Goal: Task Accomplishment & Management: Complete application form

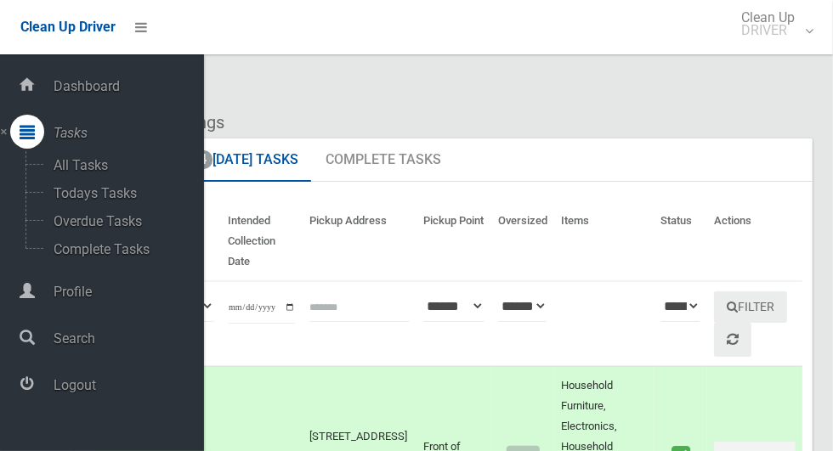
click at [96, 393] on span "Logout" at bounding box center [126, 385] width 156 height 16
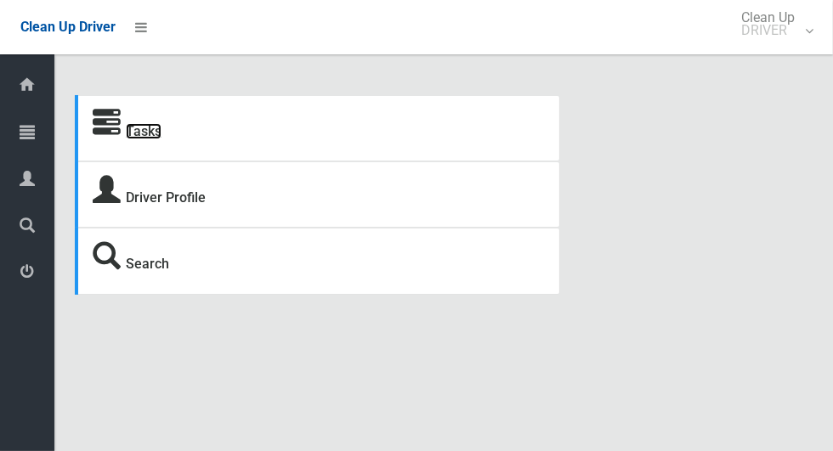
click at [140, 126] on link "Tasks" at bounding box center [144, 131] width 36 height 16
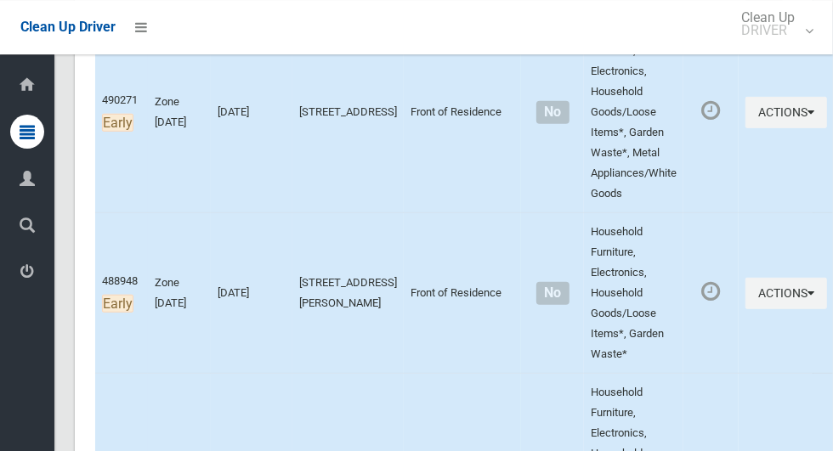
scroll to position [351, 0]
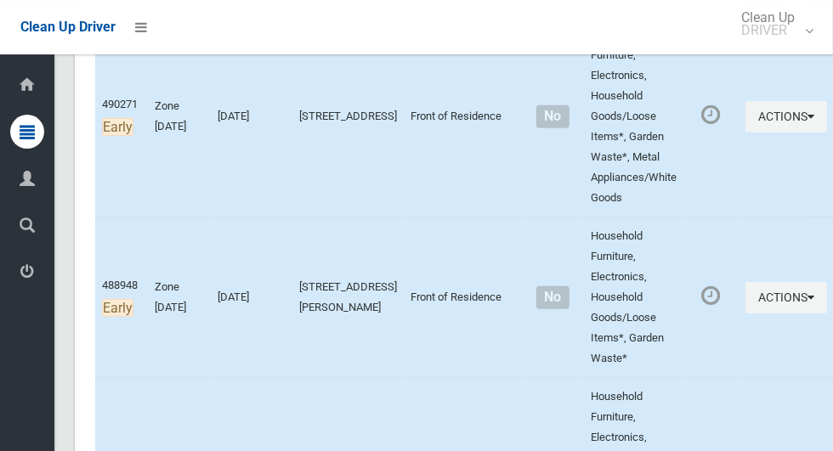
click at [683, 201] on td at bounding box center [710, 116] width 55 height 202
click at [683, 171] on td at bounding box center [710, 116] width 55 height 202
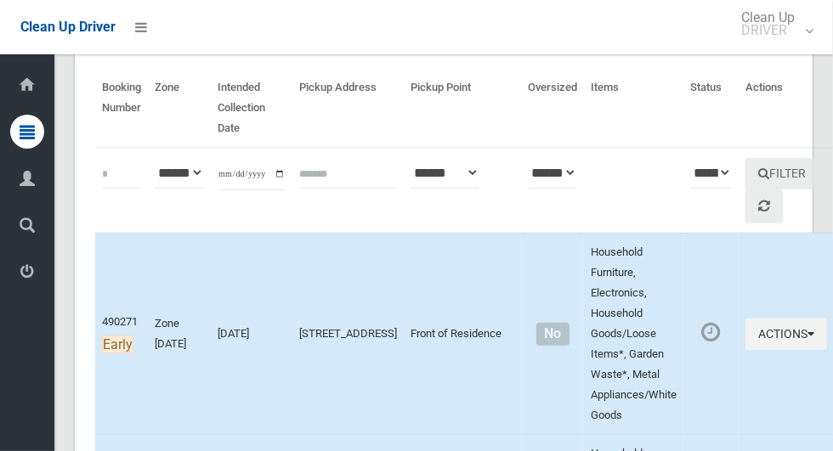
scroll to position [135, 0]
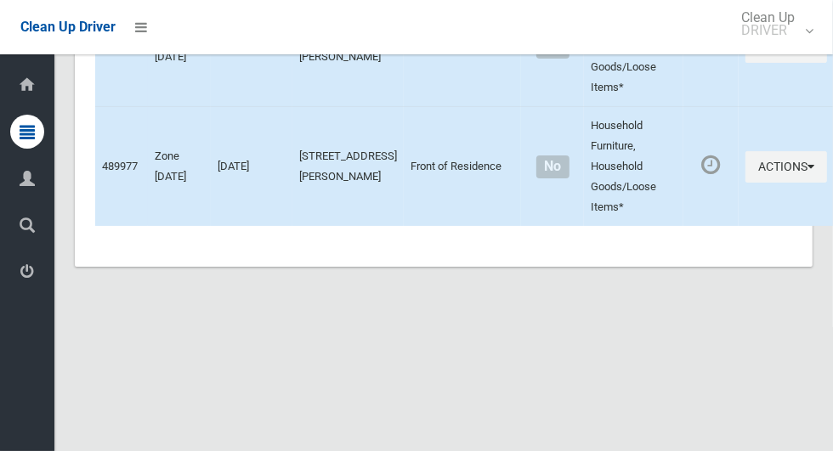
scroll to position [10036, 0]
click at [746, 184] on button "Actions" at bounding box center [786, 167] width 82 height 31
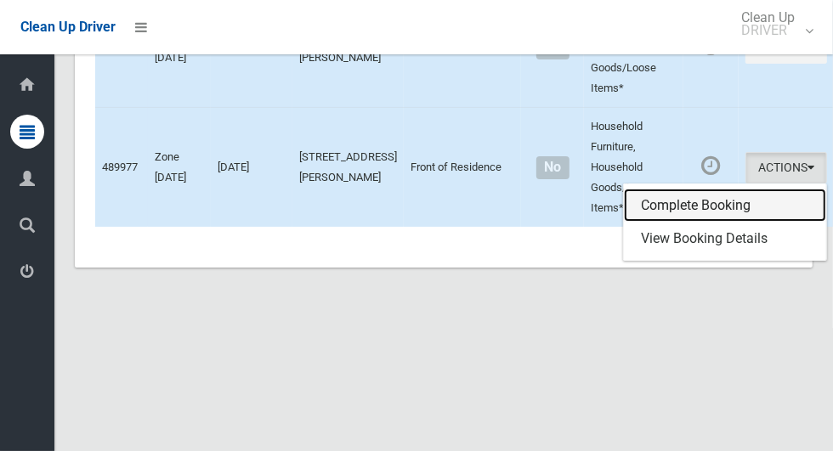
click at [708, 223] on link "Complete Booking" at bounding box center [725, 206] width 202 height 34
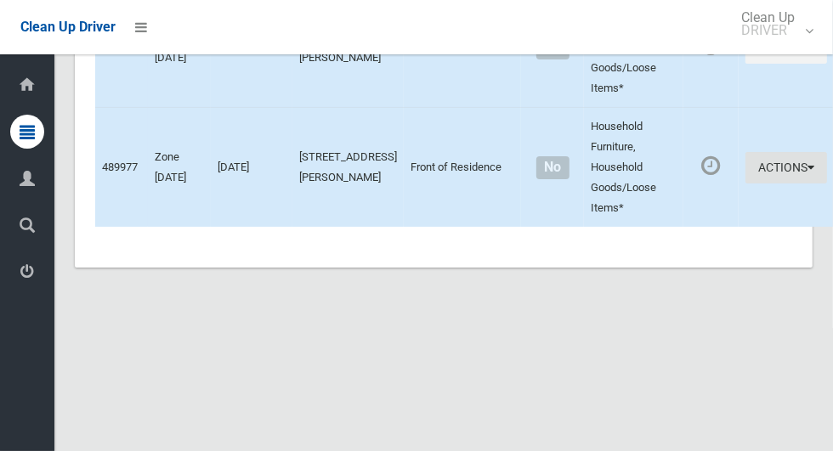
click at [760, 184] on button "Actions" at bounding box center [786, 167] width 82 height 31
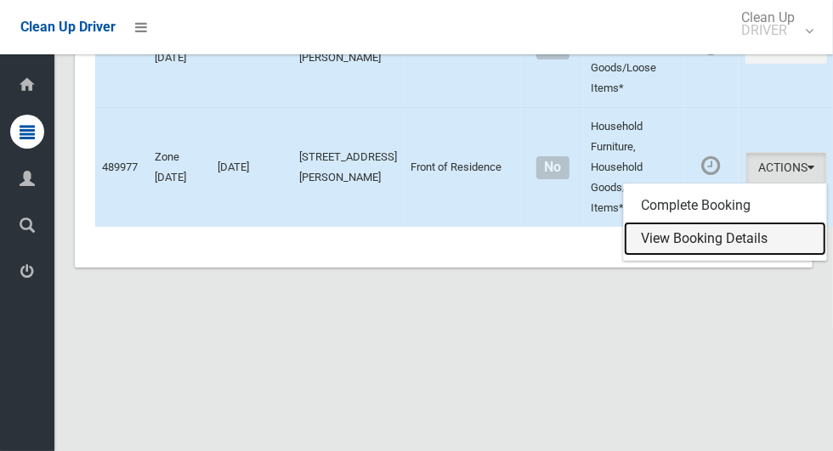
click at [714, 256] on link "View Booking Details" at bounding box center [725, 239] width 202 height 34
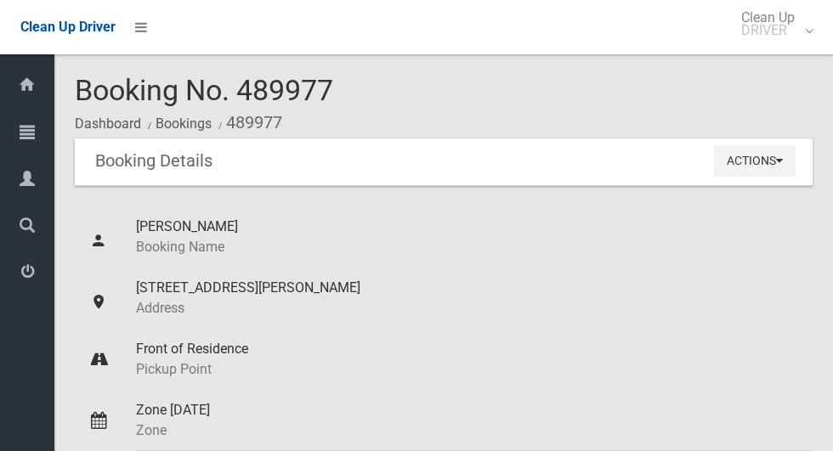
scroll to position [433, 0]
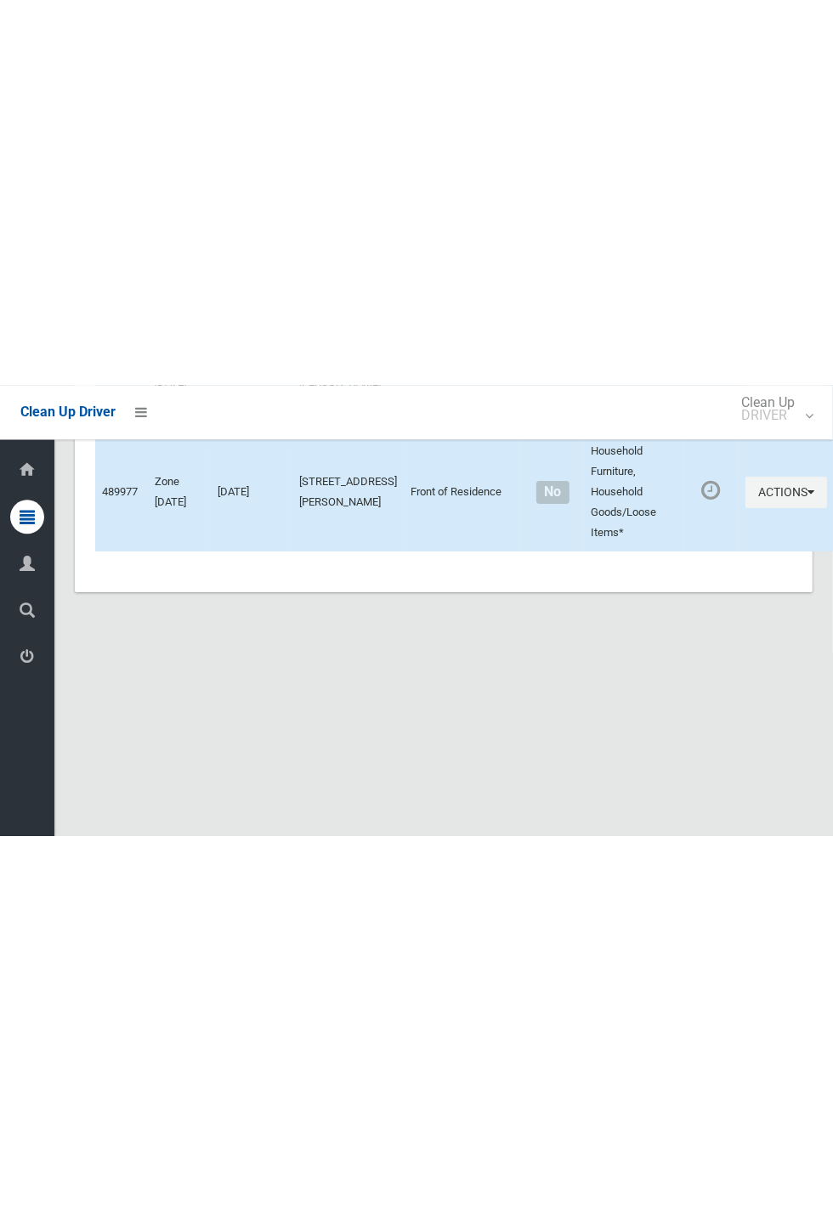
scroll to position [9675, 0]
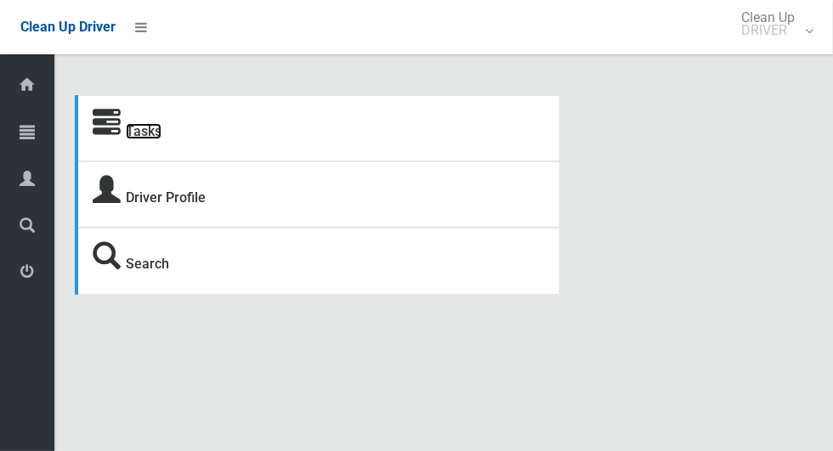
click at [135, 139] on link "Tasks" at bounding box center [144, 131] width 36 height 16
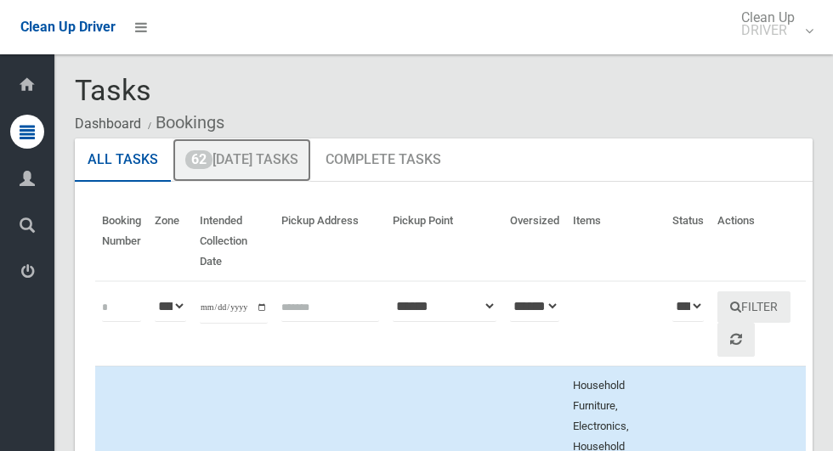
click at [202, 168] on span "62" at bounding box center [198, 159] width 27 height 19
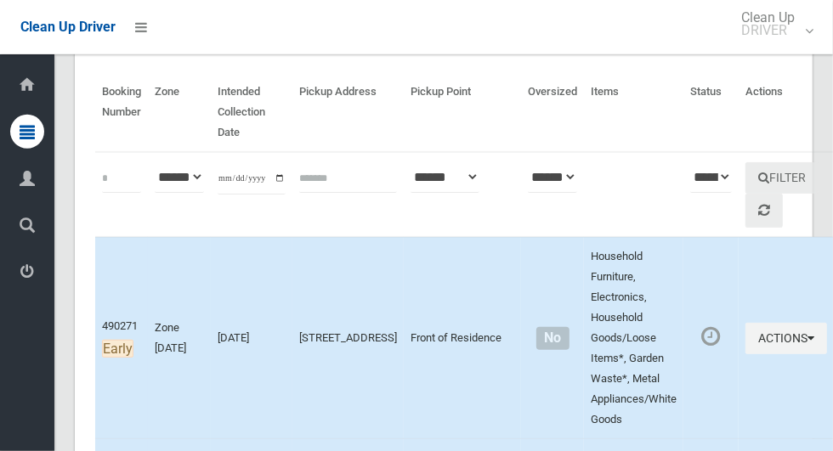
scroll to position [128, 0]
click at [758, 339] on button "Actions" at bounding box center [786, 339] width 82 height 31
click at [759, 341] on button "Actions" at bounding box center [786, 339] width 82 height 31
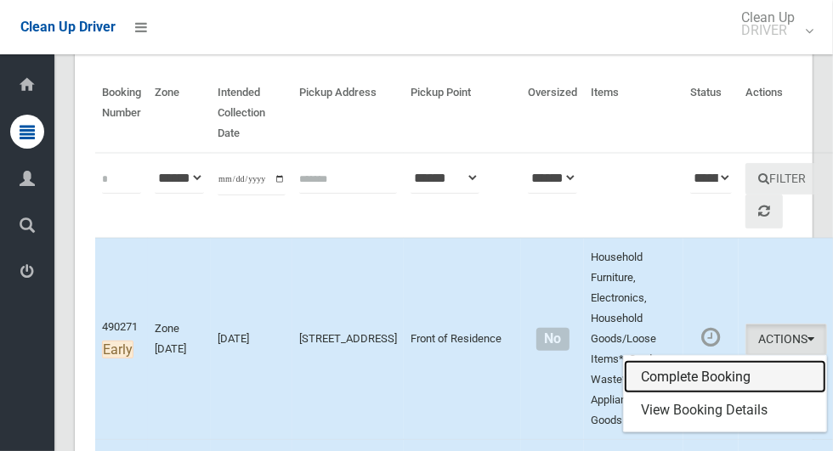
click at [733, 382] on link "Complete Booking" at bounding box center [725, 377] width 202 height 34
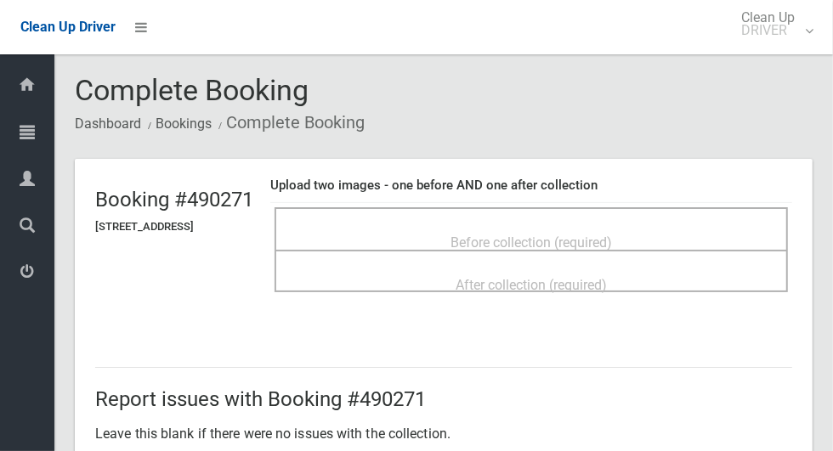
click at [612, 235] on span "Before collection (required)" at bounding box center [530, 243] width 161 height 16
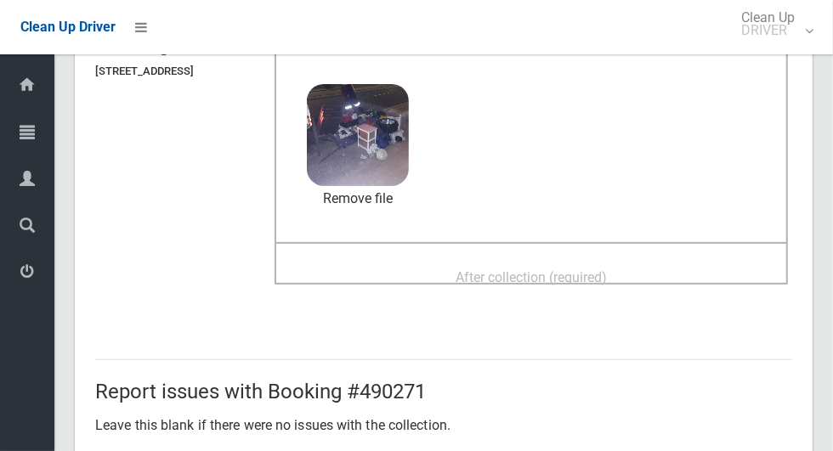
scroll to position [150, 0]
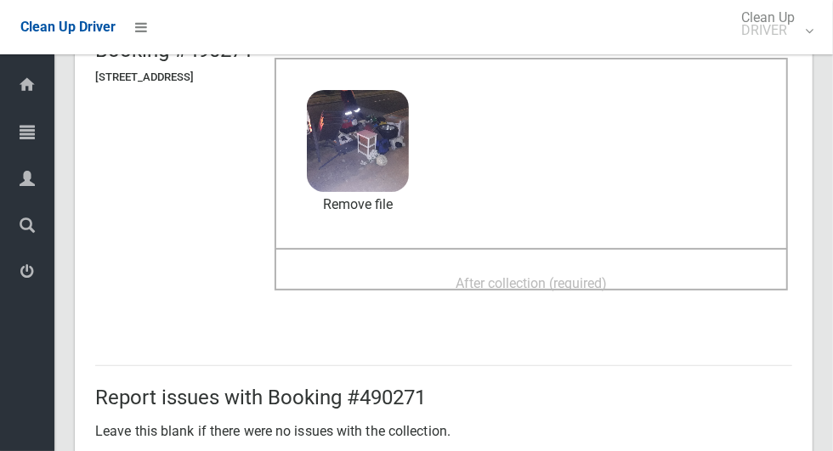
click at [649, 269] on div "After collection (required)" at bounding box center [531, 282] width 476 height 31
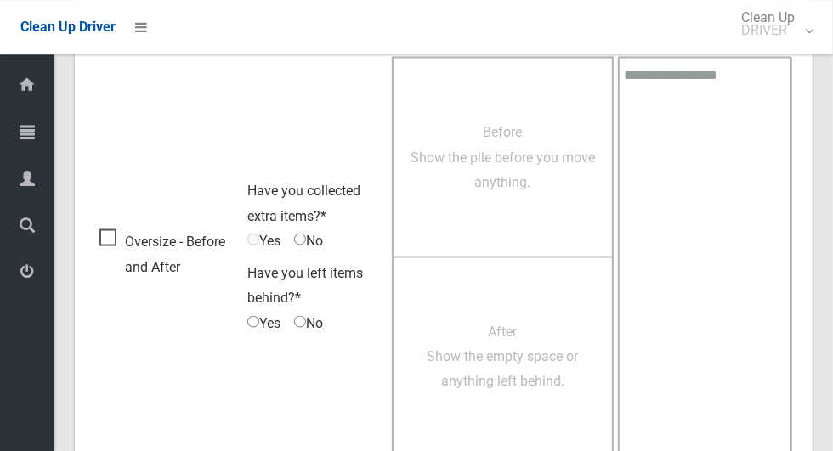
scroll to position [1390, 0]
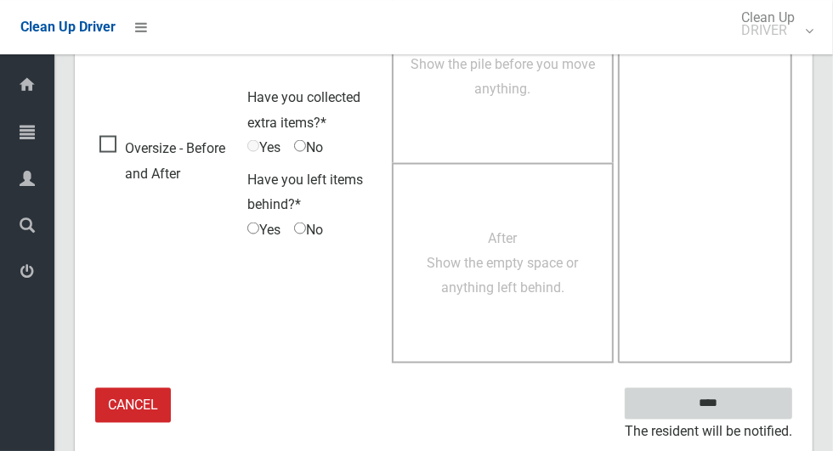
click at [738, 410] on input "****" at bounding box center [708, 403] width 167 height 31
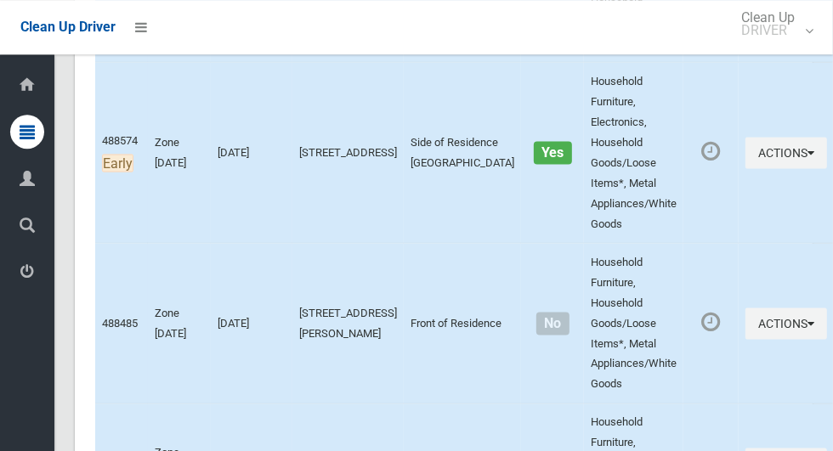
scroll to position [1312, 0]
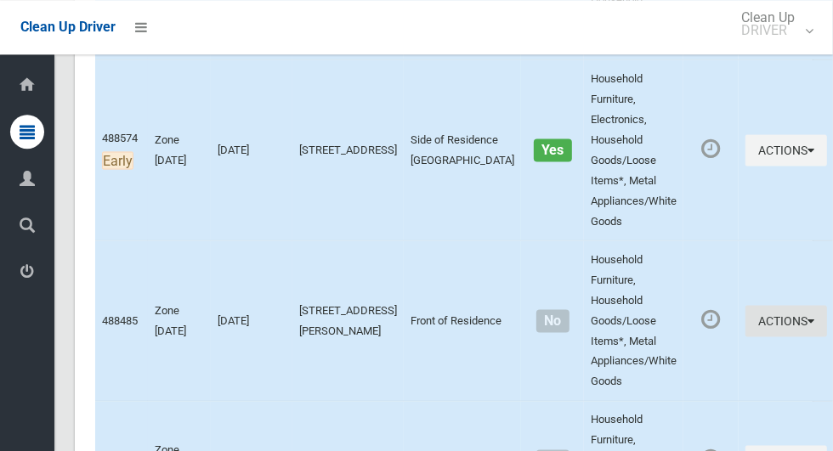
click at [759, 330] on button "Actions" at bounding box center [786, 320] width 82 height 31
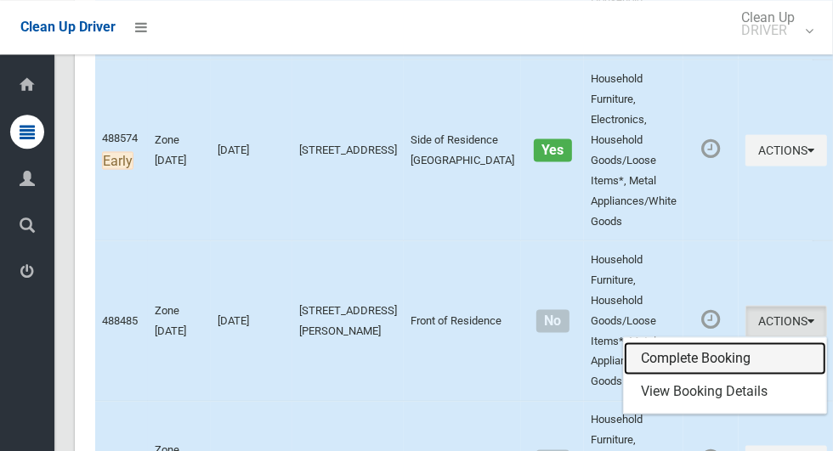
click at [700, 356] on link "Complete Booking" at bounding box center [725, 359] width 202 height 34
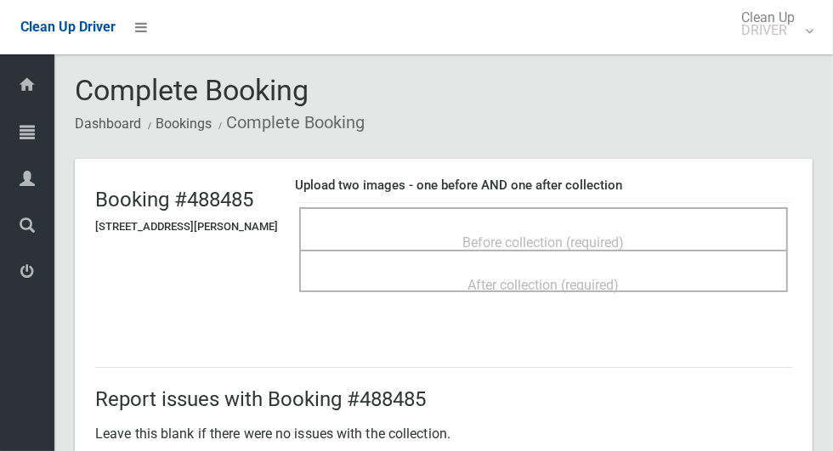
click at [625, 235] on span "Before collection (required)" at bounding box center [543, 243] width 161 height 16
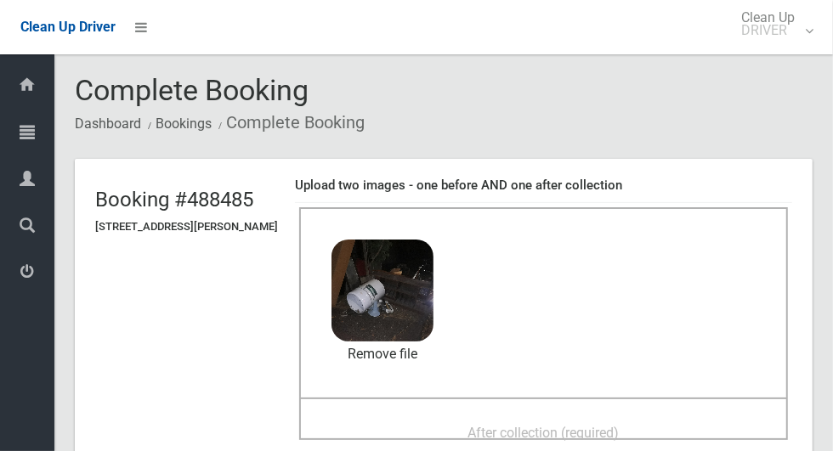
click at [603, 425] on span "After collection (required)" at bounding box center [543, 433] width 151 height 16
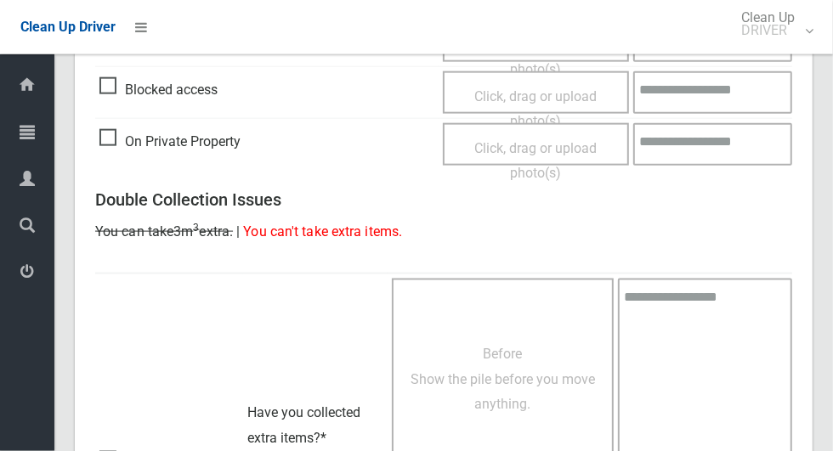
scroll to position [1390, 0]
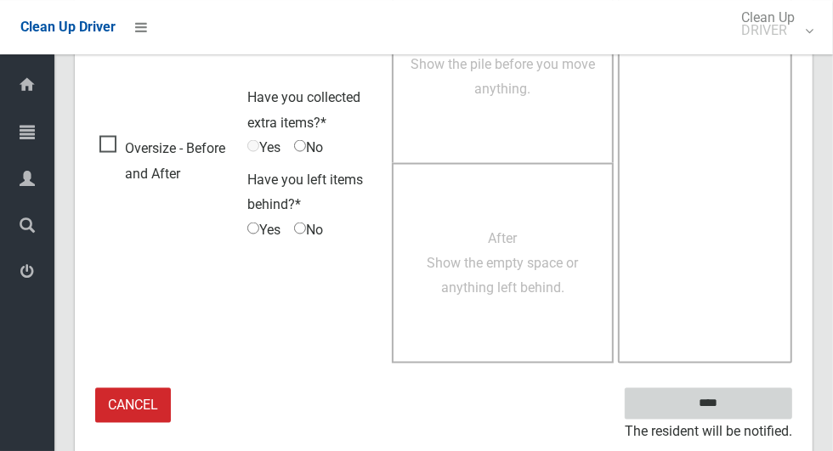
click at [744, 405] on input "****" at bounding box center [708, 403] width 167 height 31
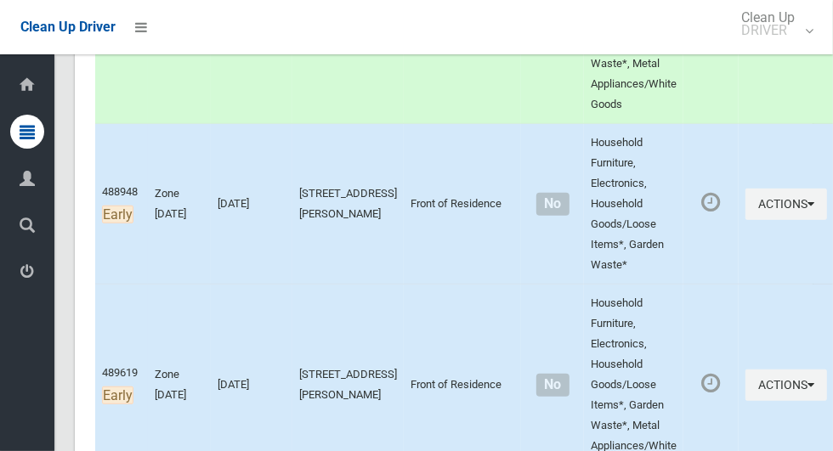
scroll to position [440, 0]
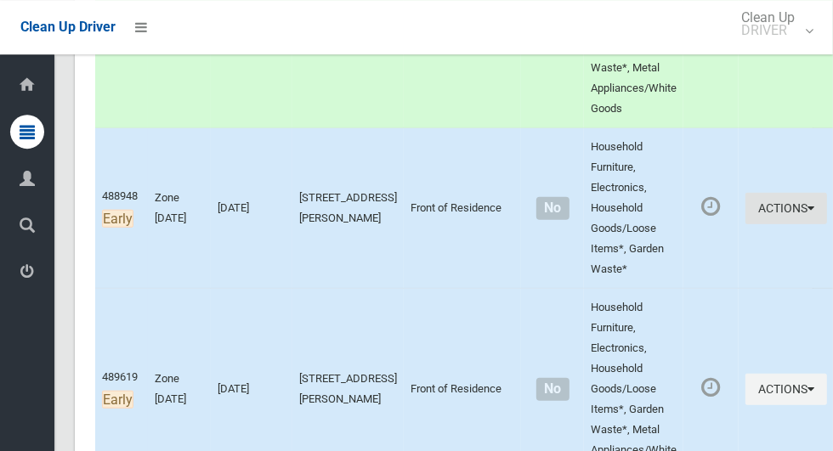
click at [752, 209] on button "Actions" at bounding box center [786, 208] width 82 height 31
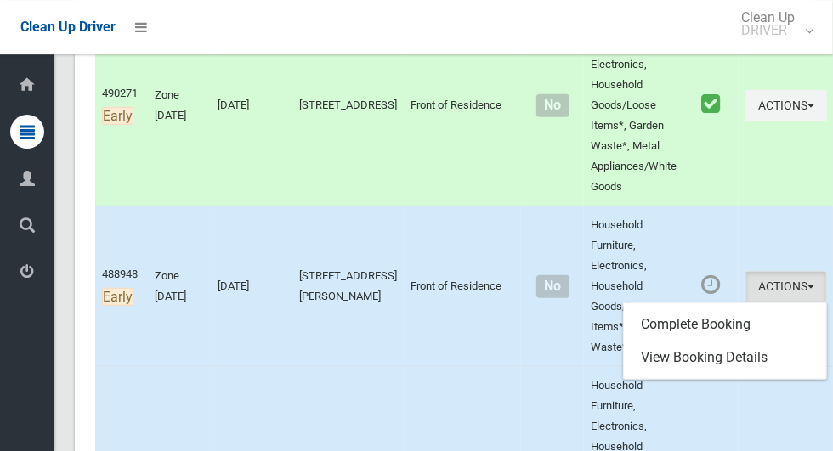
scroll to position [358, 0]
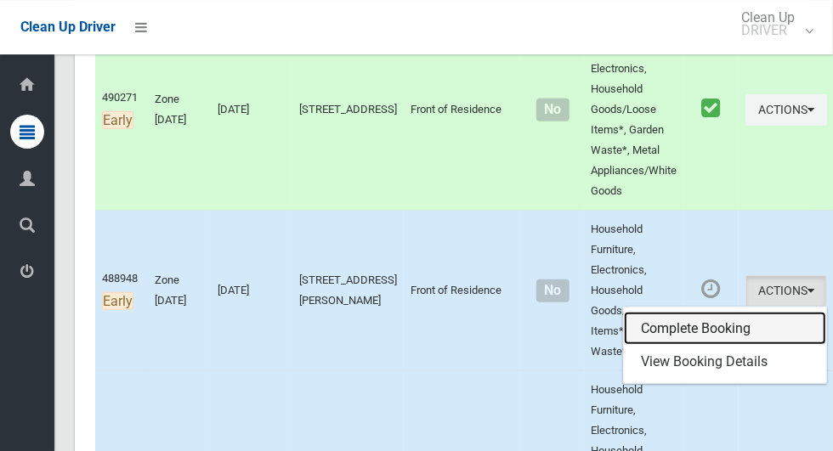
click at [705, 317] on link "Complete Booking" at bounding box center [725, 329] width 202 height 34
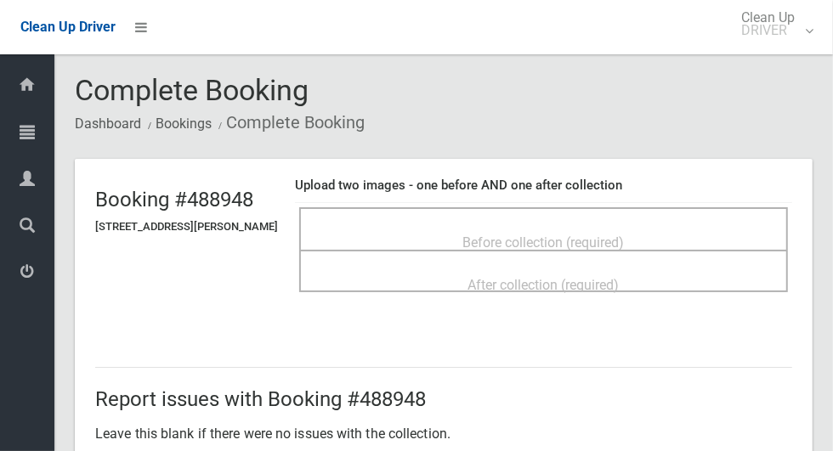
click at [543, 235] on span "Before collection (required)" at bounding box center [543, 243] width 161 height 16
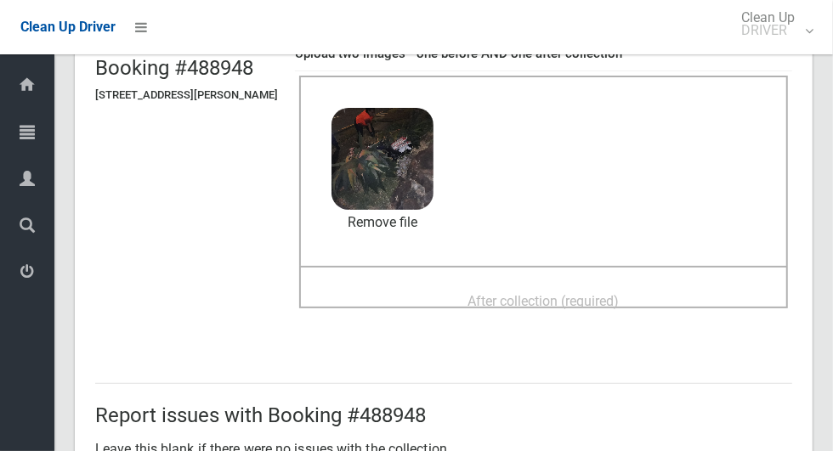
scroll to position [130, 0]
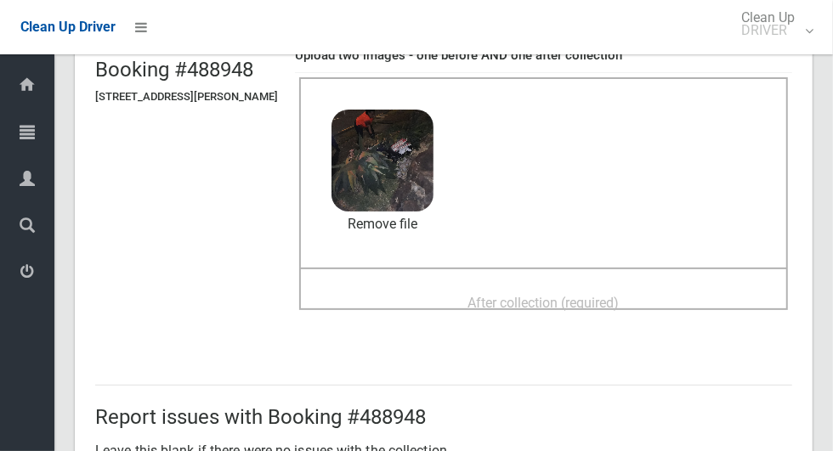
click at [619, 295] on span "After collection (required)" at bounding box center [543, 303] width 151 height 16
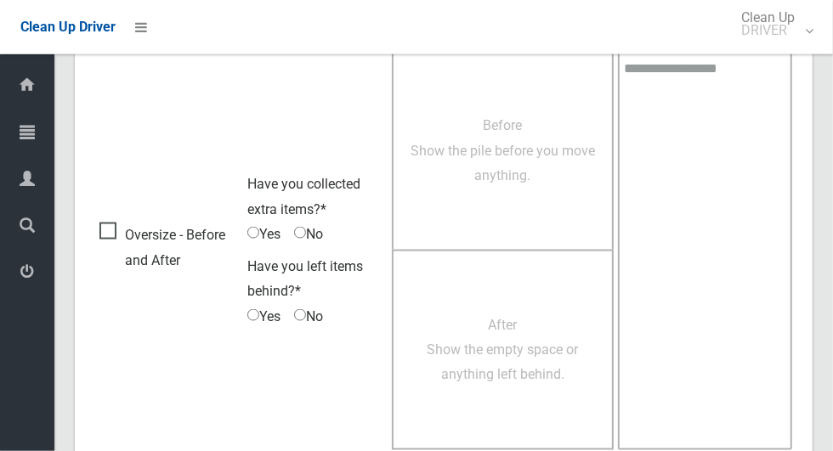
scroll to position [1390, 0]
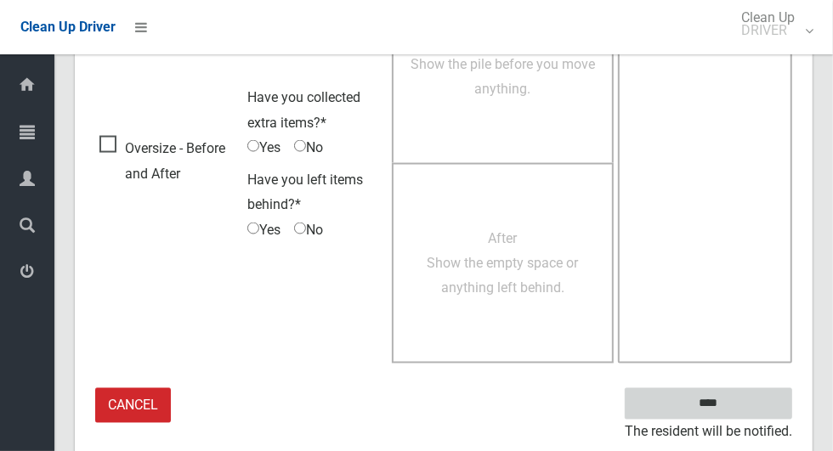
click at [733, 414] on input "****" at bounding box center [708, 403] width 167 height 31
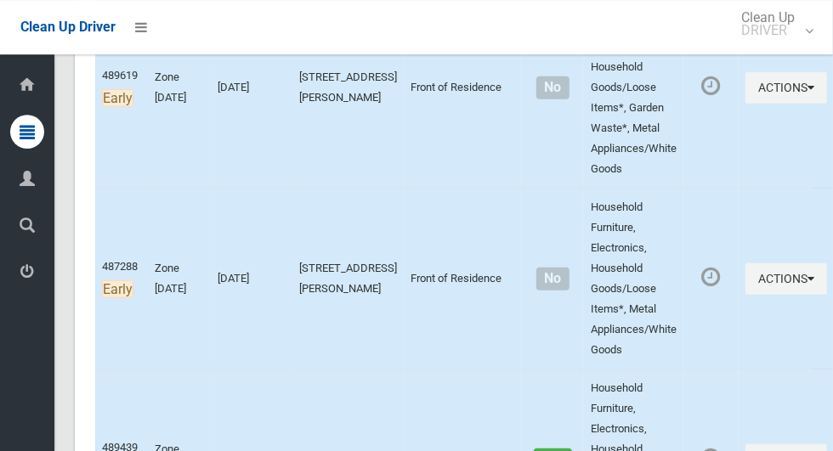
scroll to position [743, 0]
click at [752, 287] on button "Actions" at bounding box center [786, 278] width 82 height 31
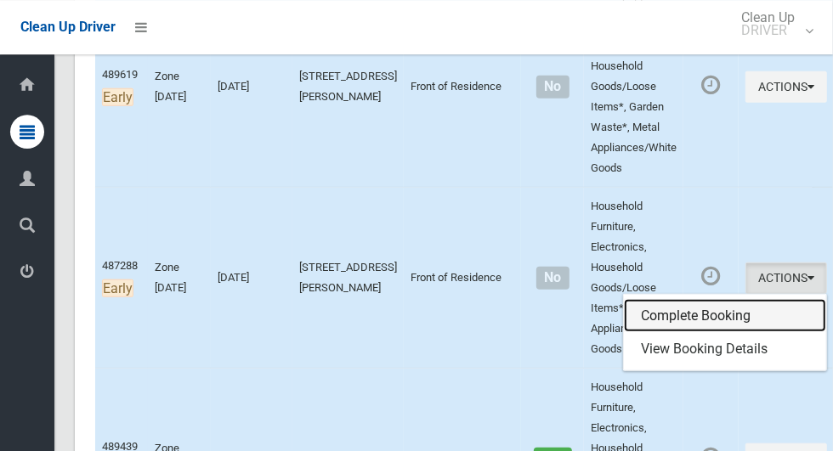
click at [696, 320] on link "Complete Booking" at bounding box center [725, 316] width 202 height 34
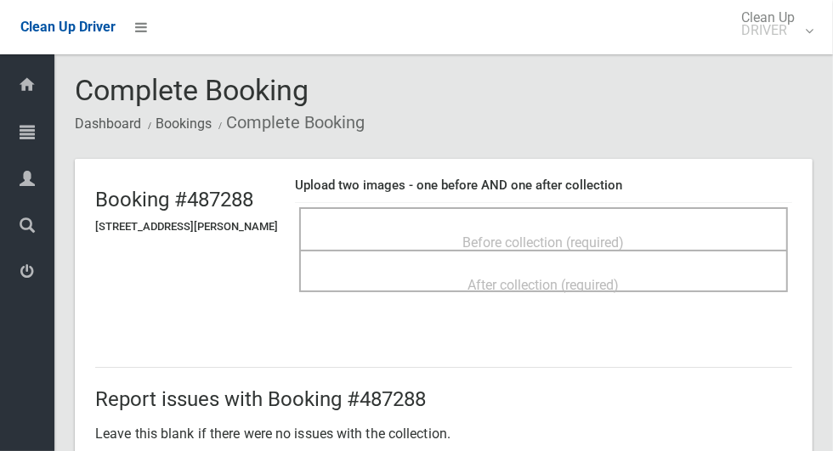
click at [625, 235] on span "Before collection (required)" at bounding box center [543, 243] width 161 height 16
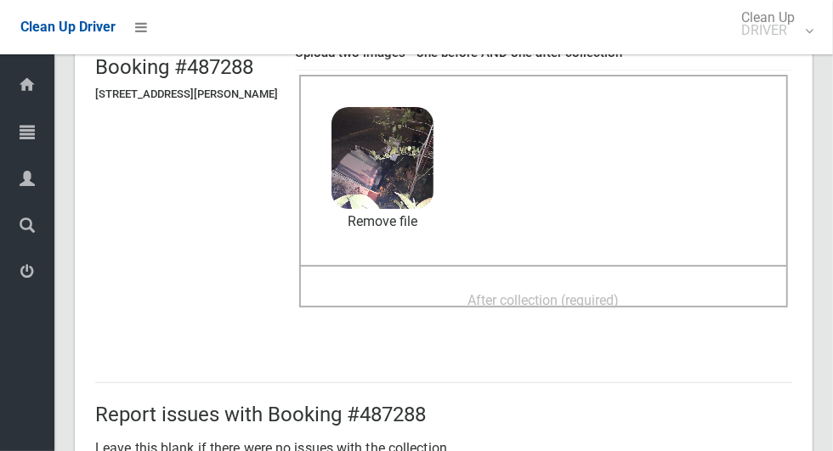
scroll to position [129, 0]
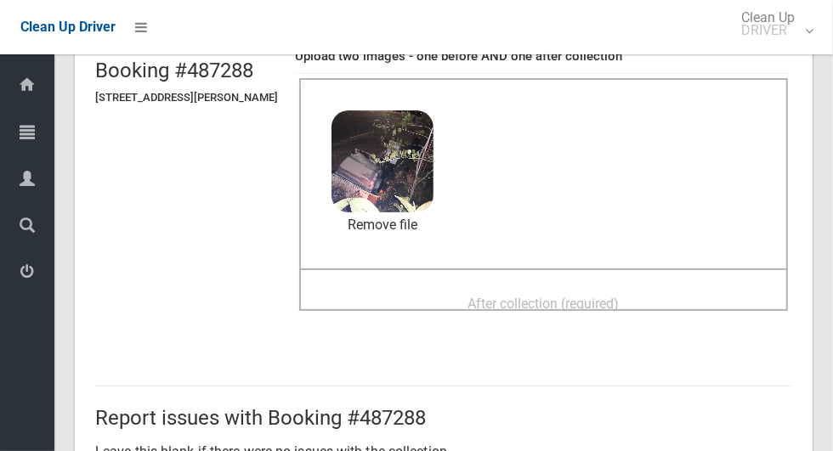
click at [619, 296] on span "After collection (required)" at bounding box center [543, 304] width 151 height 16
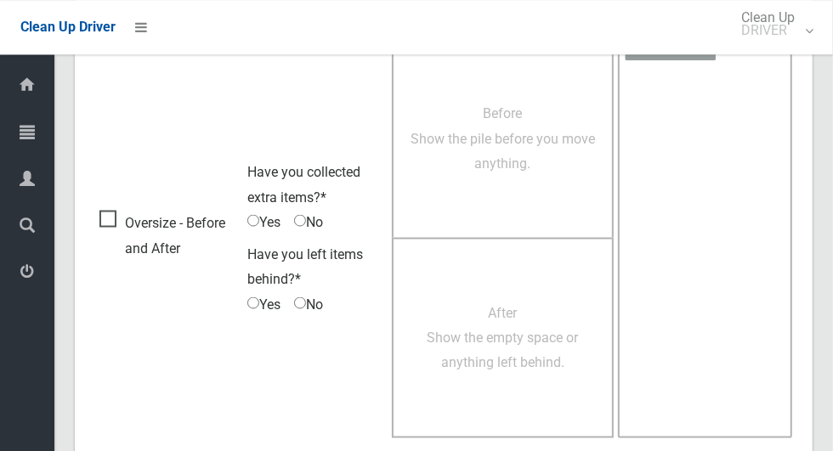
scroll to position [1390, 0]
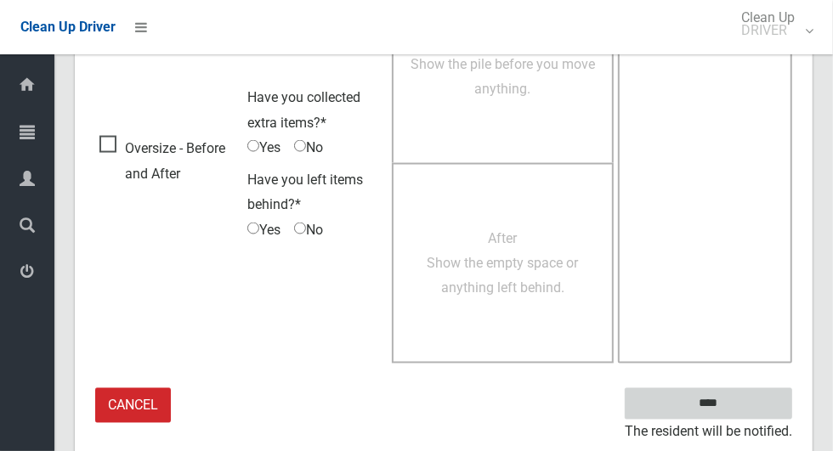
click at [738, 411] on input "****" at bounding box center [708, 403] width 167 height 31
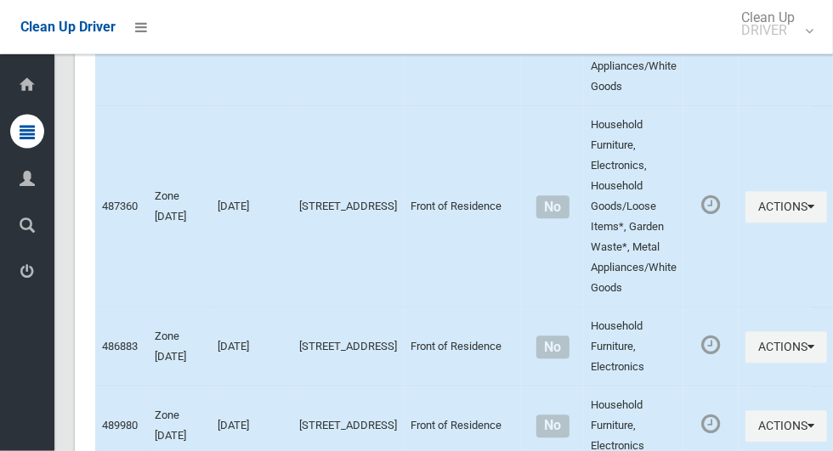
scroll to position [1909, 0]
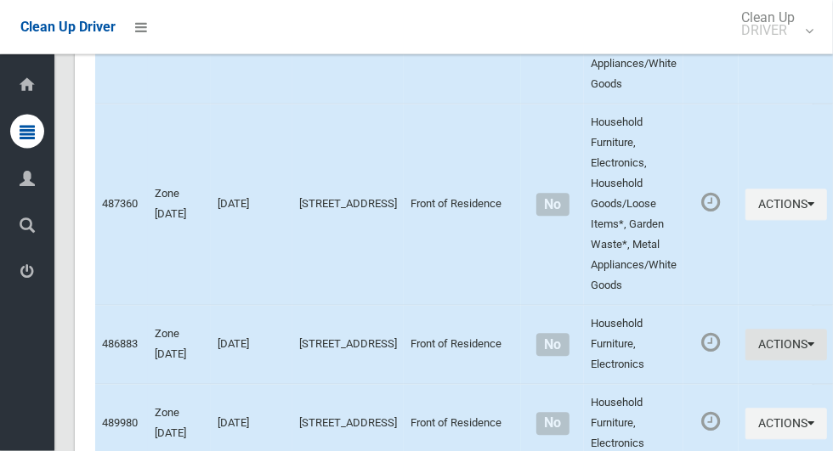
click at [745, 346] on button "Actions" at bounding box center [786, 345] width 82 height 31
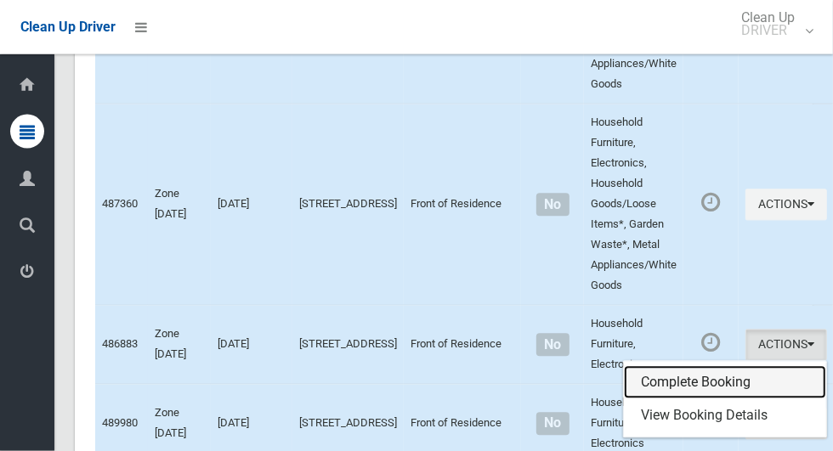
click at [688, 386] on link "Complete Booking" at bounding box center [725, 383] width 202 height 34
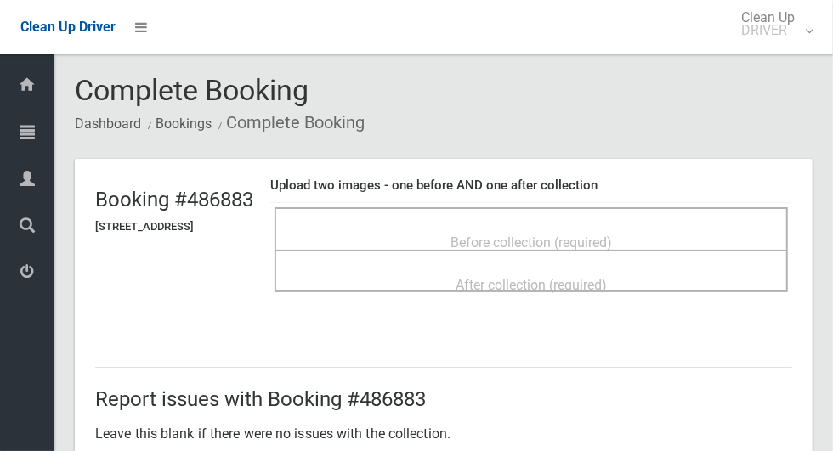
click at [648, 226] on div "Before collection (required)" at bounding box center [531, 241] width 476 height 31
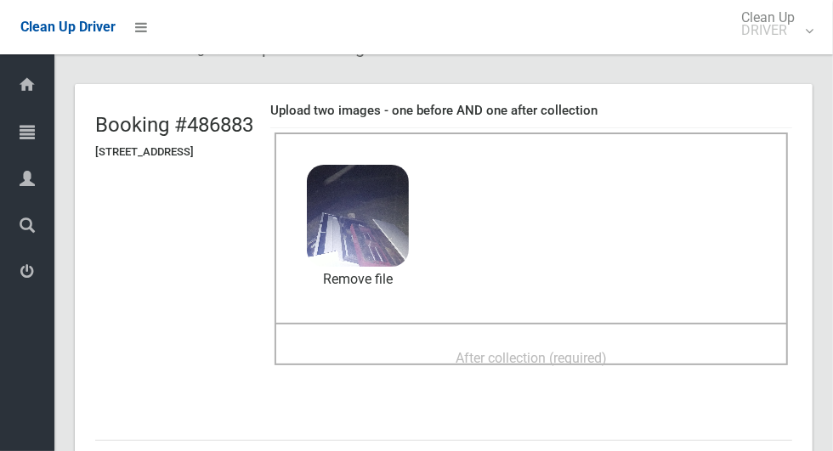
scroll to position [107, 0]
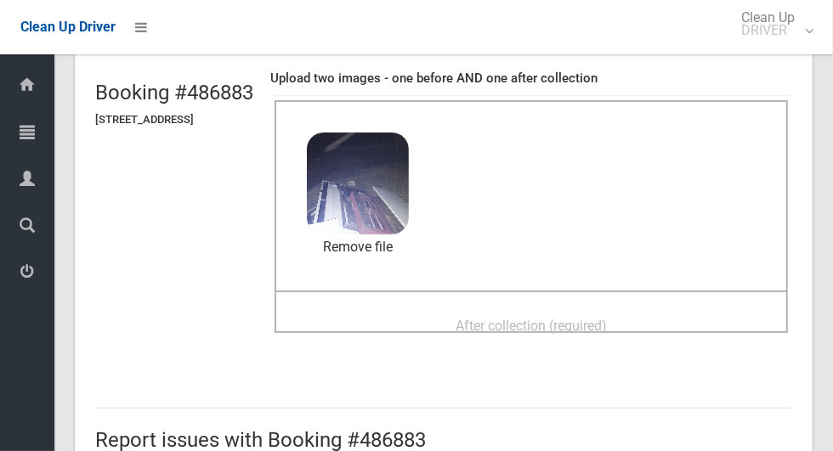
click at [512, 318] on span "After collection (required)" at bounding box center [530, 326] width 151 height 16
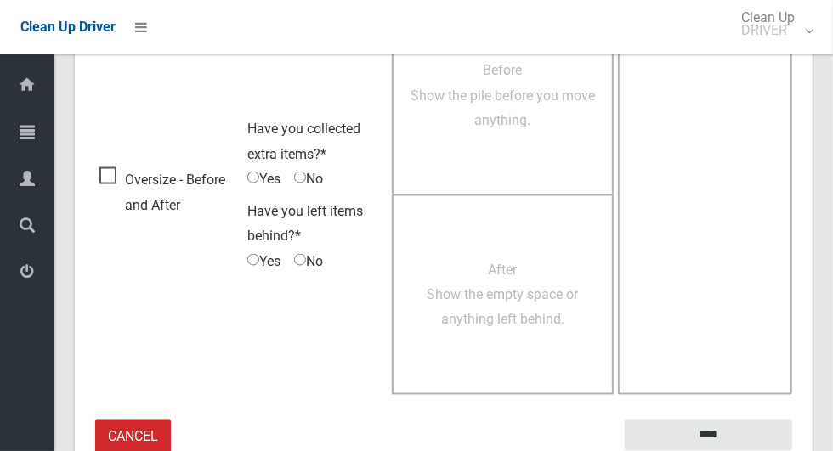
scroll to position [1390, 0]
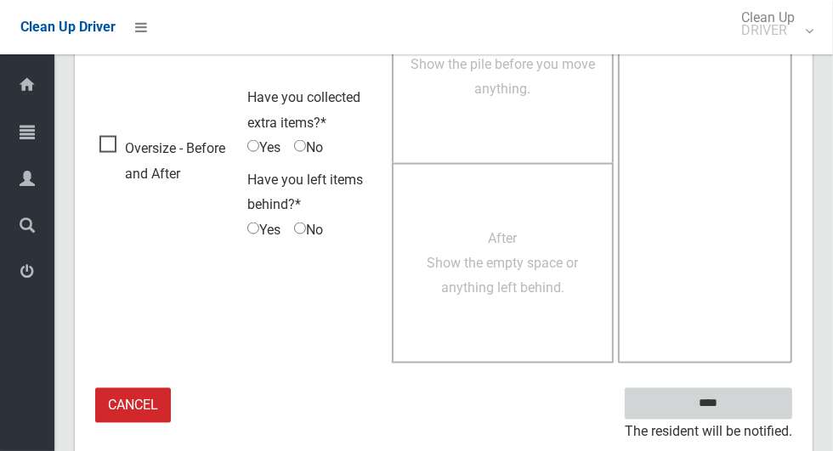
click at [750, 402] on input "****" at bounding box center [708, 403] width 167 height 31
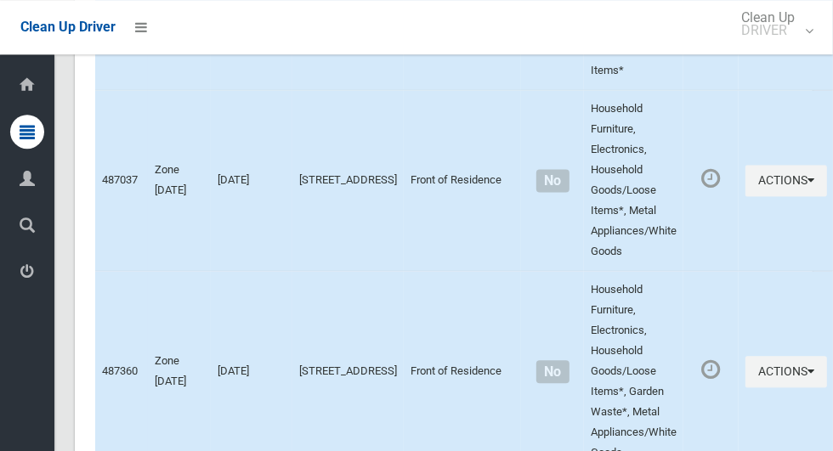
scroll to position [1742, 0]
click at [756, 366] on button "Actions" at bounding box center [786, 372] width 82 height 31
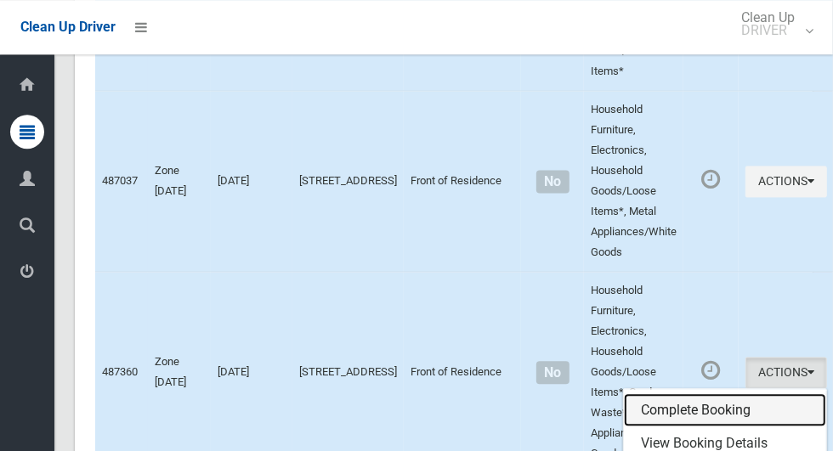
click at [701, 407] on link "Complete Booking" at bounding box center [725, 410] width 202 height 34
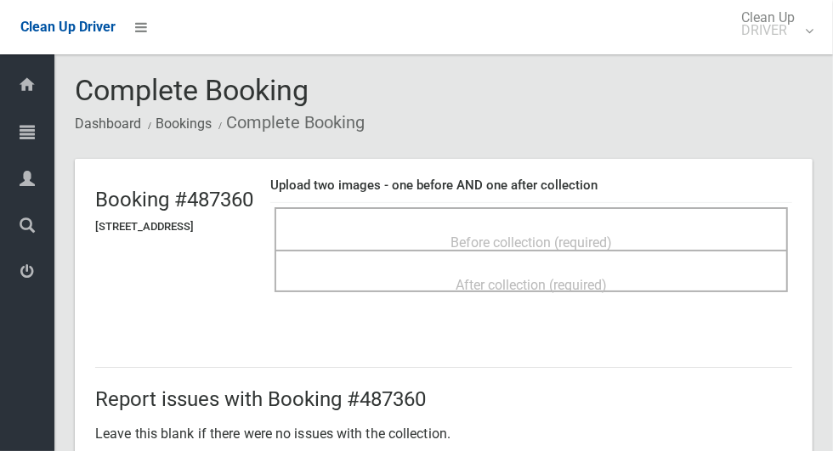
click at [666, 228] on div "Before collection (required)" at bounding box center [531, 241] width 476 height 31
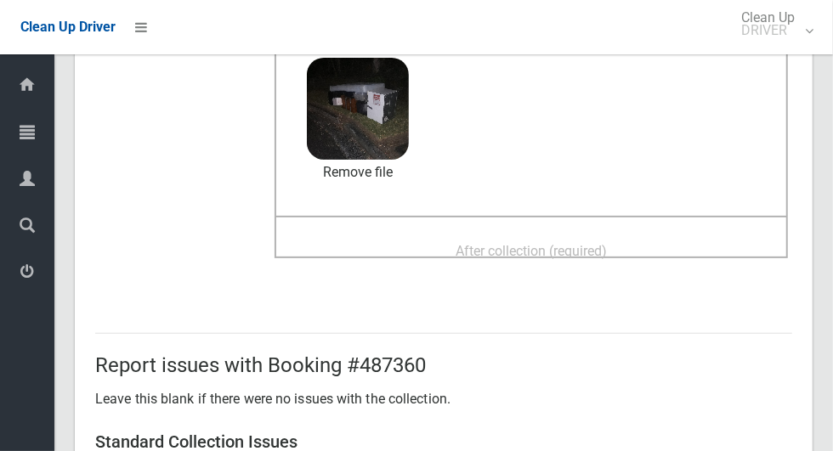
scroll to position [175, 0]
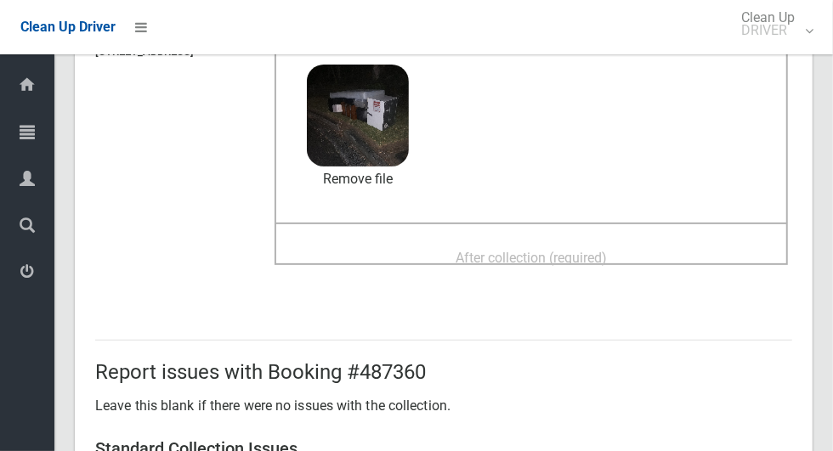
click at [607, 250] on span "After collection (required)" at bounding box center [530, 258] width 151 height 16
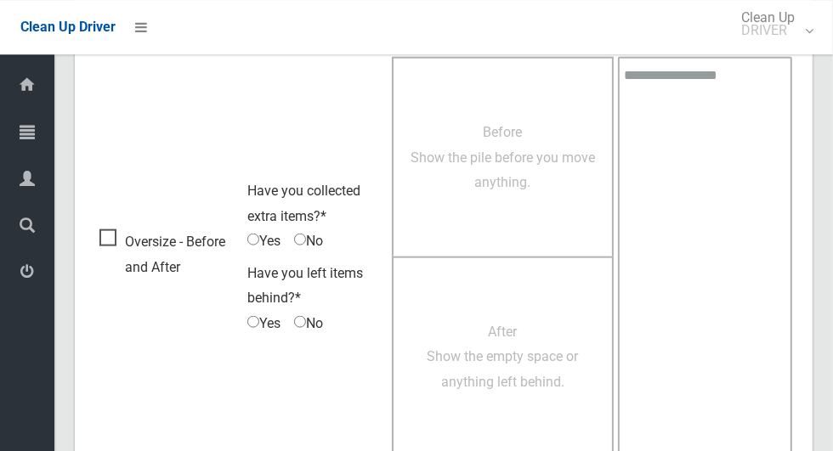
scroll to position [1390, 0]
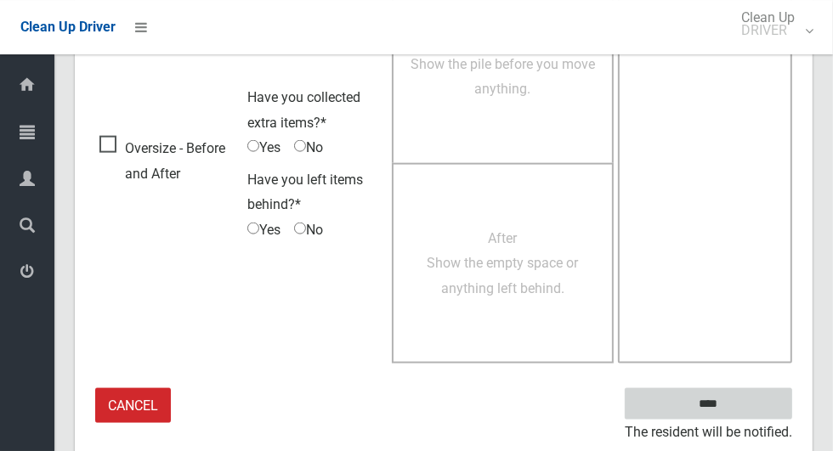
click at [716, 399] on input "****" at bounding box center [708, 403] width 167 height 31
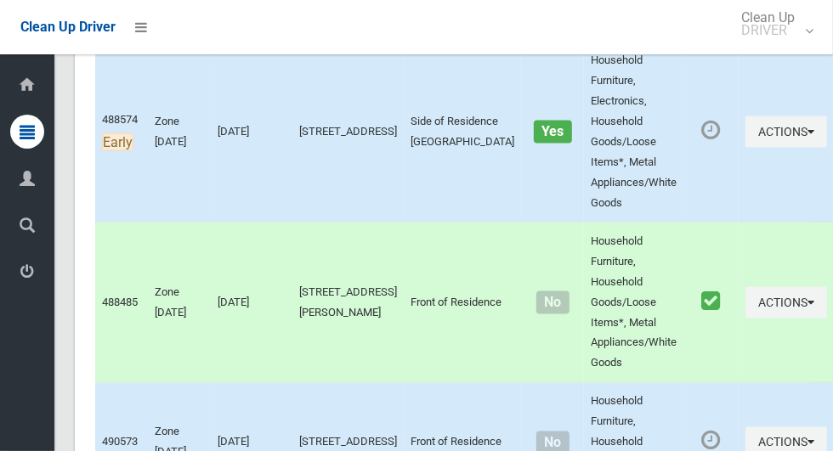
scroll to position [1292, 0]
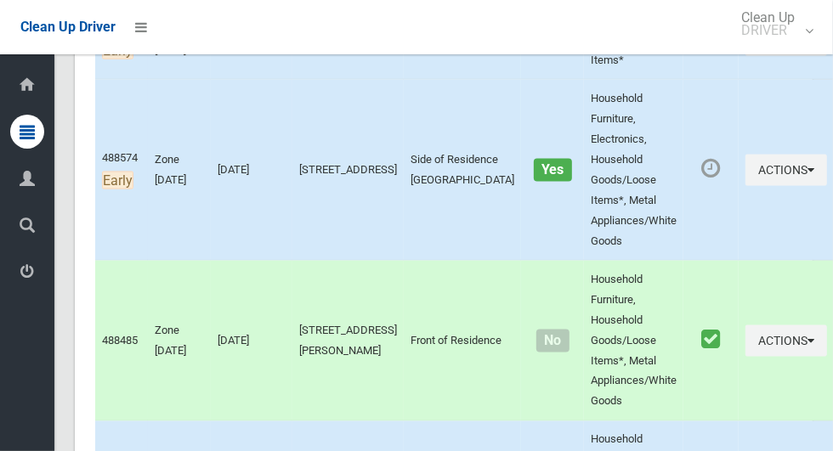
click at [738, 284] on td "Actions Unmark as Collected View Booking Details" at bounding box center [785, 341] width 95 height 161
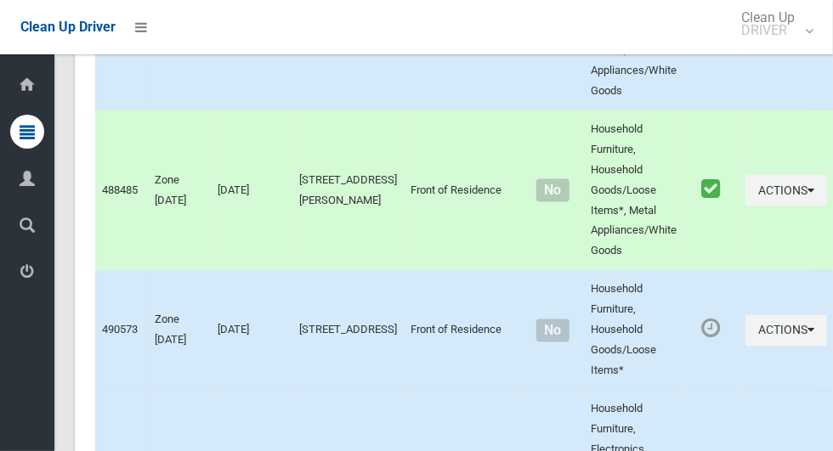
scroll to position [1451, 0]
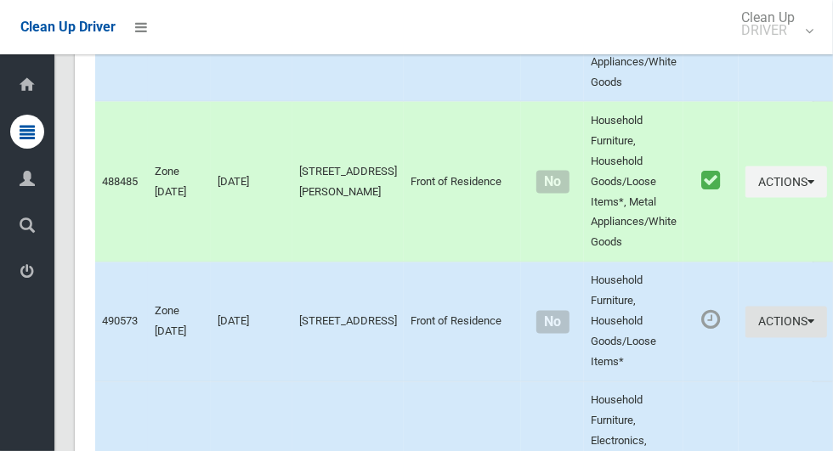
click at [758, 331] on button "Actions" at bounding box center [786, 322] width 82 height 31
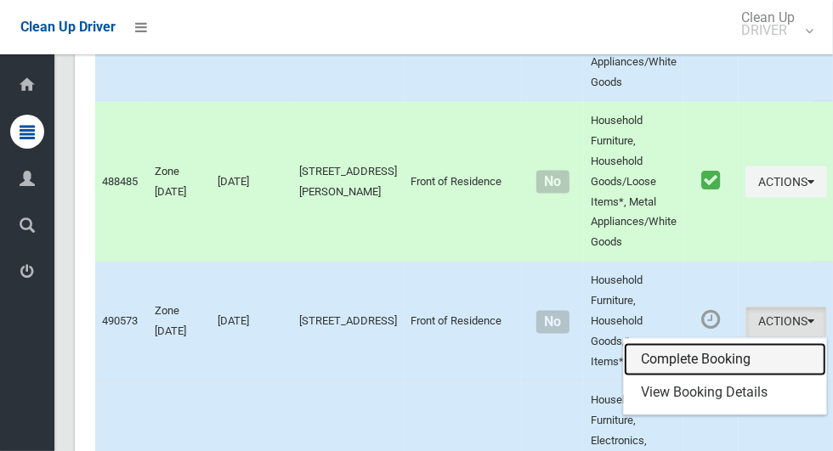
click at [690, 360] on link "Complete Booking" at bounding box center [725, 360] width 202 height 34
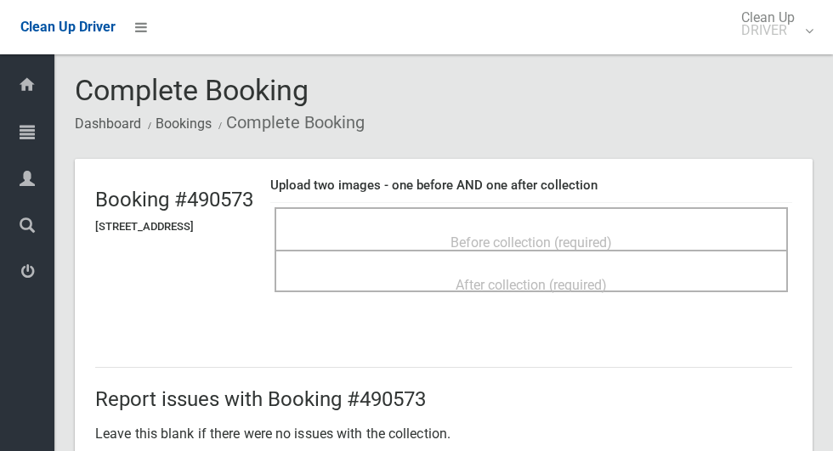
click at [612, 235] on span "Before collection (required)" at bounding box center [530, 243] width 161 height 16
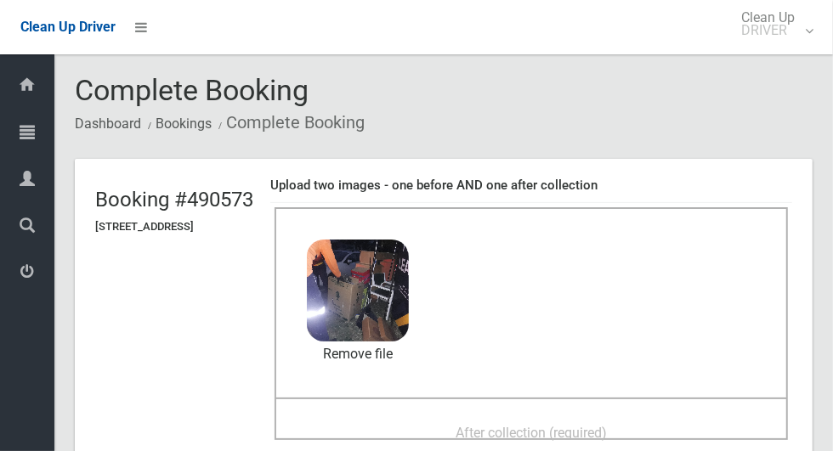
click at [607, 425] on span "After collection (required)" at bounding box center [530, 433] width 151 height 16
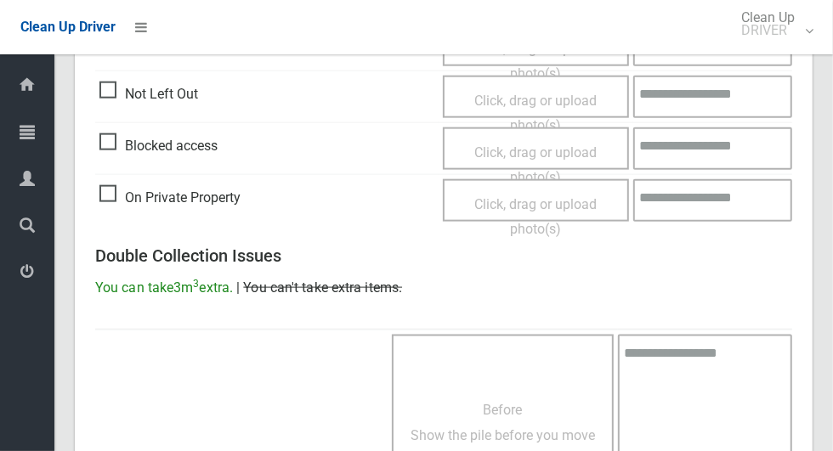
scroll to position [1390, 0]
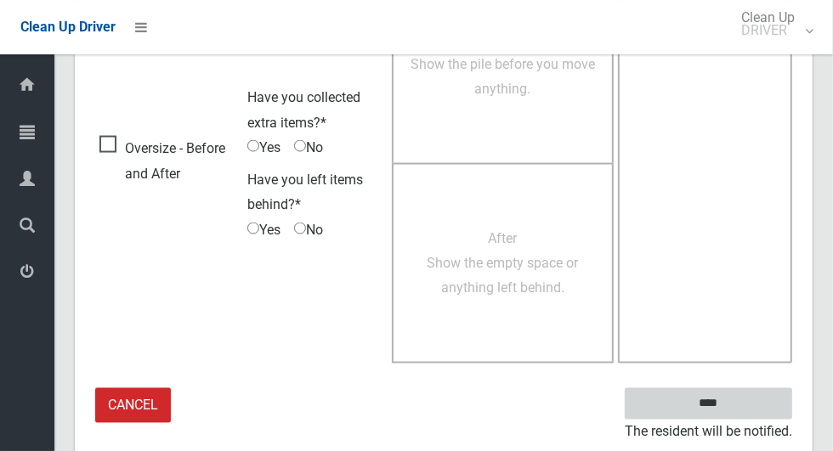
click at [721, 404] on input "****" at bounding box center [708, 403] width 167 height 31
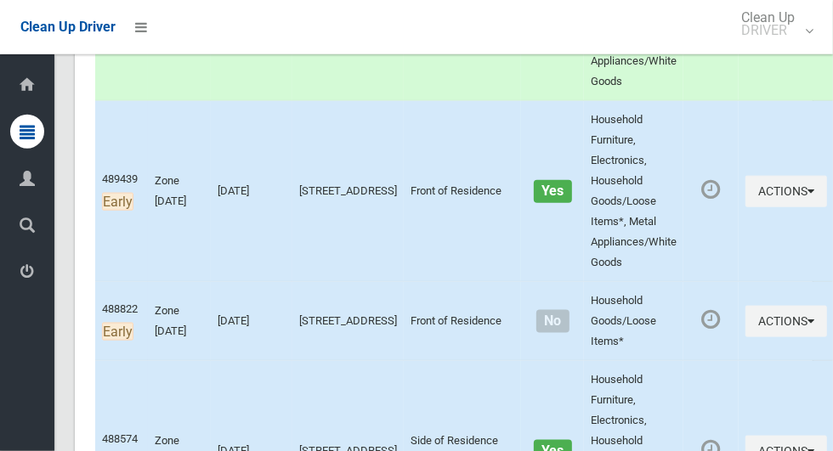
scroll to position [540, 0]
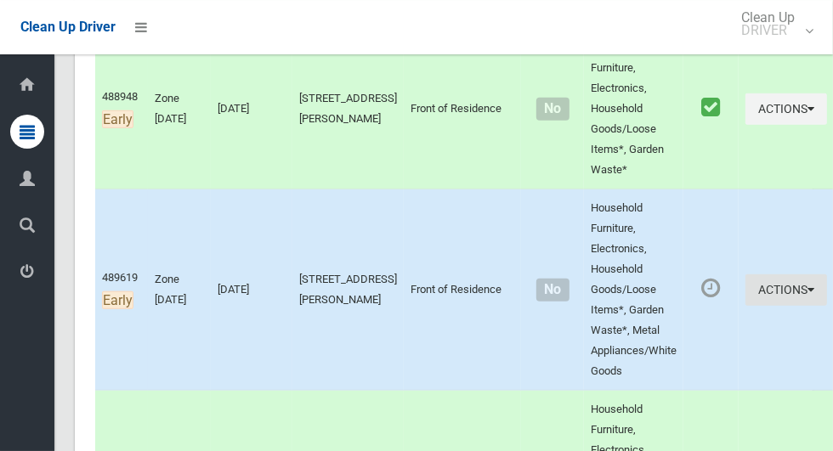
click at [750, 286] on button "Actions" at bounding box center [786, 289] width 82 height 31
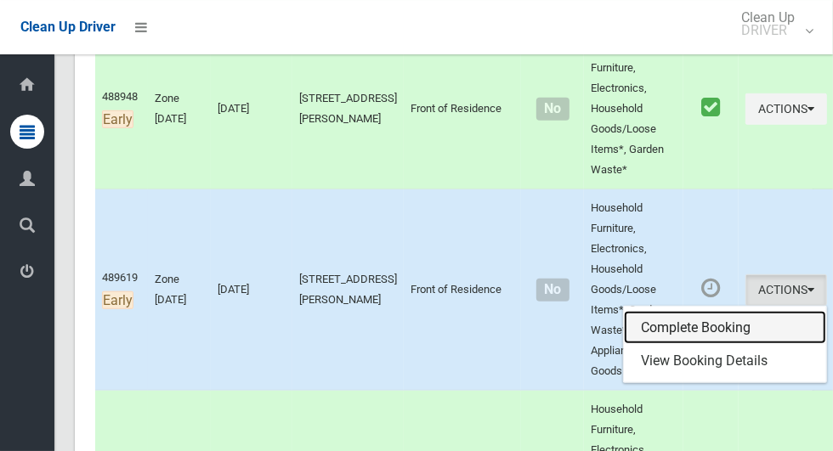
click at [708, 331] on link "Complete Booking" at bounding box center [725, 328] width 202 height 34
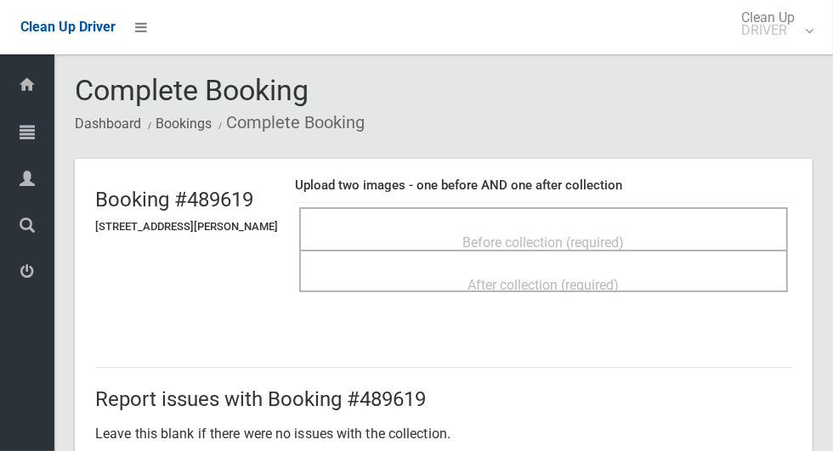
click at [625, 235] on span "Before collection (required)" at bounding box center [543, 243] width 161 height 16
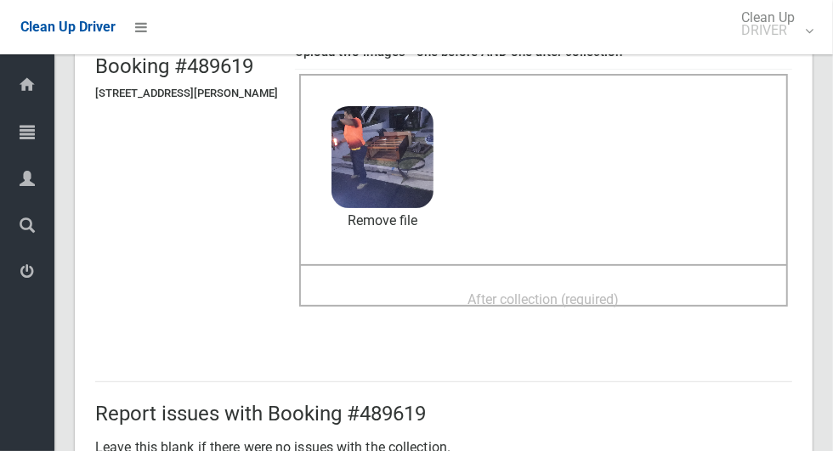
scroll to position [127, 0]
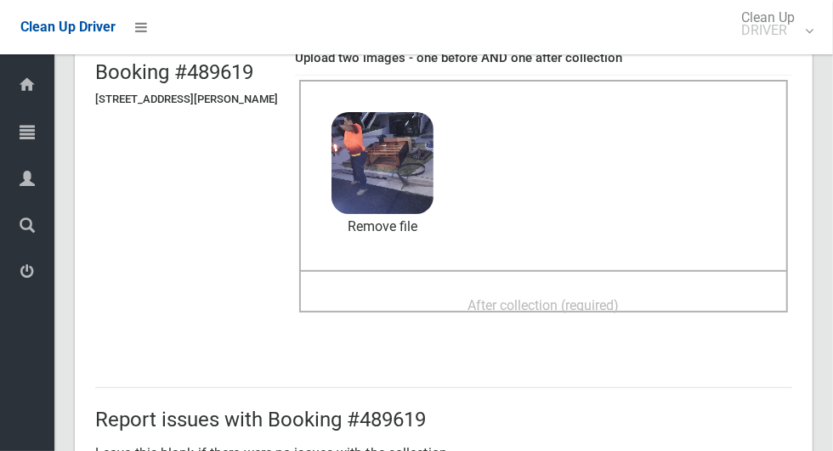
click at [619, 299] on span "After collection (required)" at bounding box center [543, 305] width 151 height 16
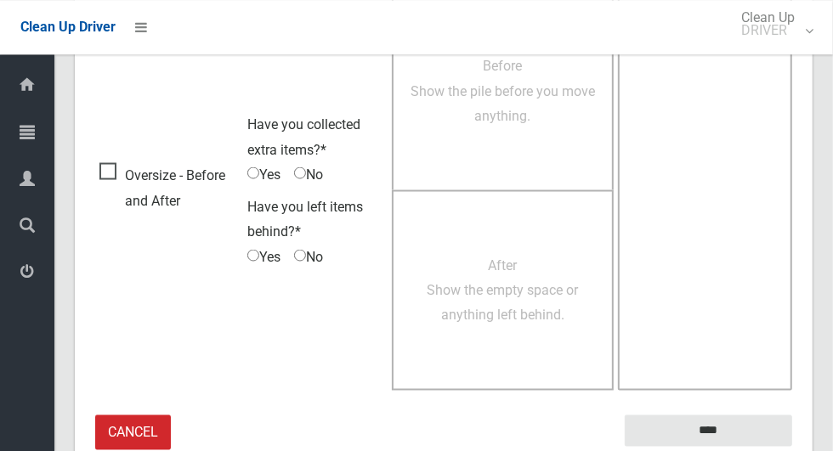
scroll to position [1390, 0]
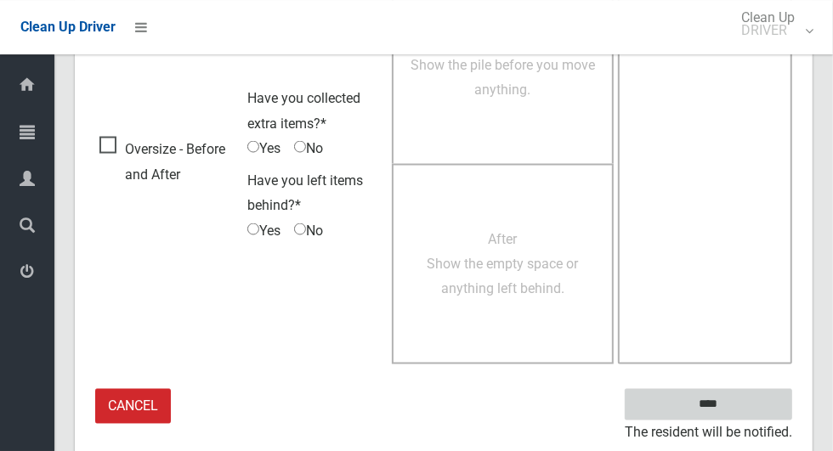
click at [733, 414] on input "****" at bounding box center [708, 403] width 167 height 31
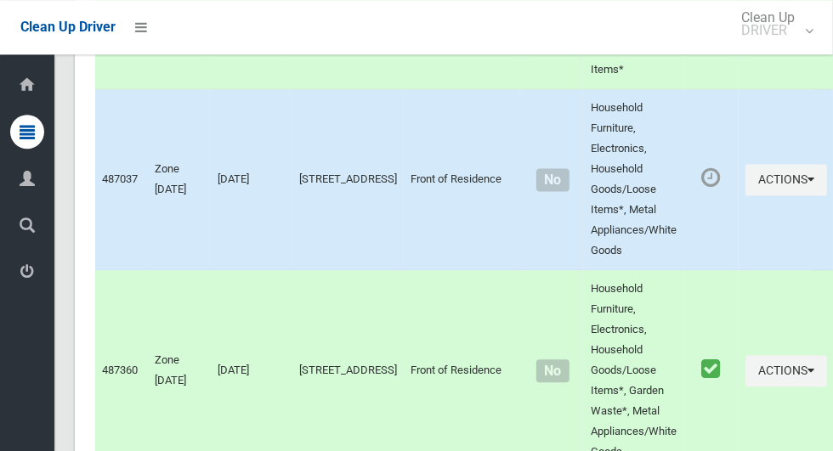
scroll to position [1741, 0]
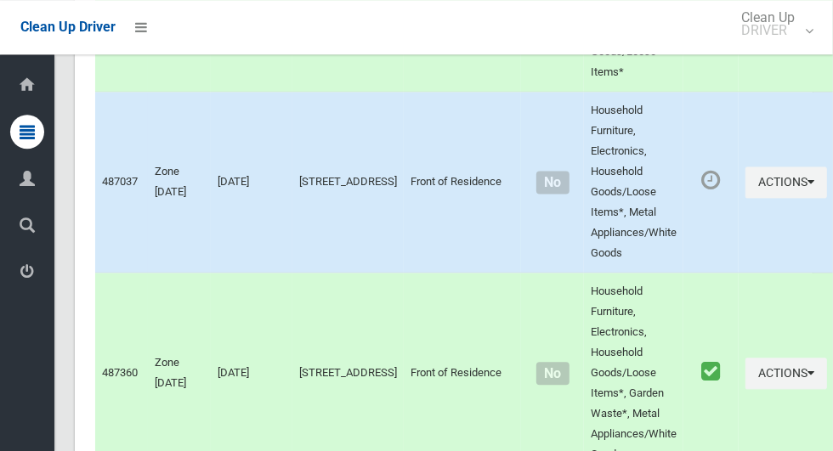
click at [116, 293] on td "487360" at bounding box center [121, 373] width 53 height 201
click at [755, 188] on button "Actions" at bounding box center [786, 182] width 82 height 31
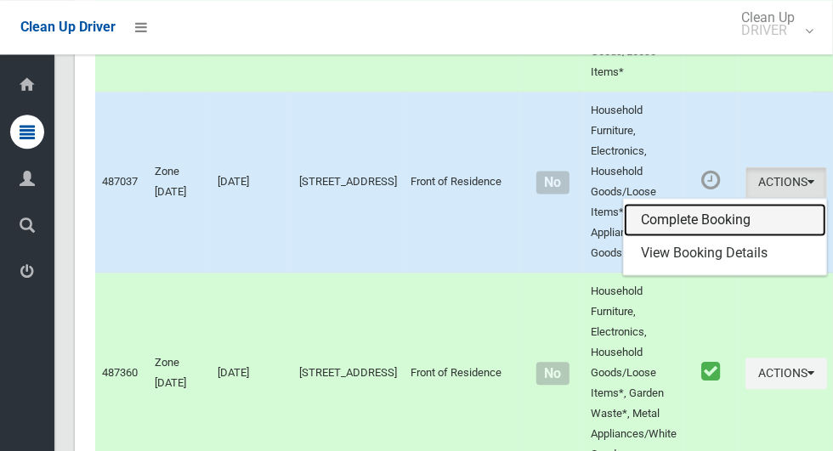
click at [697, 214] on link "Complete Booking" at bounding box center [725, 220] width 202 height 34
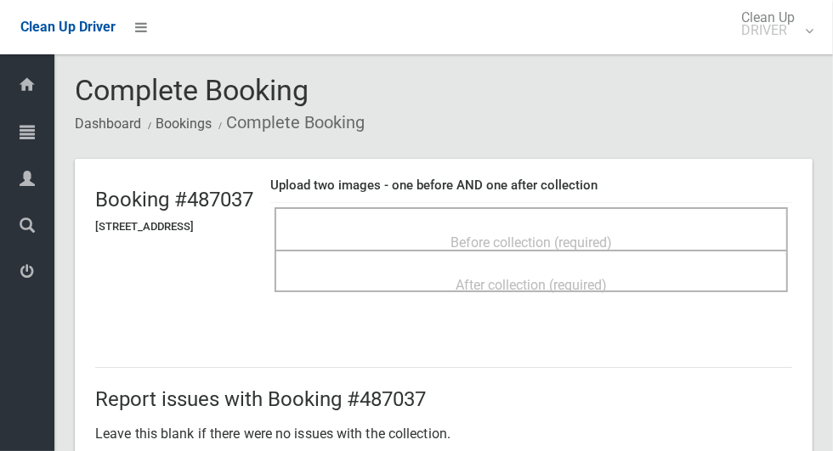
click at [672, 238] on div "Before collection (required)" at bounding box center [531, 241] width 476 height 31
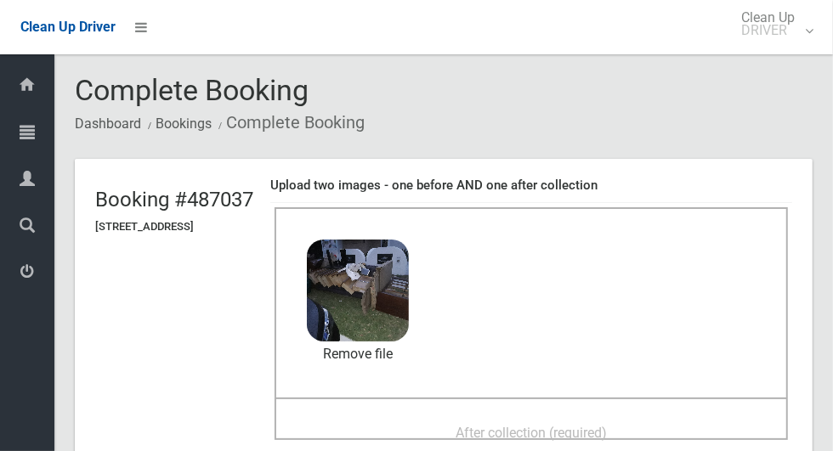
click at [607, 437] on span "After collection (required)" at bounding box center [530, 433] width 151 height 16
click at [607, 425] on span "After collection (required)" at bounding box center [530, 433] width 151 height 16
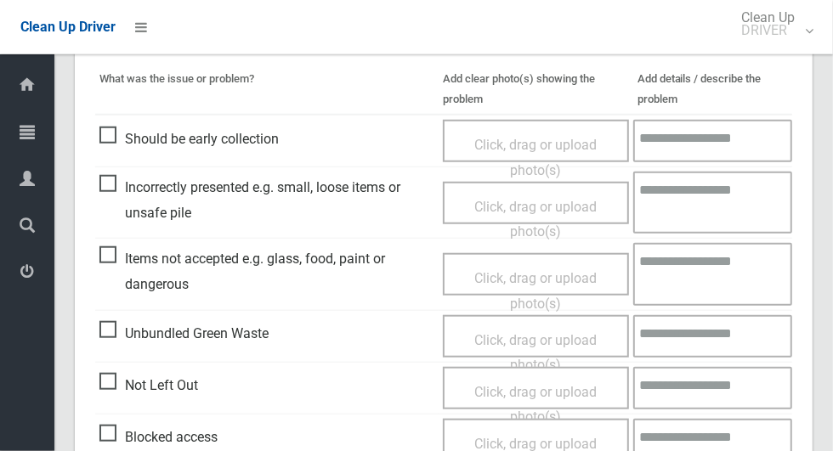
scroll to position [1390, 0]
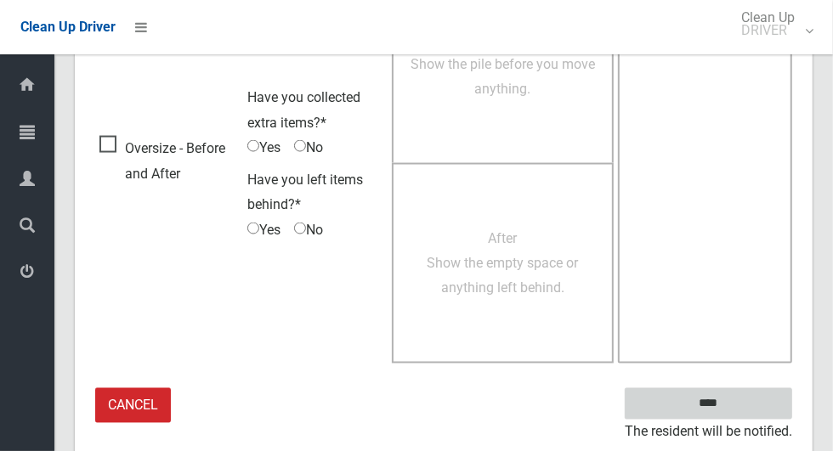
click at [721, 396] on input "****" at bounding box center [708, 403] width 167 height 31
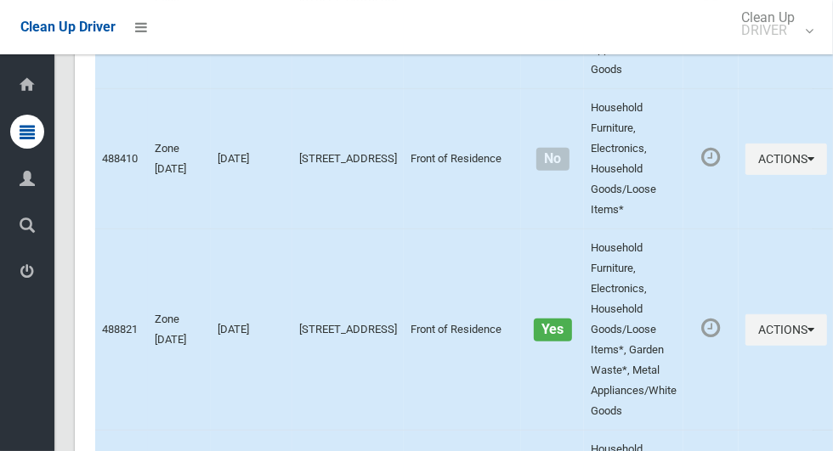
scroll to position [3657, 0]
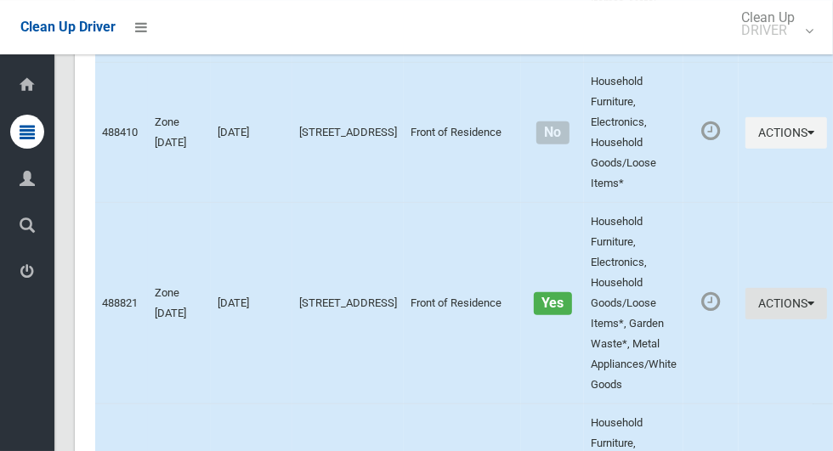
click at [762, 320] on button "Actions" at bounding box center [786, 303] width 82 height 31
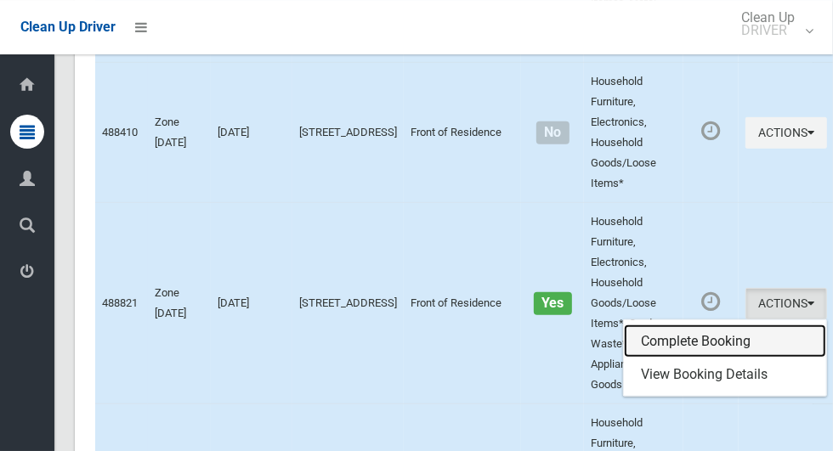
click at [702, 359] on link "Complete Booking" at bounding box center [725, 342] width 202 height 34
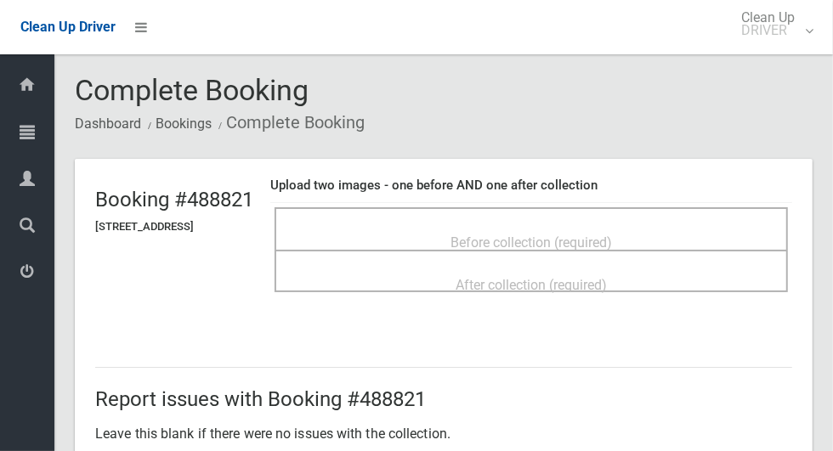
click at [665, 226] on div "Before collection (required)" at bounding box center [531, 241] width 476 height 31
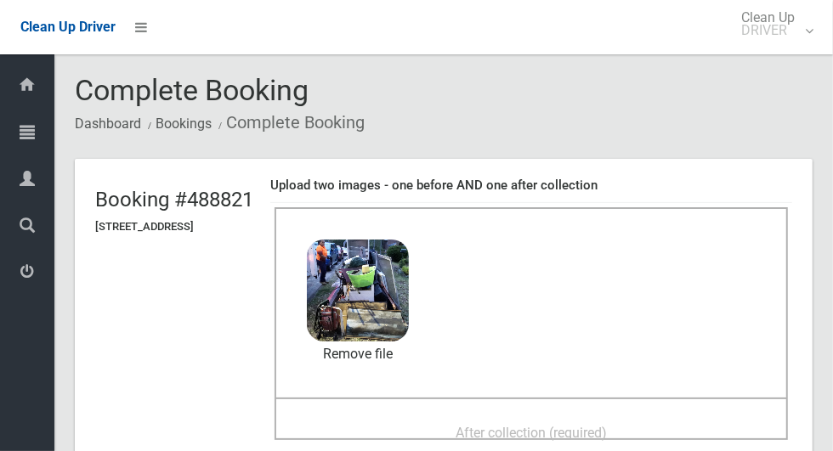
click at [607, 425] on span "After collection (required)" at bounding box center [530, 433] width 151 height 16
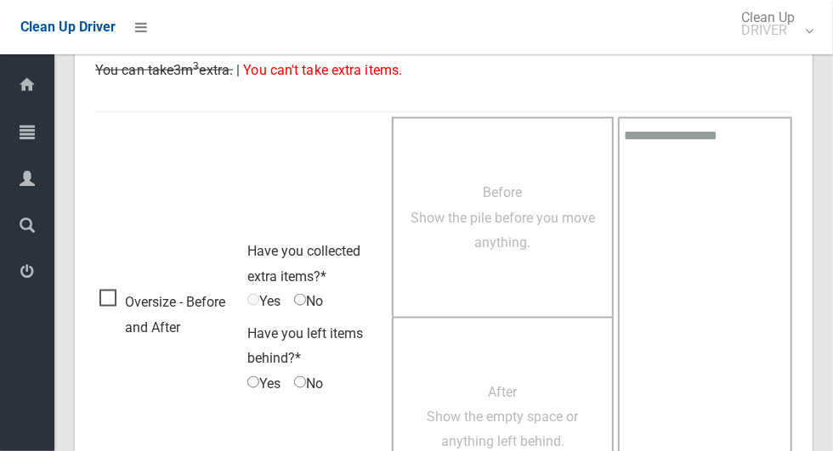
scroll to position [1390, 0]
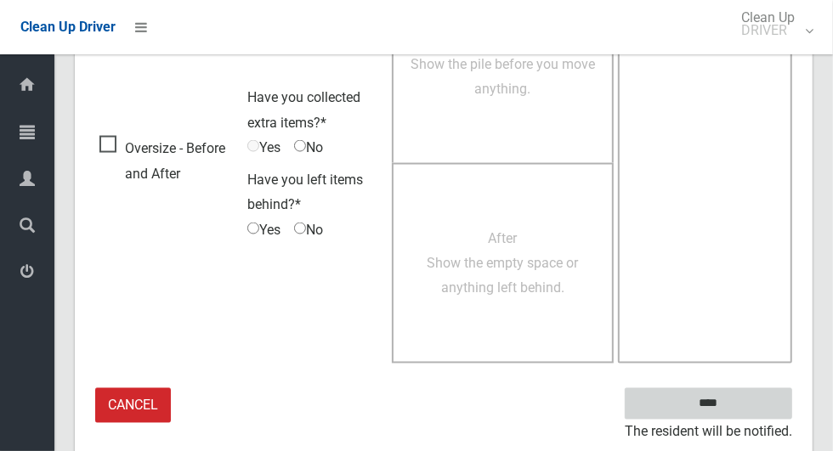
click at [741, 401] on input "****" at bounding box center [708, 403] width 167 height 31
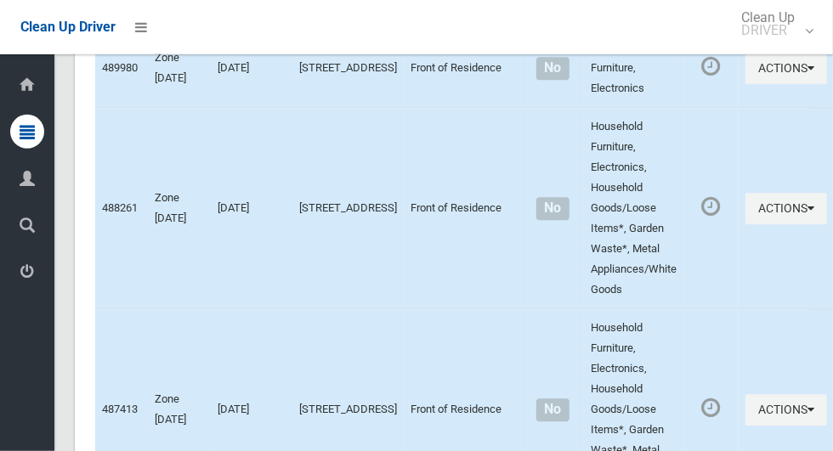
scroll to position [2264, 0]
click at [751, 226] on button "Actions" at bounding box center [786, 210] width 82 height 31
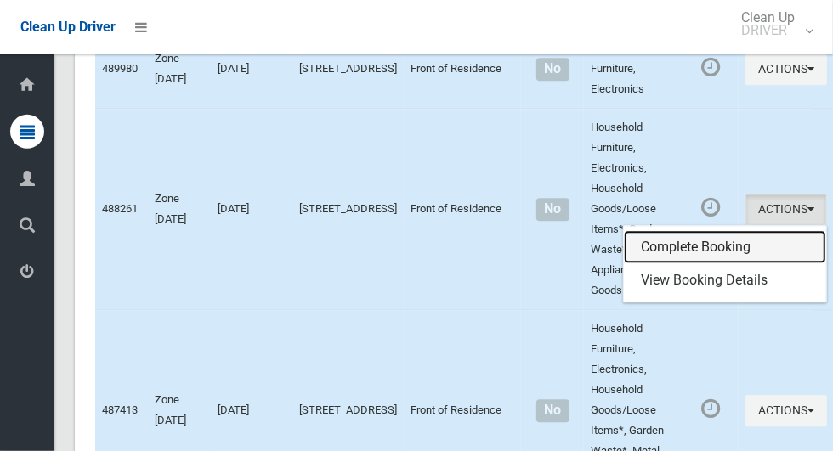
click at [708, 265] on link "Complete Booking" at bounding box center [725, 248] width 202 height 34
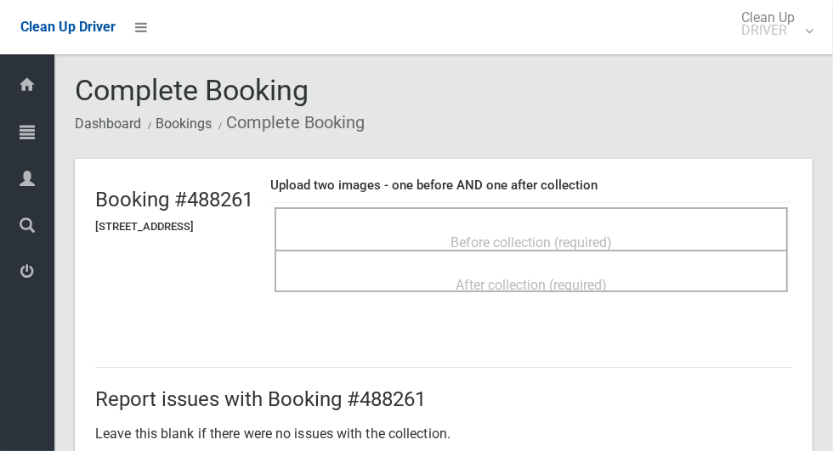
click at [660, 226] on div "Before collection (required)" at bounding box center [531, 241] width 476 height 31
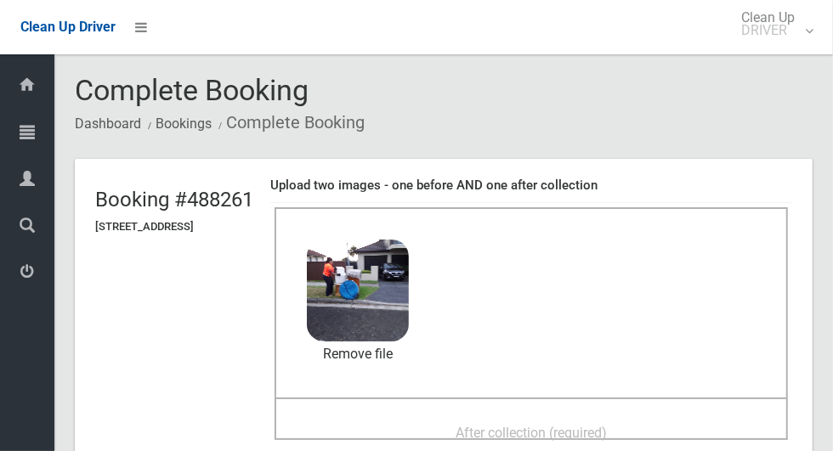
click at [607, 431] on span "After collection (required)" at bounding box center [530, 433] width 151 height 16
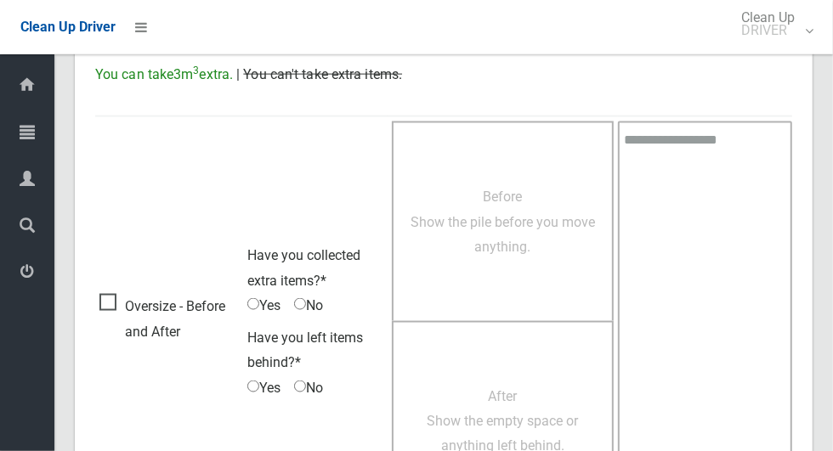
scroll to position [1390, 0]
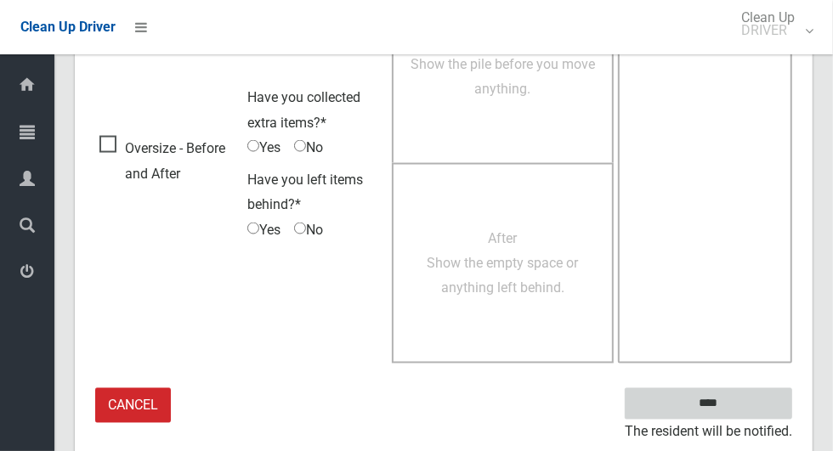
click at [744, 404] on input "****" at bounding box center [708, 403] width 167 height 31
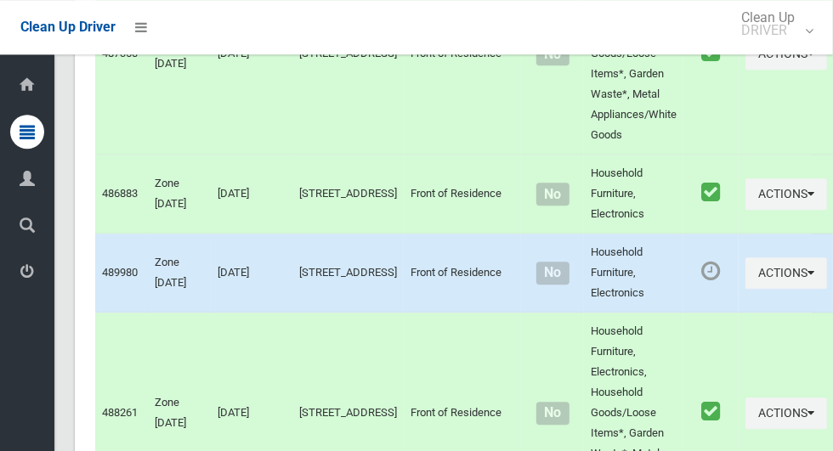
scroll to position [2059, 0]
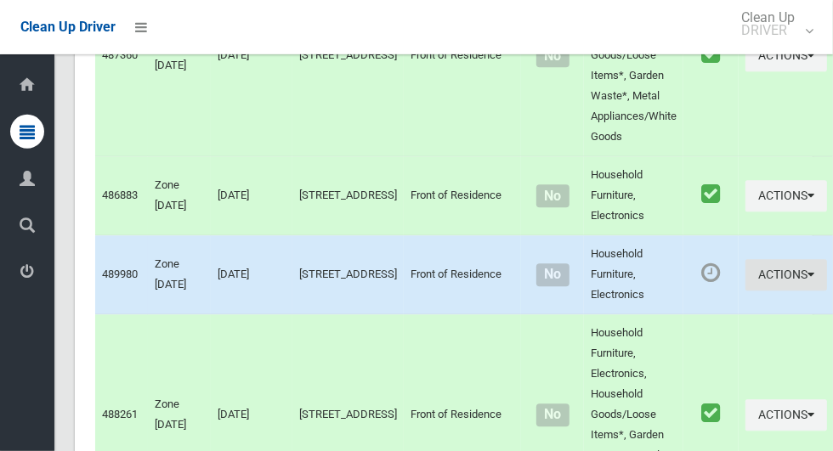
click at [779, 291] on button "Actions" at bounding box center [786, 274] width 82 height 31
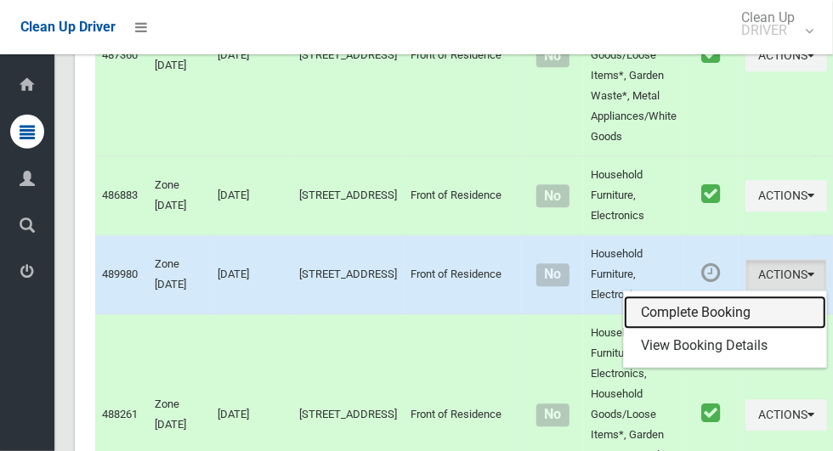
click at [657, 330] on link "Complete Booking" at bounding box center [725, 313] width 202 height 34
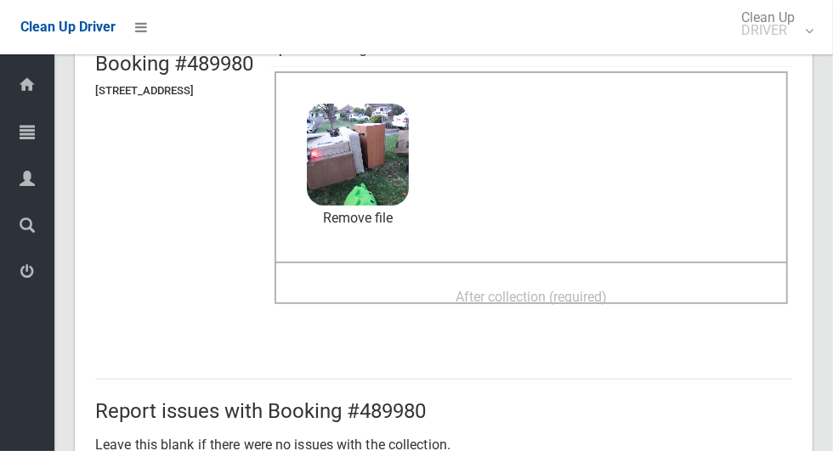
scroll to position [150, 0]
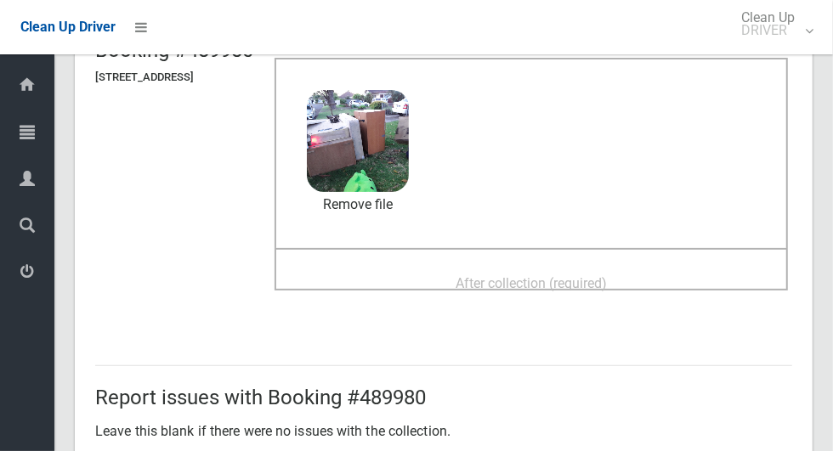
click at [607, 276] on span "After collection (required)" at bounding box center [530, 283] width 151 height 16
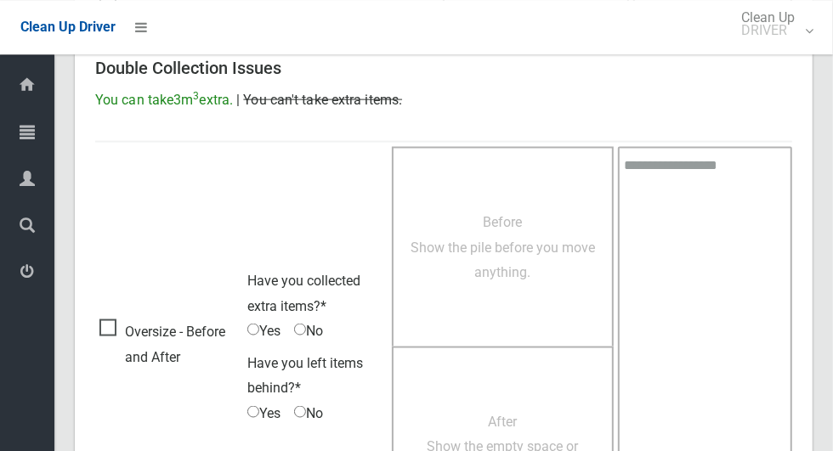
scroll to position [1390, 0]
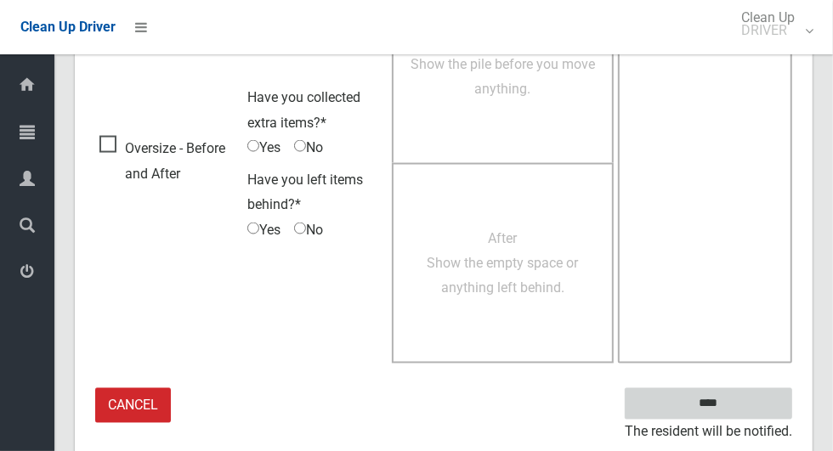
click at [738, 414] on input "****" at bounding box center [708, 403] width 167 height 31
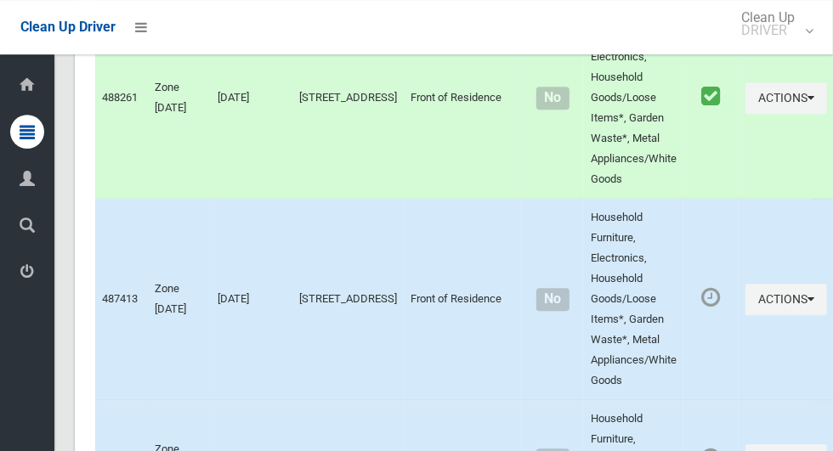
scroll to position [2375, 0]
click at [755, 316] on button "Actions" at bounding box center [786, 300] width 82 height 31
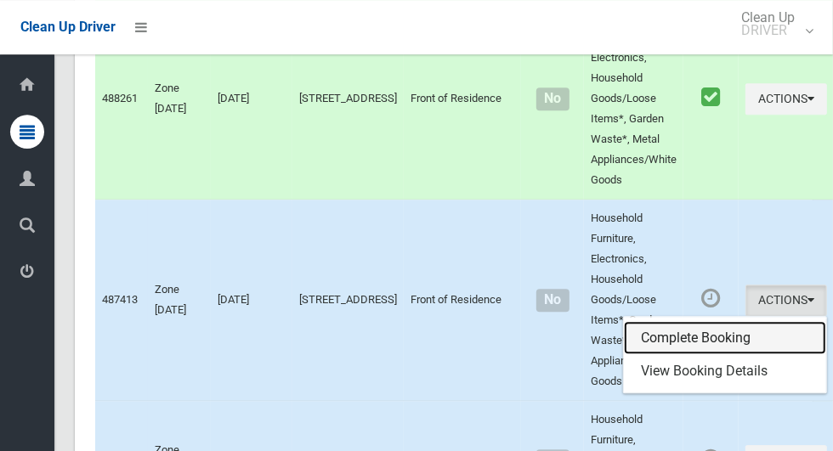
click at [704, 355] on link "Complete Booking" at bounding box center [725, 338] width 202 height 34
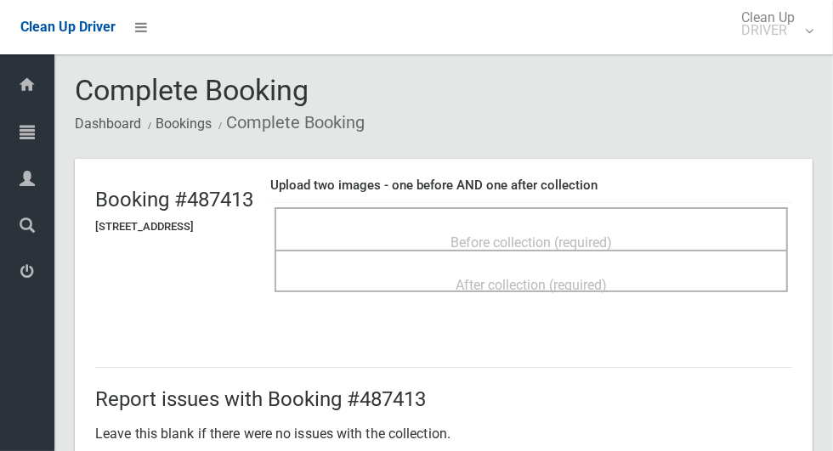
click at [569, 235] on span "Before collection (required)" at bounding box center [530, 243] width 161 height 16
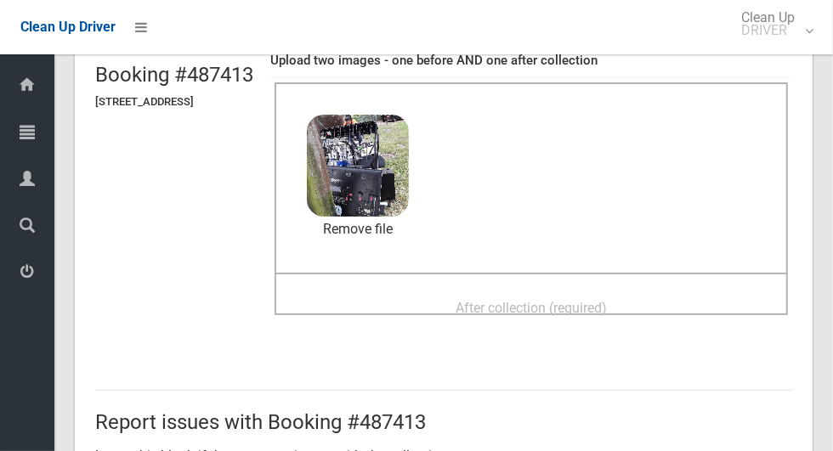
scroll to position [123, 0]
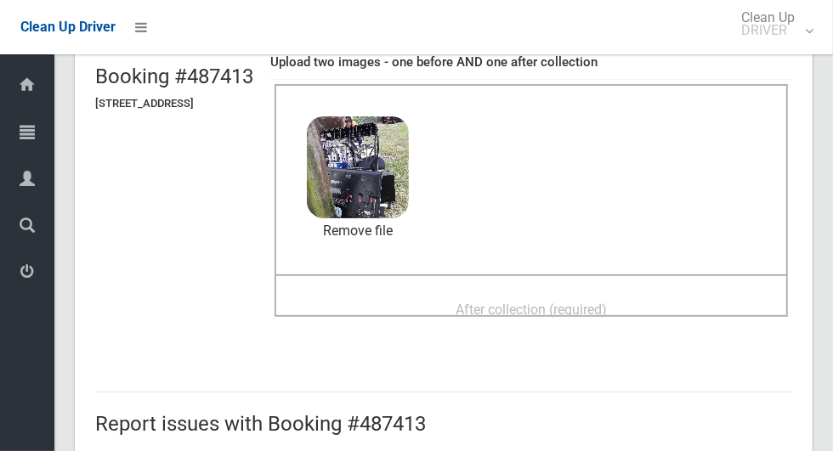
click at [607, 302] on span "After collection (required)" at bounding box center [530, 310] width 151 height 16
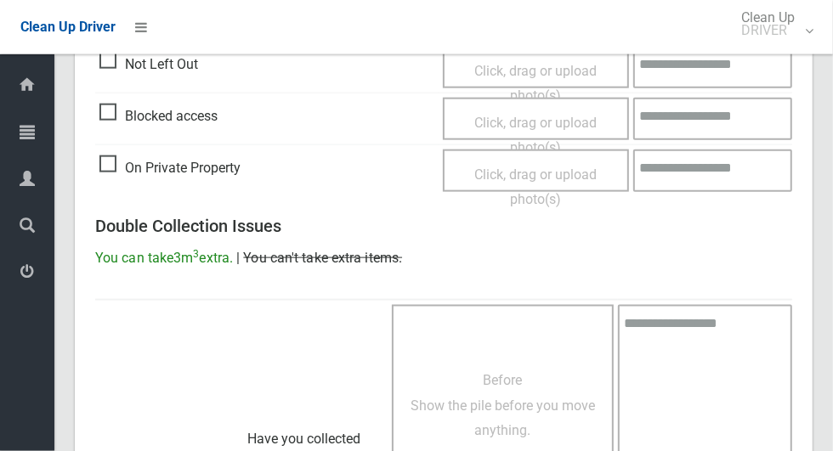
scroll to position [1390, 0]
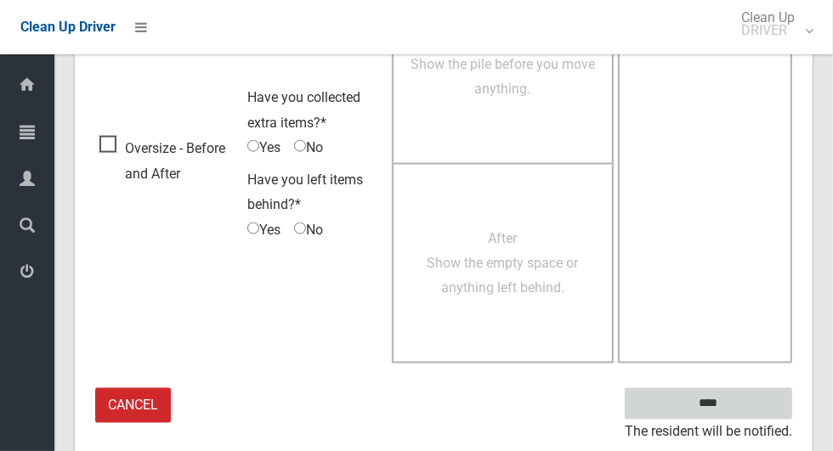
click at [710, 414] on input "****" at bounding box center [708, 403] width 167 height 31
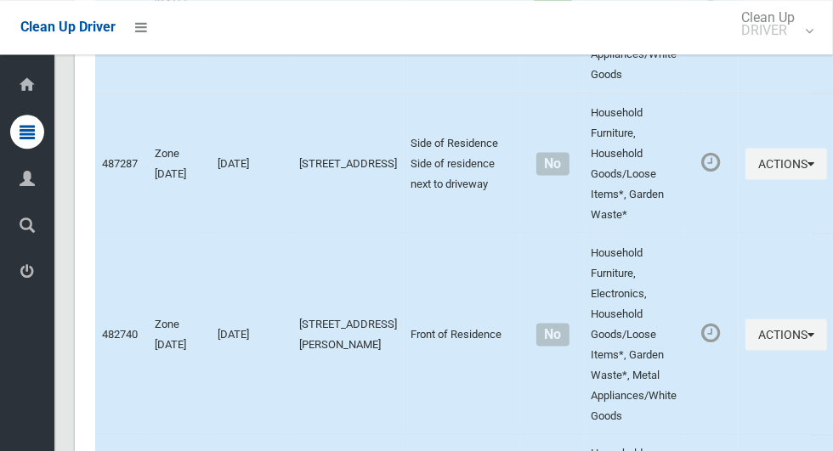
scroll to position [4554, 0]
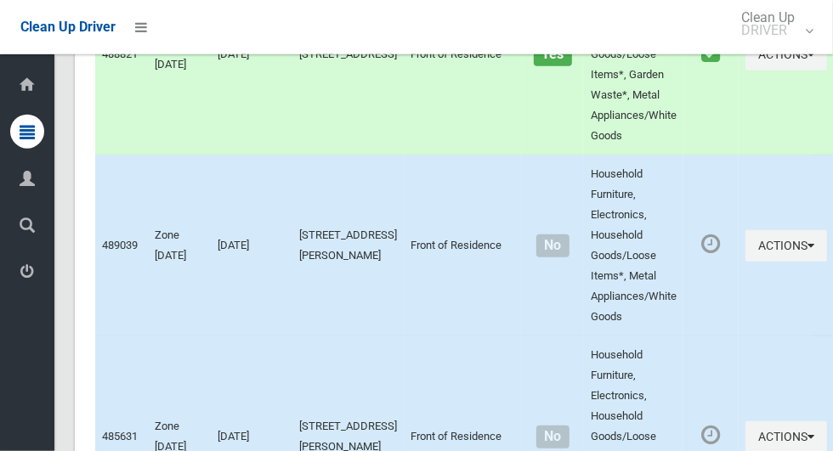
scroll to position [3857, 0]
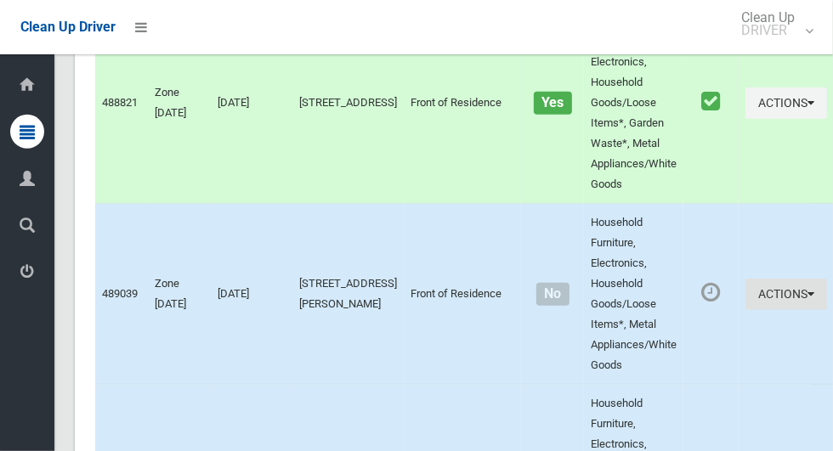
click at [750, 310] on button "Actions" at bounding box center [786, 294] width 82 height 31
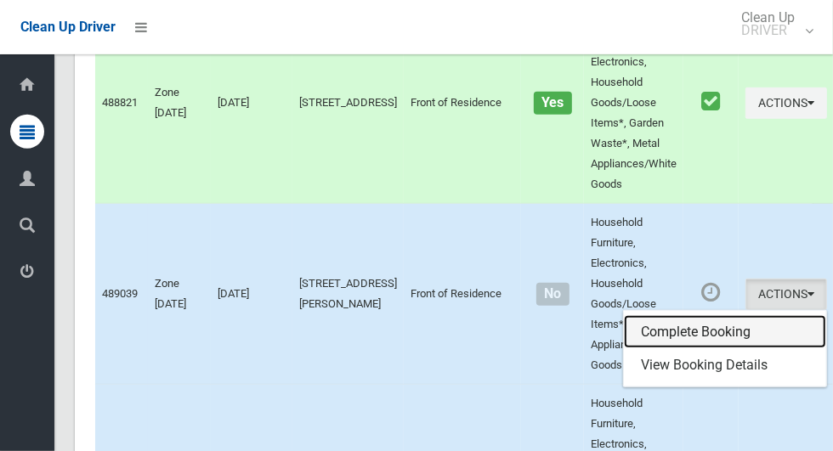
click at [708, 349] on link "Complete Booking" at bounding box center [725, 332] width 202 height 34
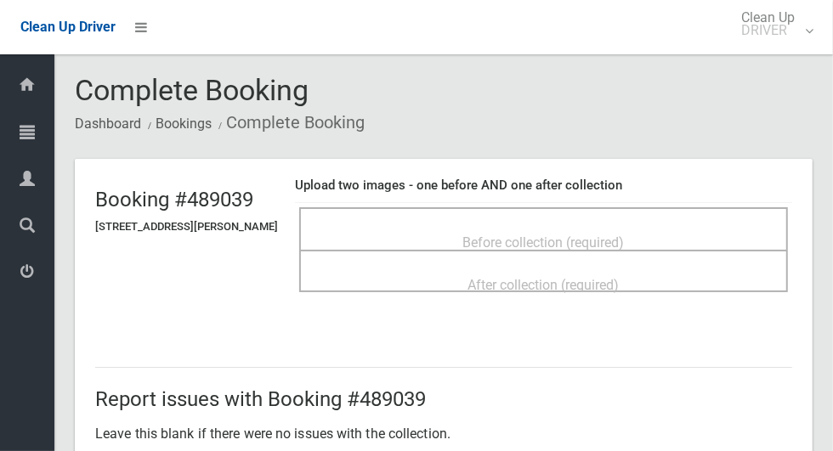
click at [611, 238] on span "Before collection (required)" at bounding box center [543, 243] width 161 height 16
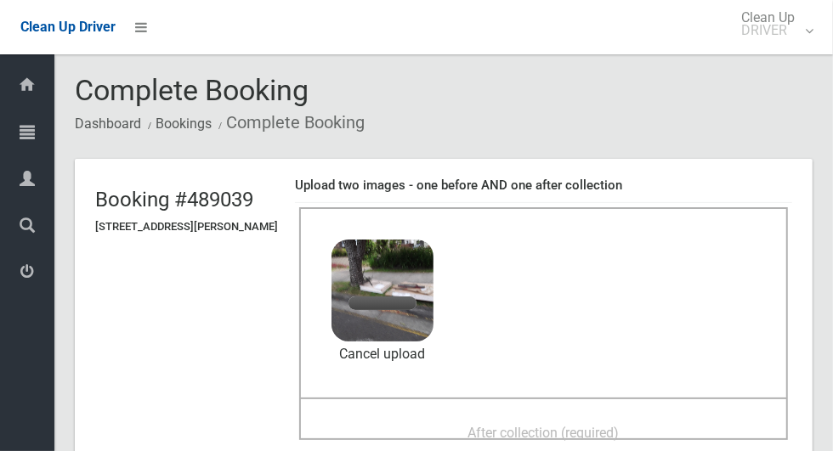
click at [615, 429] on span "After collection (required)" at bounding box center [543, 433] width 151 height 16
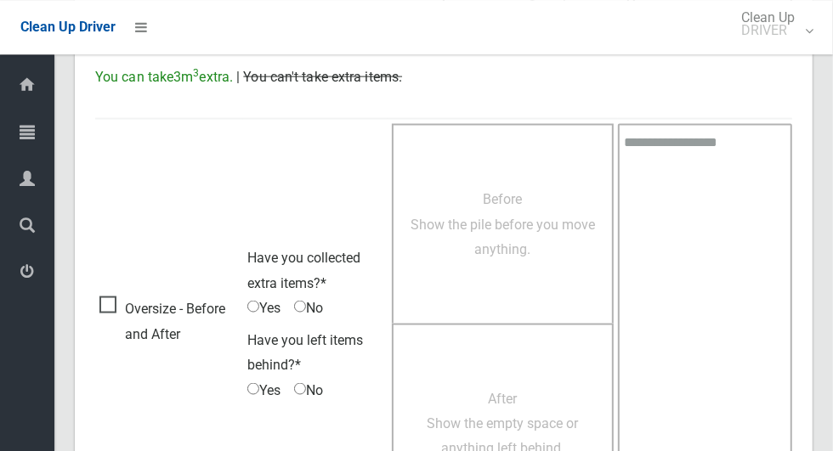
scroll to position [1390, 0]
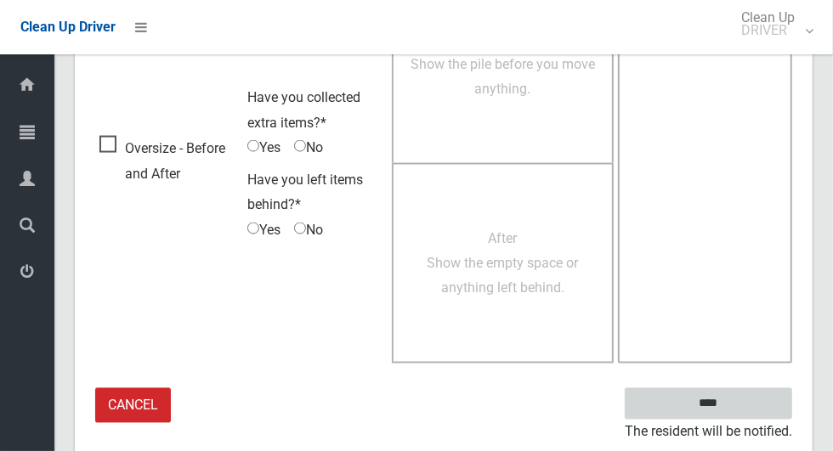
click at [738, 410] on input "****" at bounding box center [708, 403] width 167 height 31
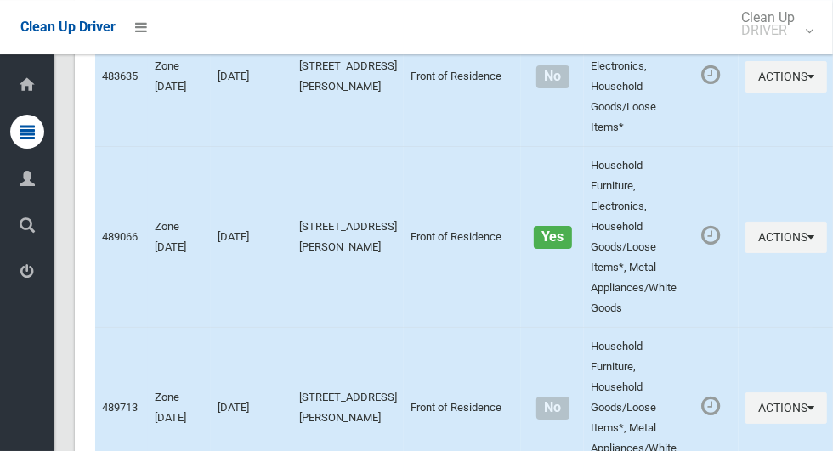
scroll to position [3230, 0]
click at [745, 93] on button "Actions" at bounding box center [786, 77] width 82 height 31
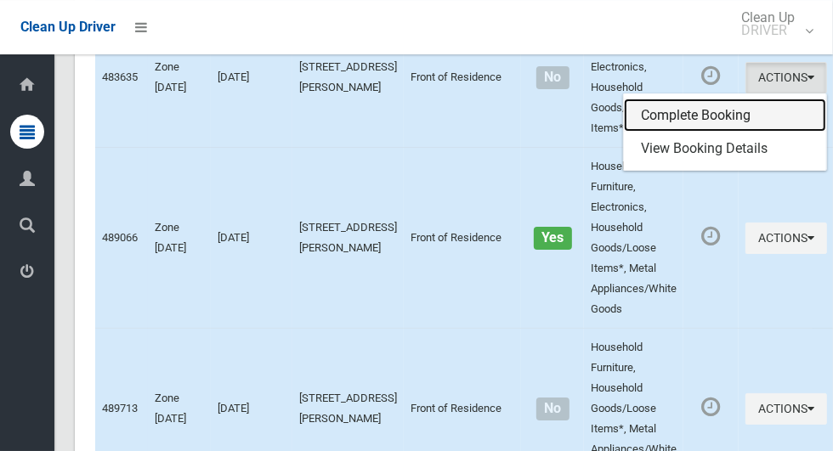
click at [708, 133] on link "Complete Booking" at bounding box center [725, 116] width 202 height 34
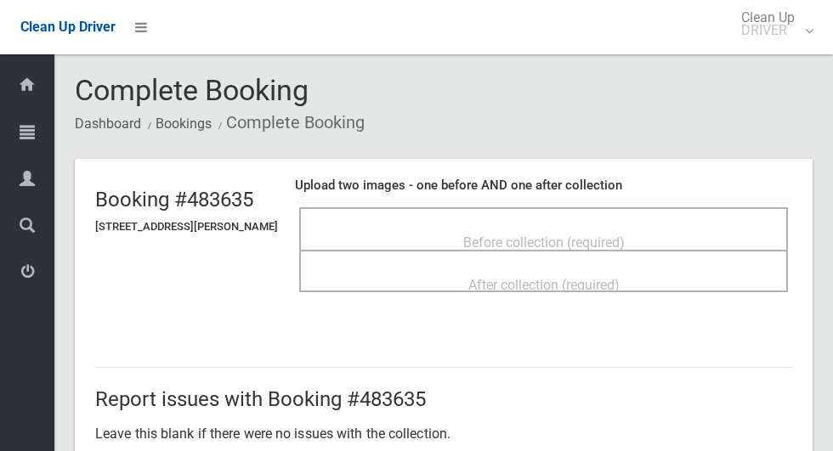
click at [625, 238] on span "Before collection (required)" at bounding box center [543, 243] width 161 height 16
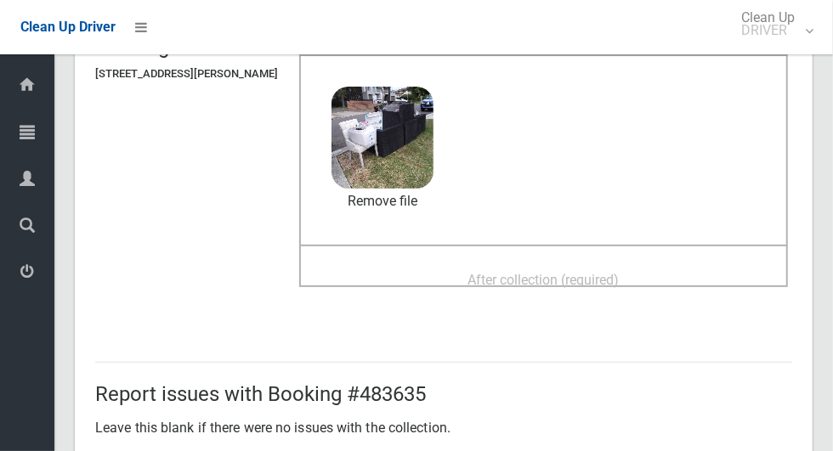
scroll to position [144, 0]
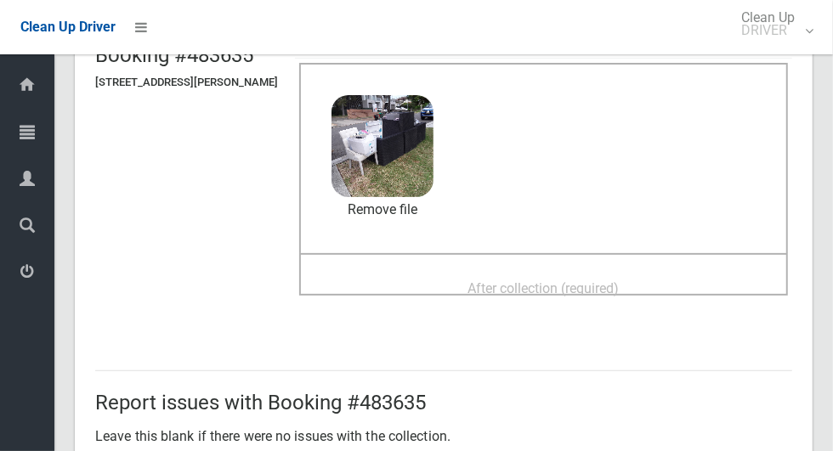
click at [672, 275] on div "After collection (required)" at bounding box center [543, 287] width 451 height 31
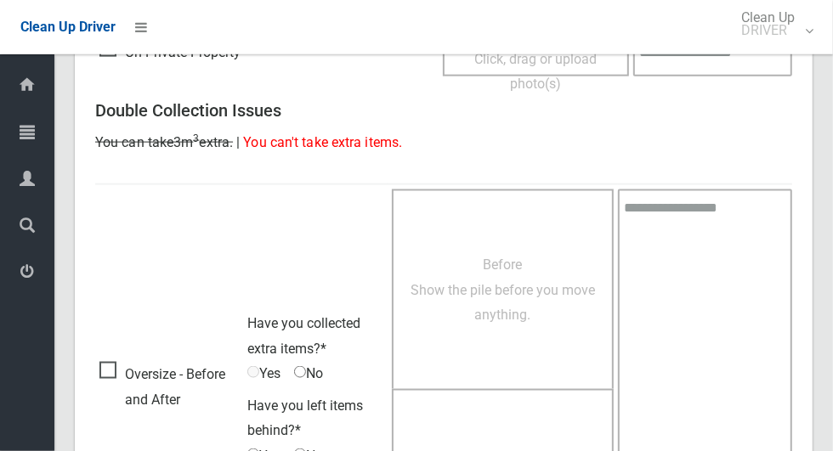
scroll to position [1390, 0]
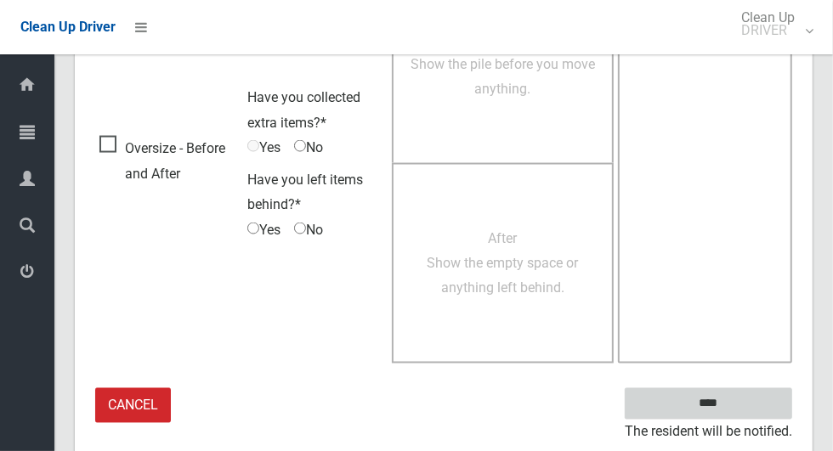
click at [738, 412] on input "****" at bounding box center [708, 403] width 167 height 31
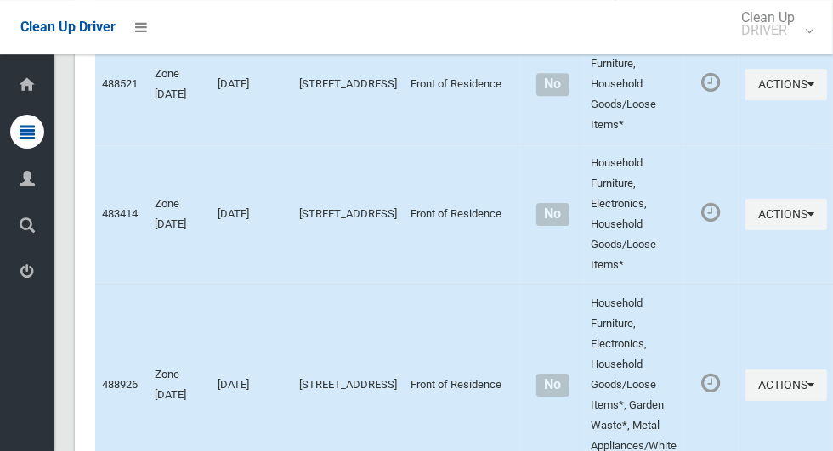
scroll to position [2752, 0]
click at [745, 400] on button "Actions" at bounding box center [786, 384] width 82 height 31
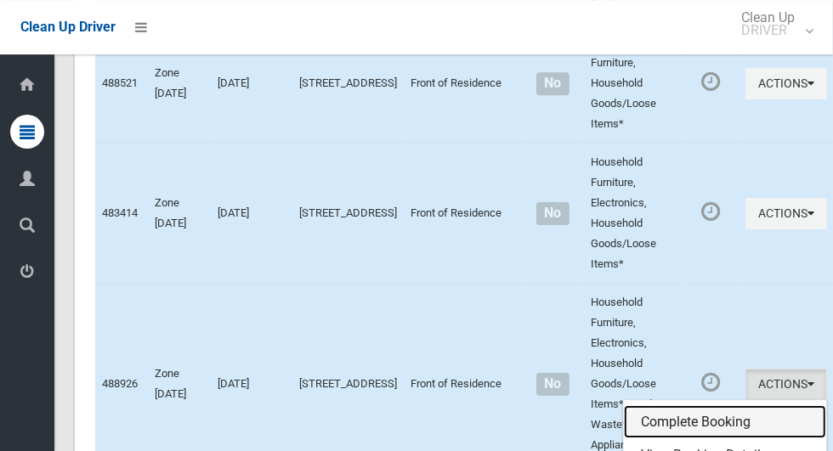
click at [702, 439] on link "Complete Booking" at bounding box center [725, 422] width 202 height 34
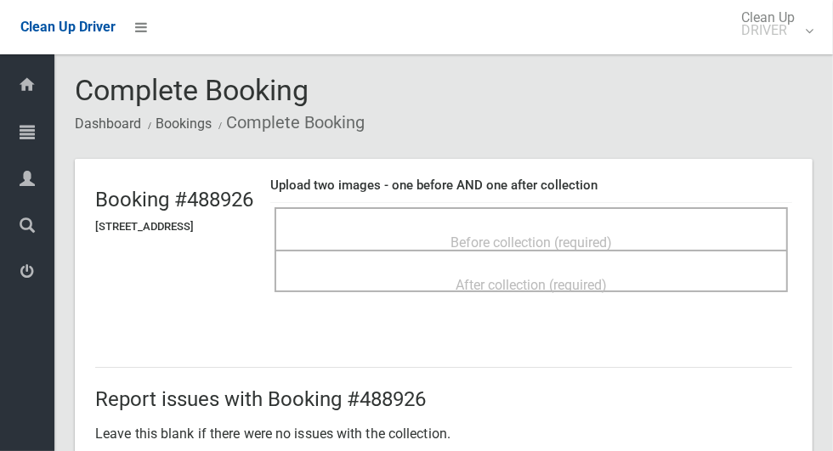
click at [595, 235] on span "Before collection (required)" at bounding box center [530, 243] width 161 height 16
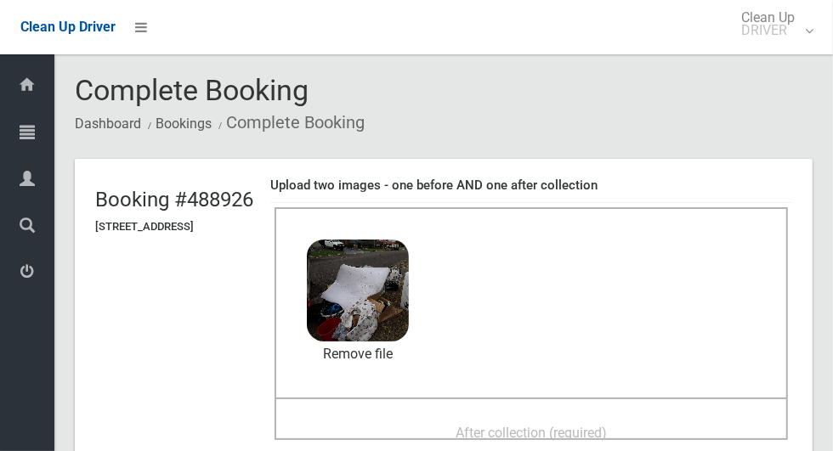
click at [599, 427] on span "After collection (required)" at bounding box center [530, 433] width 151 height 16
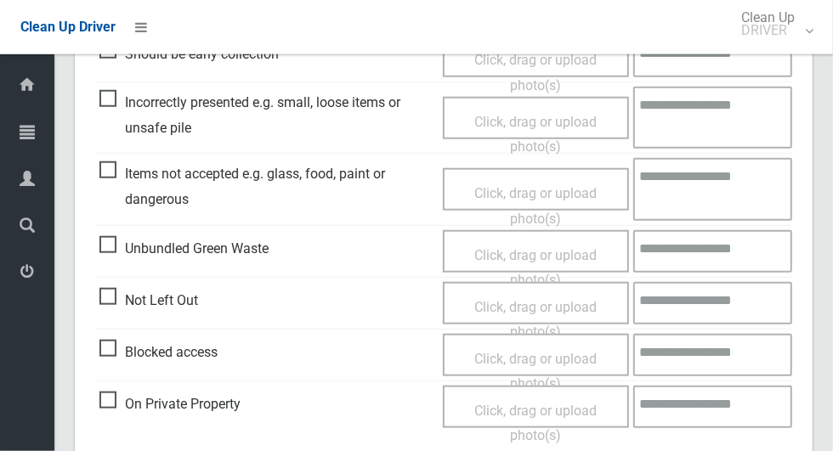
scroll to position [1390, 0]
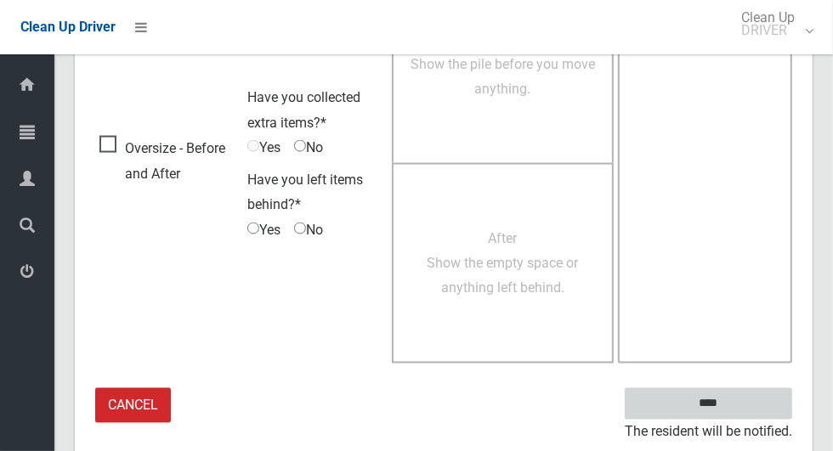
click at [738, 404] on input "****" at bounding box center [708, 403] width 167 height 31
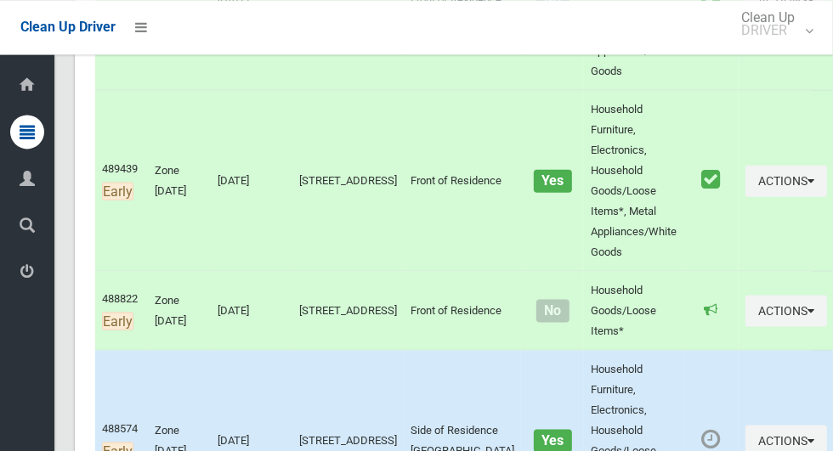
scroll to position [1020, 0]
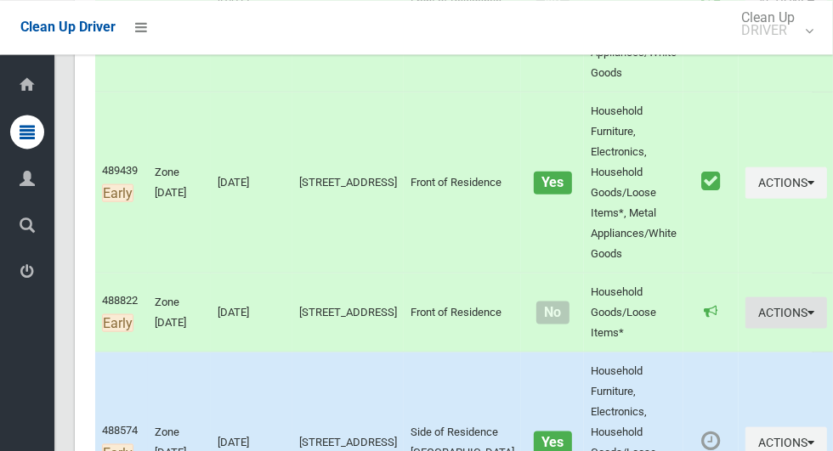
click at [755, 309] on button "Actions" at bounding box center [786, 312] width 82 height 31
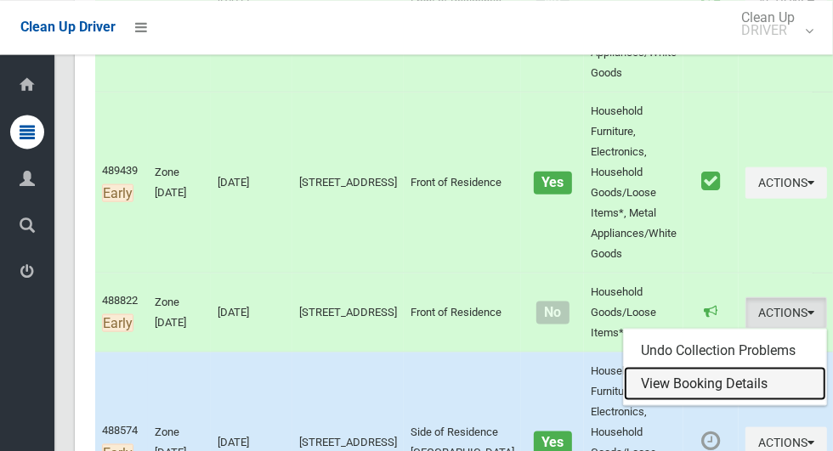
click at [709, 386] on link "View Booking Details" at bounding box center [725, 383] width 202 height 34
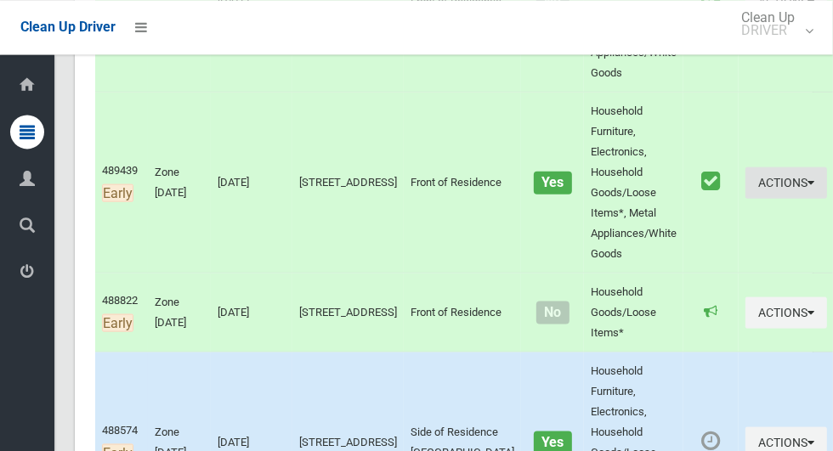
click at [762, 189] on button "Actions" at bounding box center [786, 182] width 82 height 31
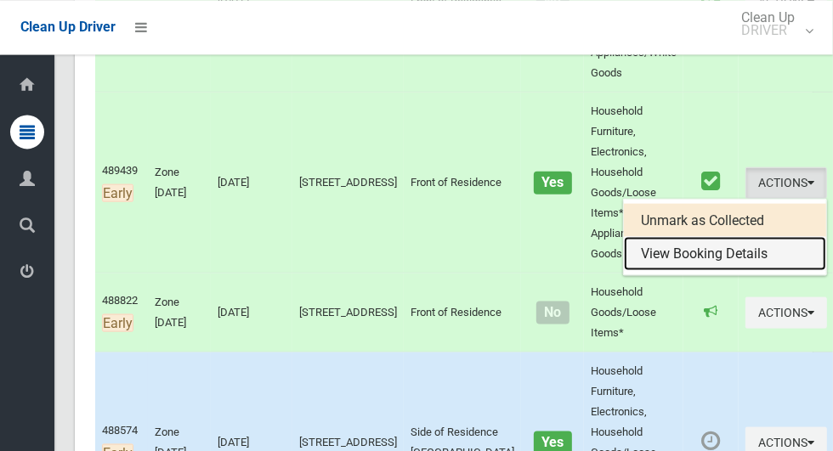
click at [713, 257] on link "View Booking Details" at bounding box center [725, 253] width 202 height 34
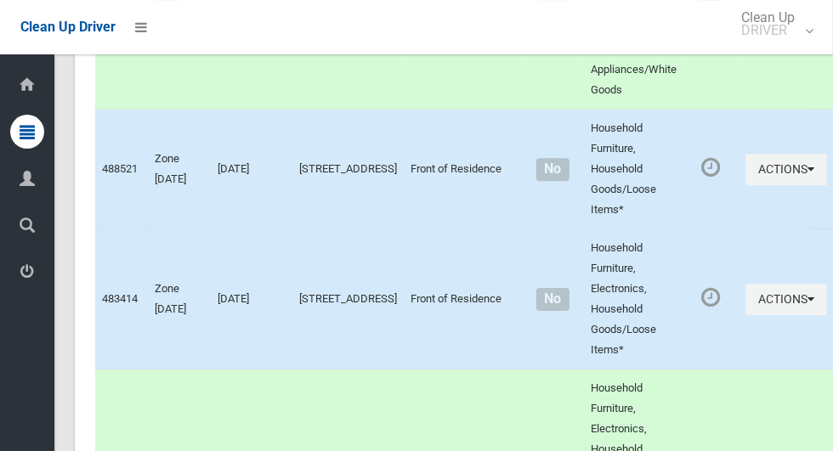
scroll to position [2665, 0]
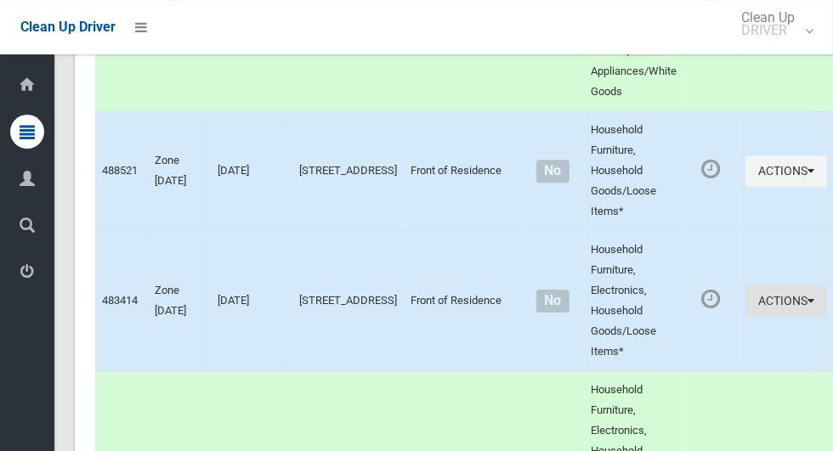
click at [751, 317] on button "Actions" at bounding box center [786, 301] width 82 height 31
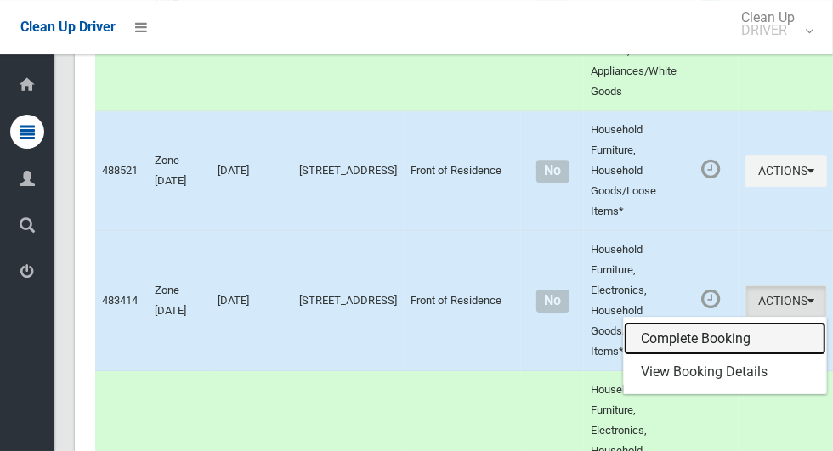
click at [696, 356] on link "Complete Booking" at bounding box center [725, 339] width 202 height 34
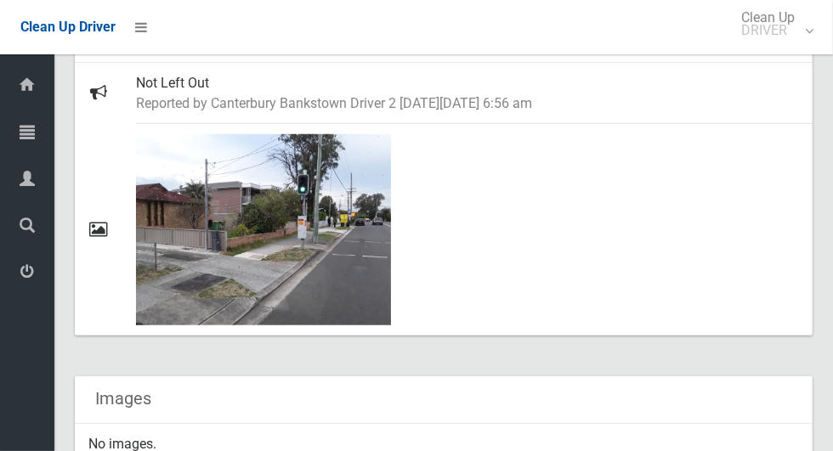
scroll to position [639, 0]
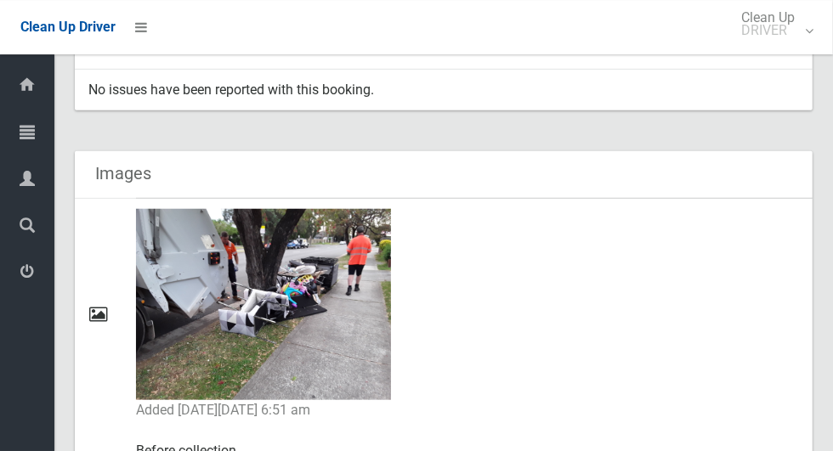
scroll to position [692, 0]
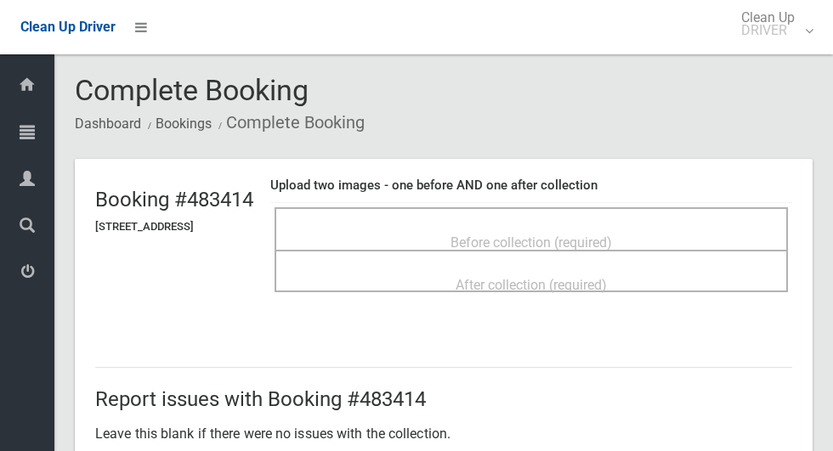
click at [624, 226] on div "Before collection (required)" at bounding box center [531, 241] width 476 height 31
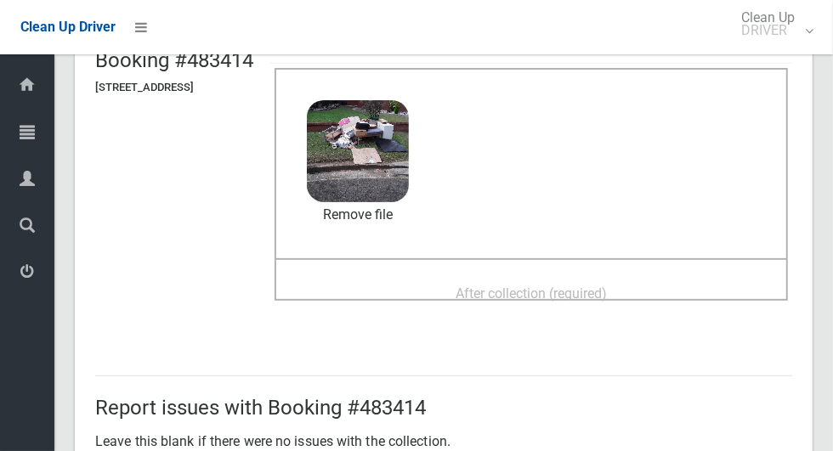
scroll to position [133, 0]
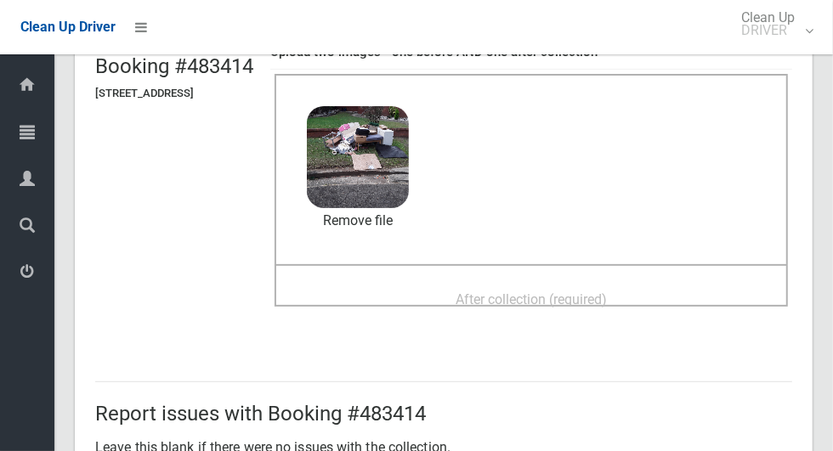
click at [654, 295] on div "After collection (required)" at bounding box center [531, 298] width 476 height 31
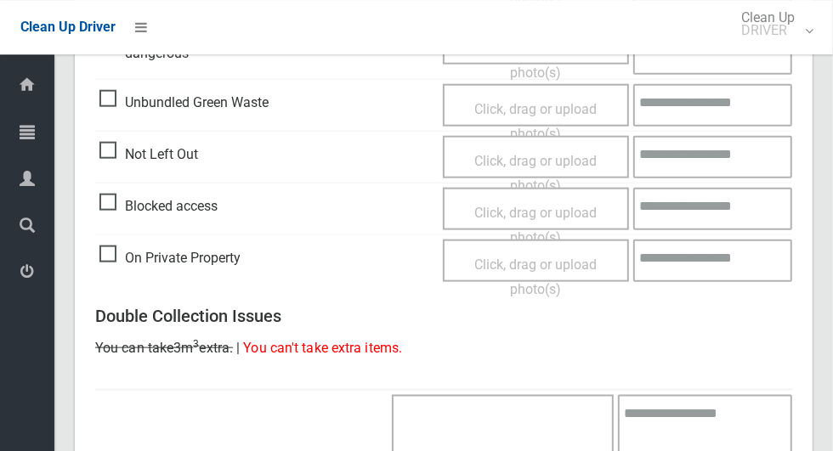
scroll to position [1390, 0]
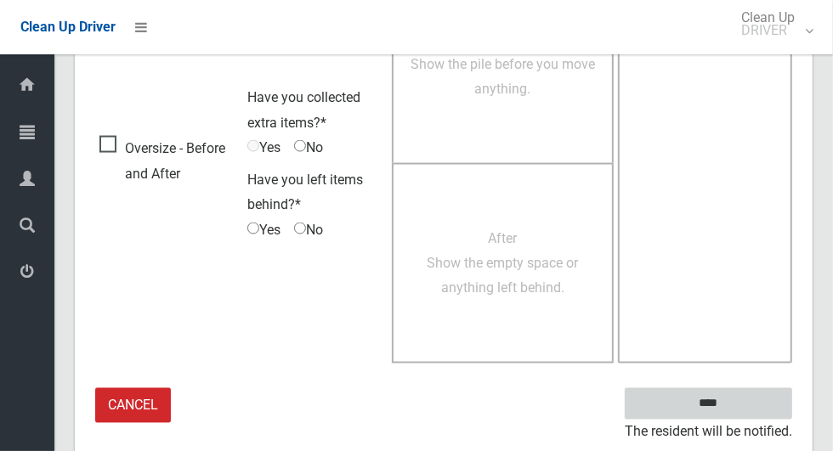
click at [738, 413] on input "****" at bounding box center [708, 403] width 167 height 31
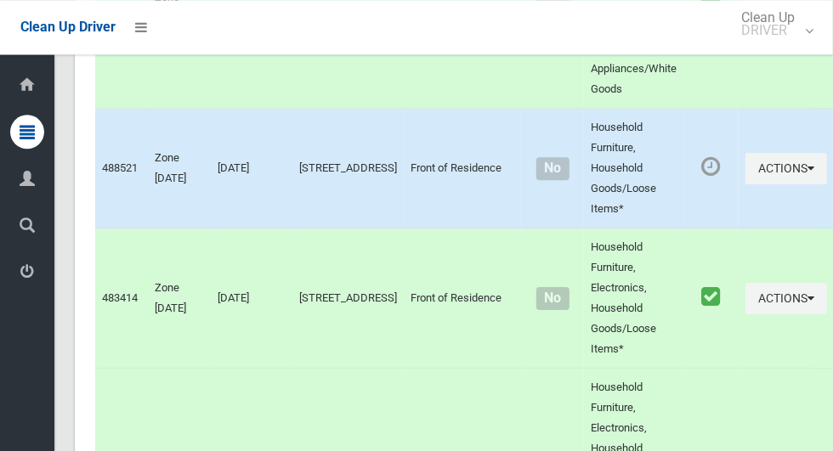
scroll to position [2657, 0]
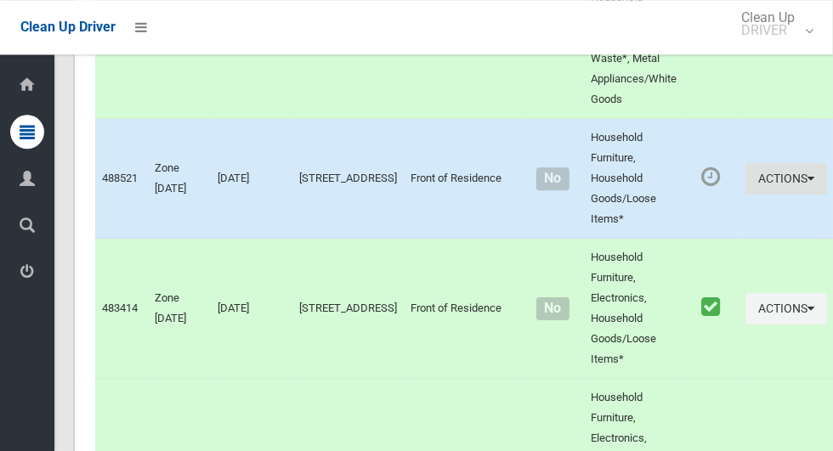
click at [761, 195] on button "Actions" at bounding box center [786, 178] width 82 height 31
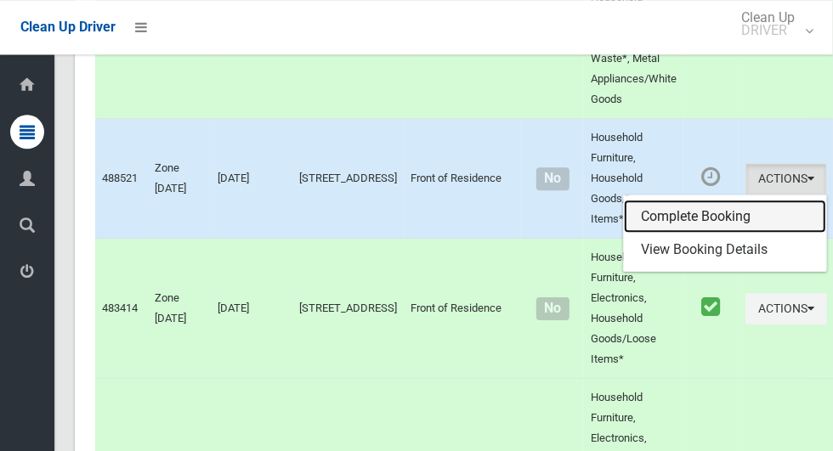
click at [708, 234] on link "Complete Booking" at bounding box center [725, 217] width 202 height 34
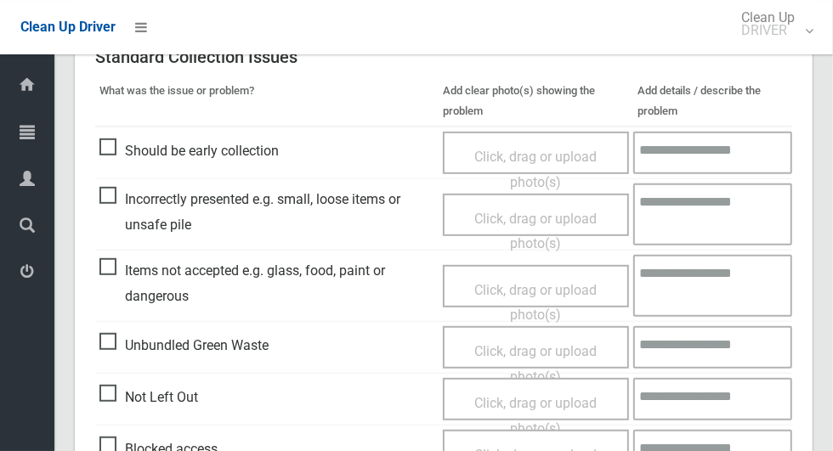
scroll to position [419, 0]
click at [119, 201] on span "Incorrectly presented e.g. small, loose items or unsafe pile" at bounding box center [266, 212] width 335 height 50
click at [533, 214] on span "Click, drag or upload photo(s)" at bounding box center [535, 232] width 122 height 42
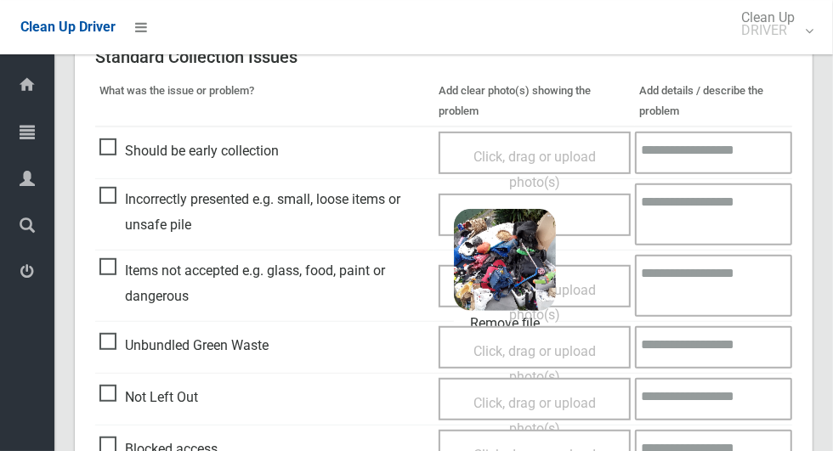
click at [710, 222] on textarea at bounding box center [713, 215] width 157 height 62
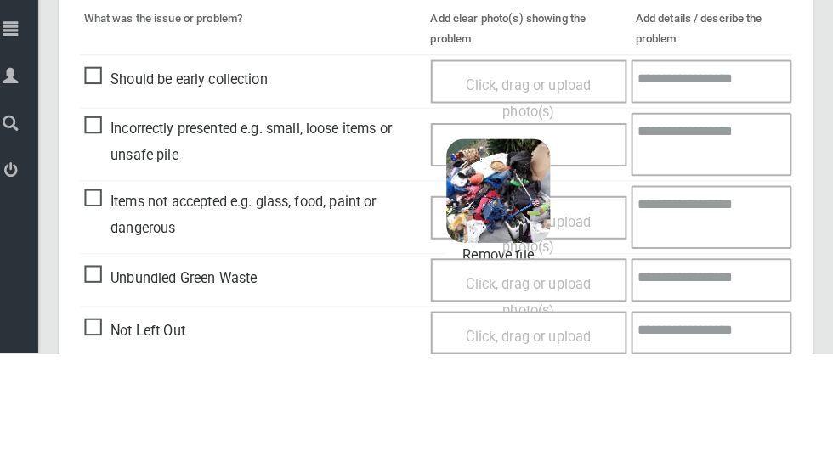
scroll to position [388, 0]
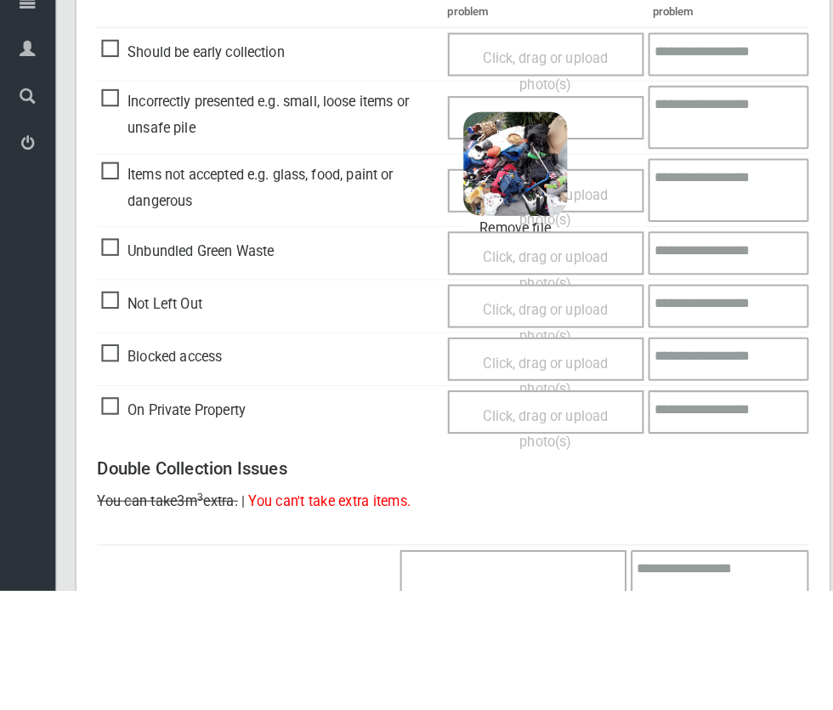
click at [698, 251] on textarea at bounding box center [713, 246] width 157 height 62
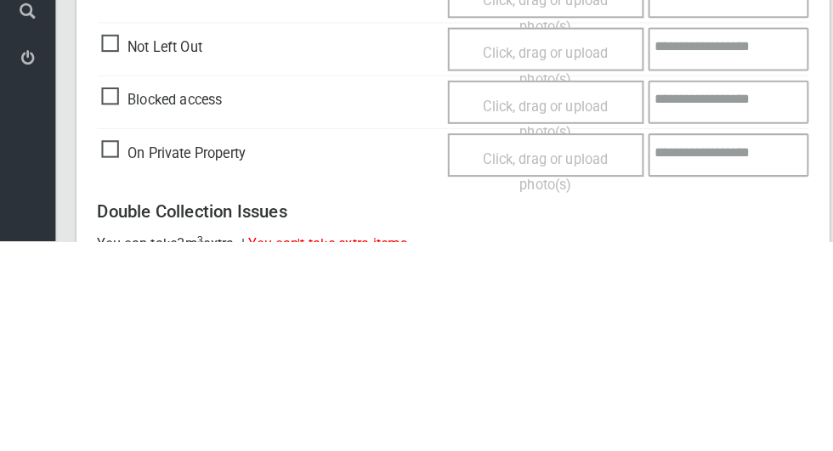
scroll to position [1144, 0]
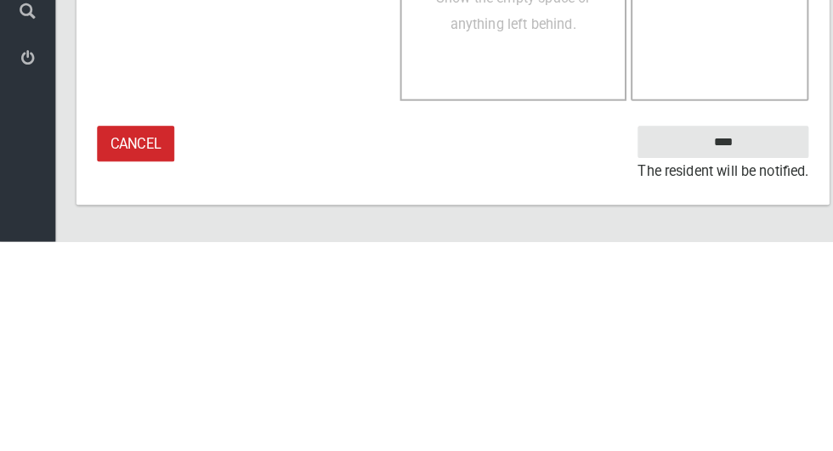
type textarea "**********"
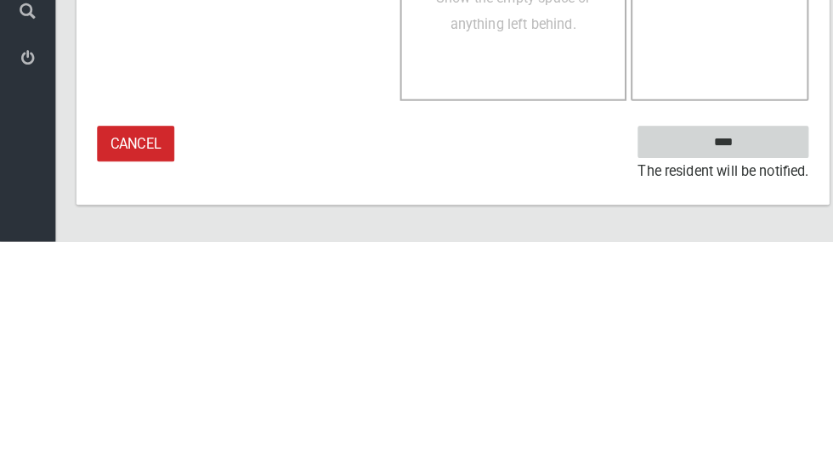
click at [722, 370] on input "****" at bounding box center [708, 353] width 167 height 31
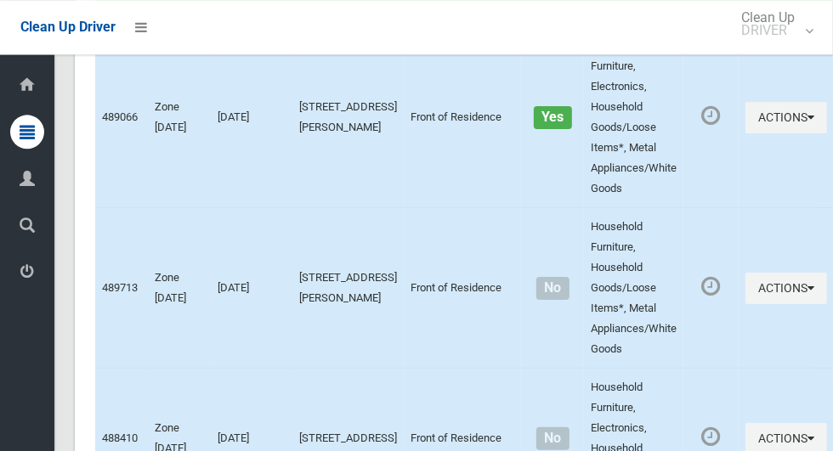
scroll to position [3320, 0]
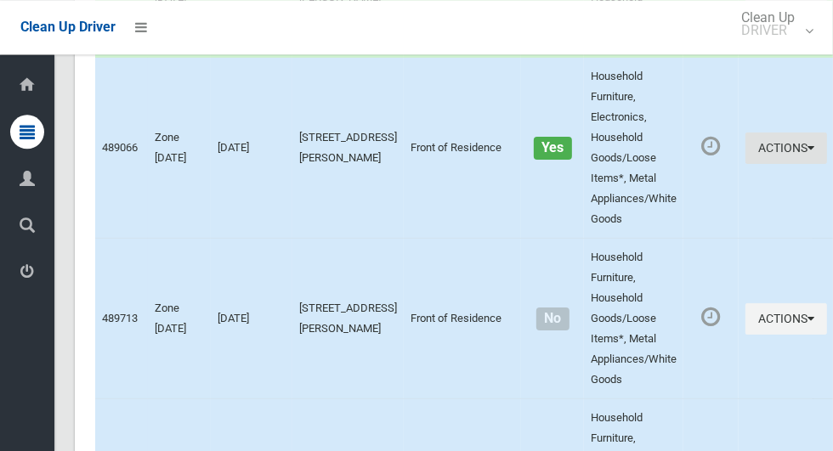
click at [748, 164] on button "Actions" at bounding box center [786, 148] width 82 height 31
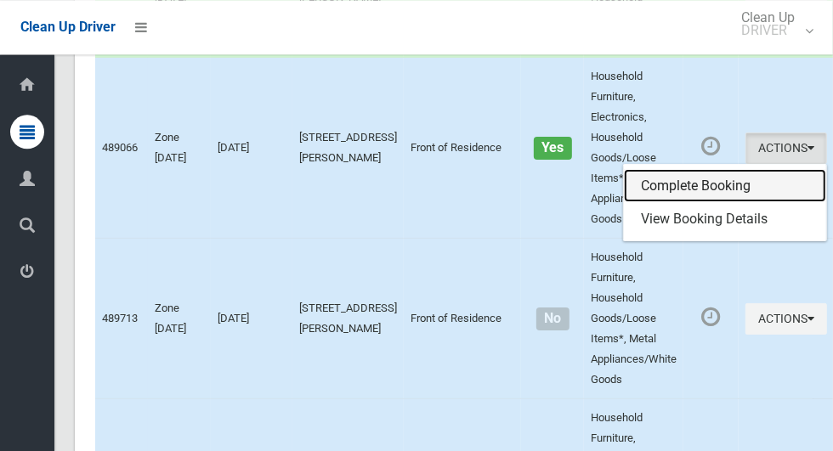
click at [699, 203] on link "Complete Booking" at bounding box center [725, 186] width 202 height 34
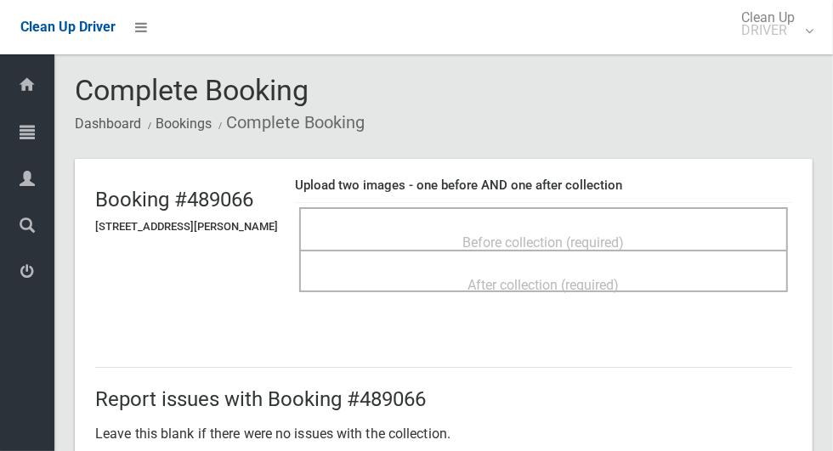
click at [625, 235] on span "Before collection (required)" at bounding box center [543, 243] width 161 height 16
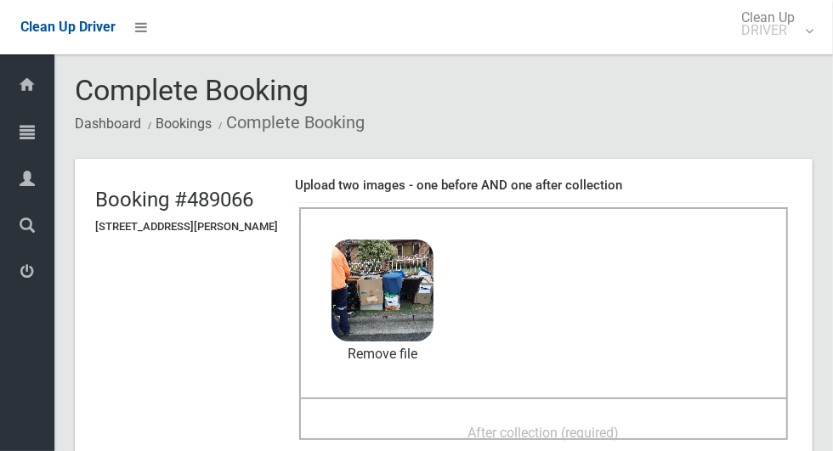
click at [619, 425] on span "After collection (required)" at bounding box center [543, 433] width 151 height 16
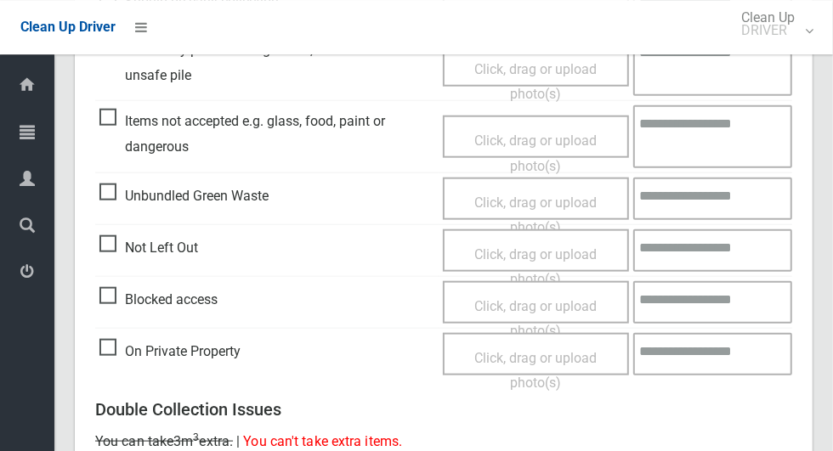
scroll to position [1390, 0]
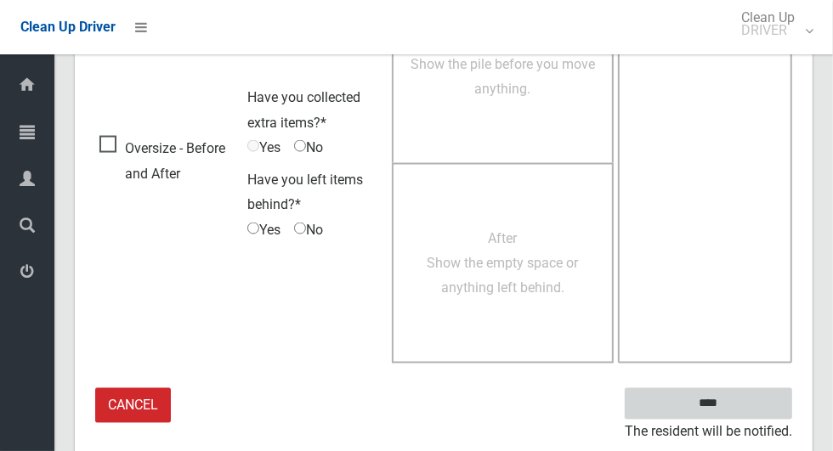
click at [738, 412] on input "****" at bounding box center [708, 403] width 167 height 31
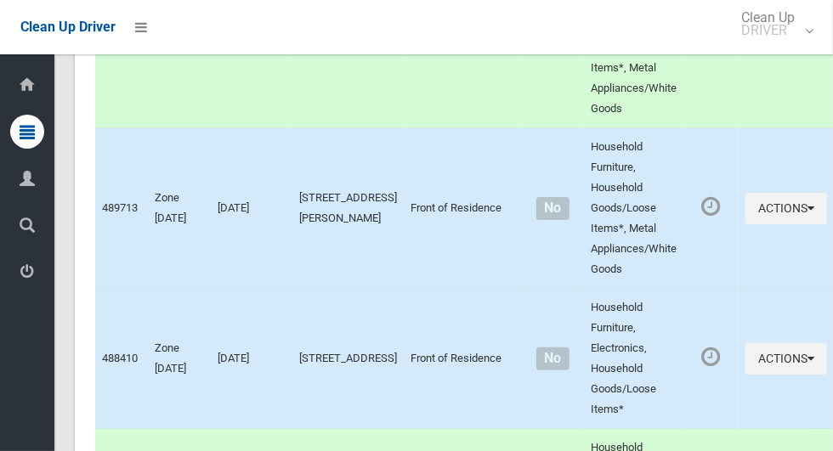
scroll to position [3540, 0]
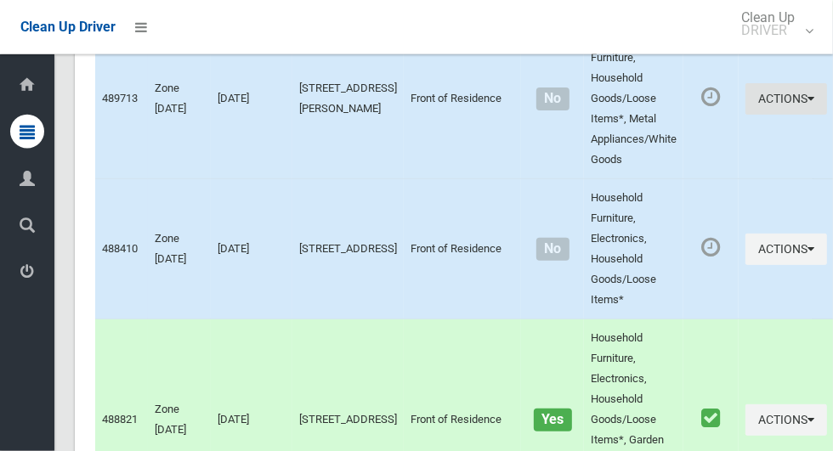
click at [772, 115] on button "Actions" at bounding box center [786, 98] width 82 height 31
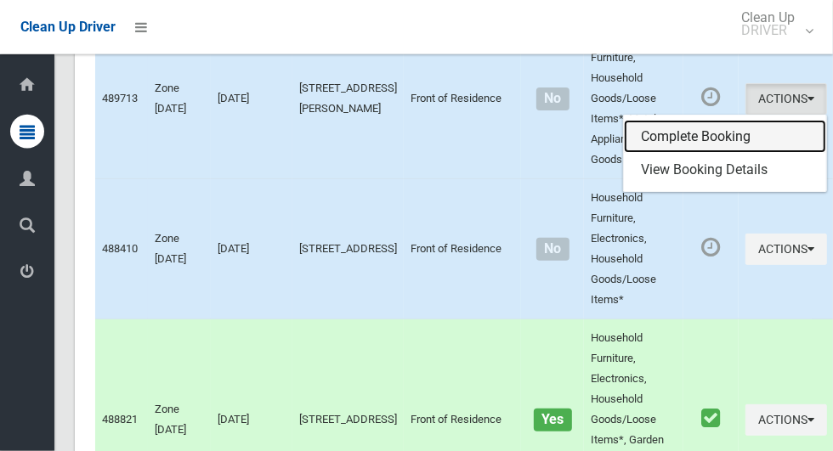
click at [708, 154] on link "Complete Booking" at bounding box center [725, 137] width 202 height 34
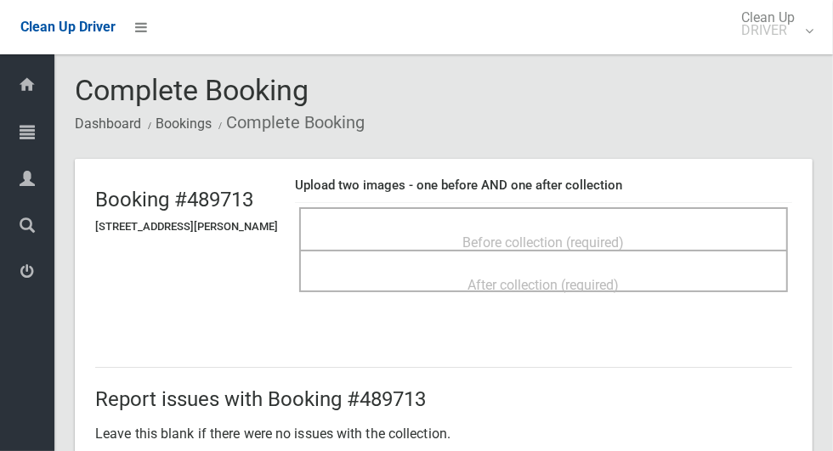
click at [620, 226] on div "Before collection (required)" at bounding box center [543, 241] width 451 height 31
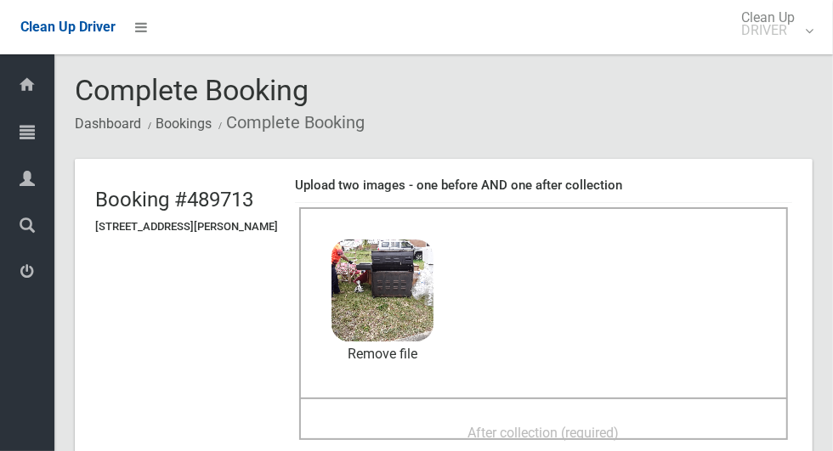
click at [619, 425] on span "After collection (required)" at bounding box center [543, 433] width 151 height 16
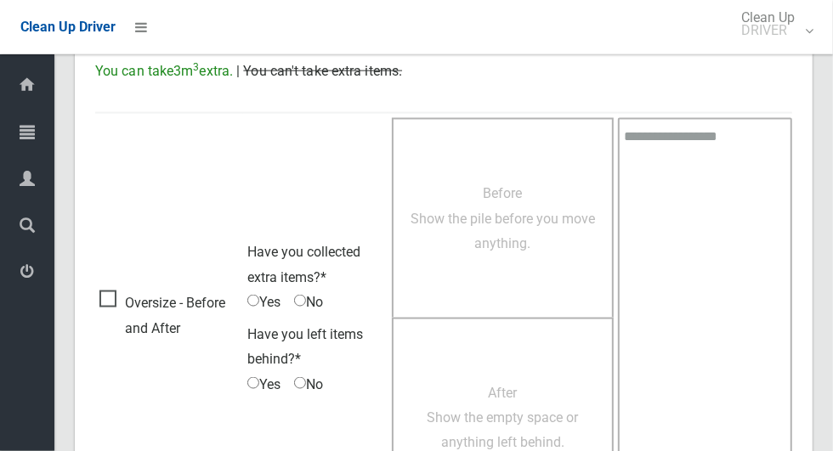
scroll to position [1390, 0]
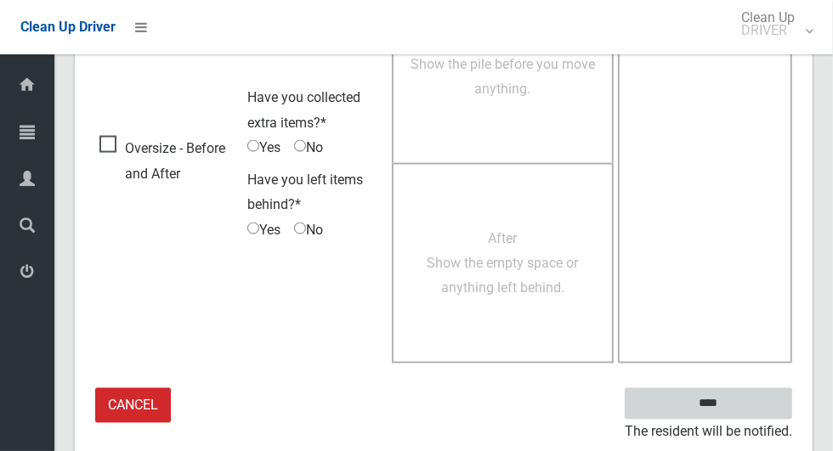
click at [704, 402] on input "****" at bounding box center [708, 403] width 167 height 31
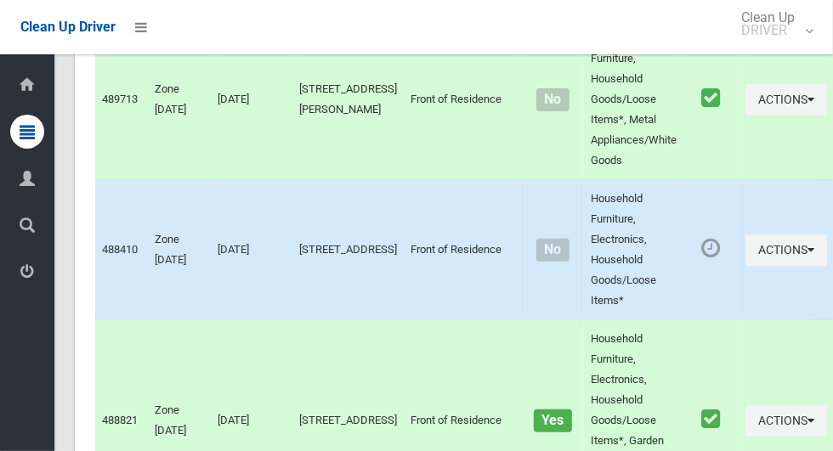
scroll to position [3544, 0]
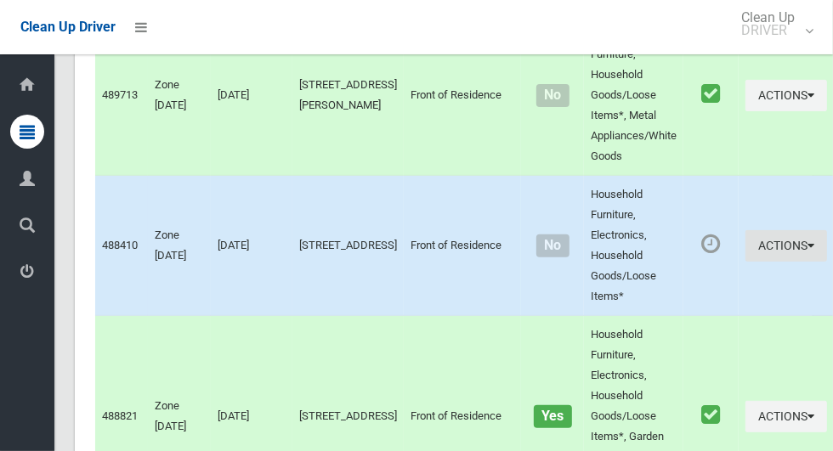
click at [755, 262] on button "Actions" at bounding box center [786, 245] width 82 height 31
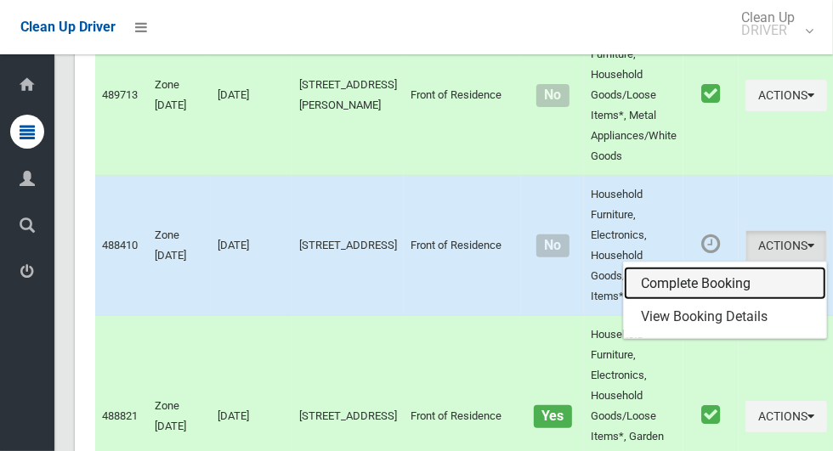
click at [708, 301] on link "Complete Booking" at bounding box center [725, 284] width 202 height 34
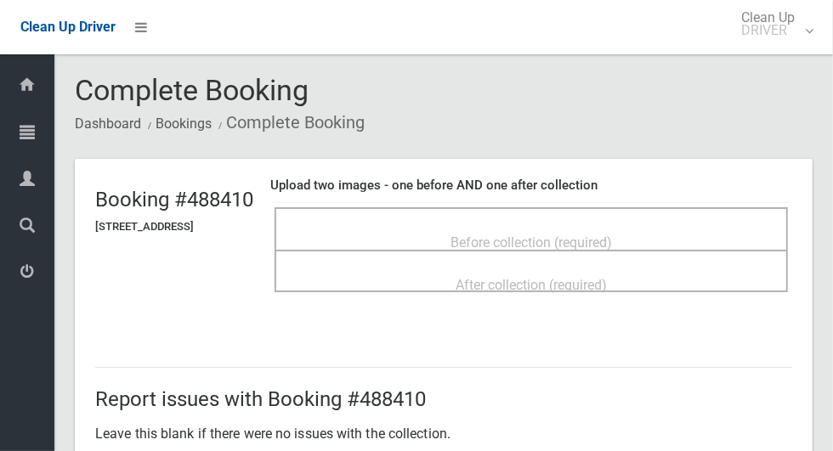
click at [599, 235] on span "Before collection (required)" at bounding box center [530, 243] width 161 height 16
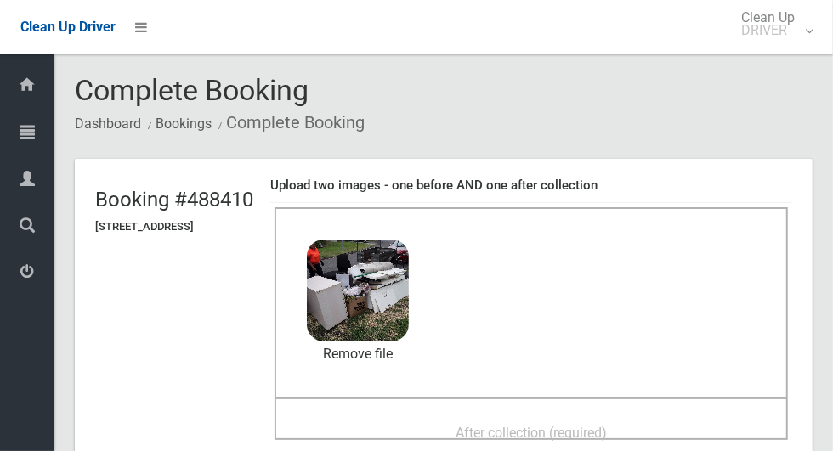
click at [596, 425] on span "After collection (required)" at bounding box center [530, 433] width 151 height 16
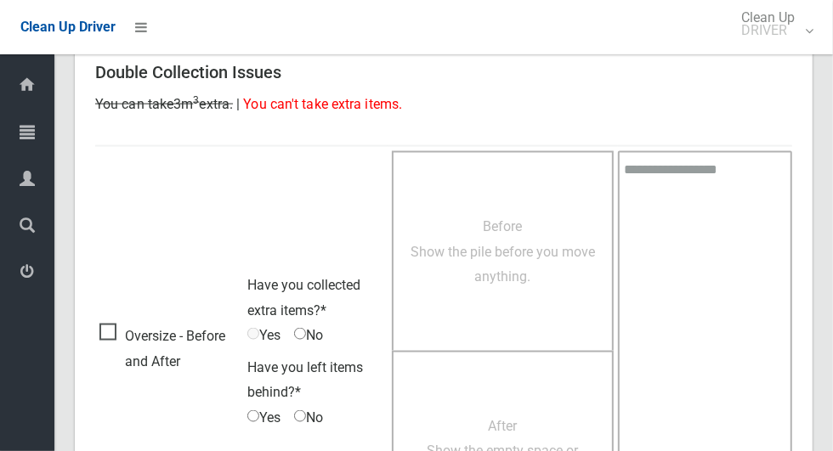
scroll to position [1390, 0]
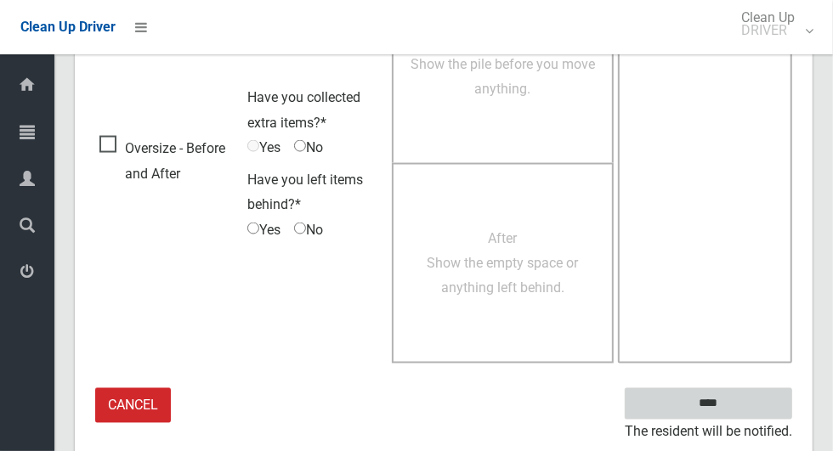
click at [738, 410] on input "****" at bounding box center [708, 403] width 167 height 31
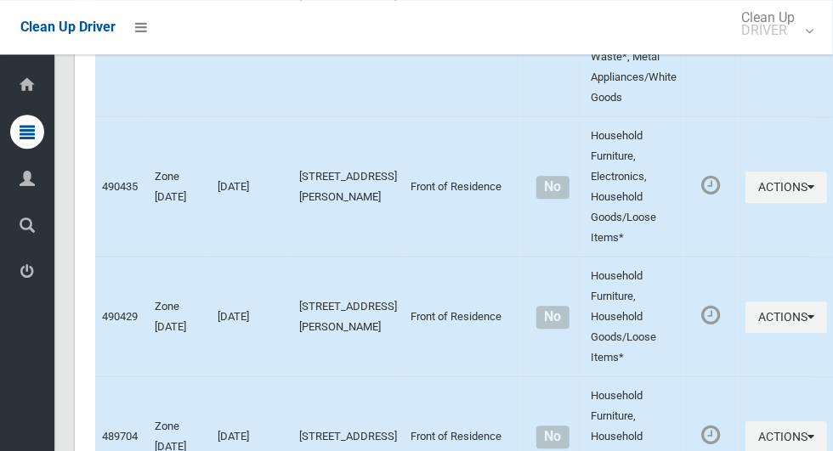
scroll to position [5809, 0]
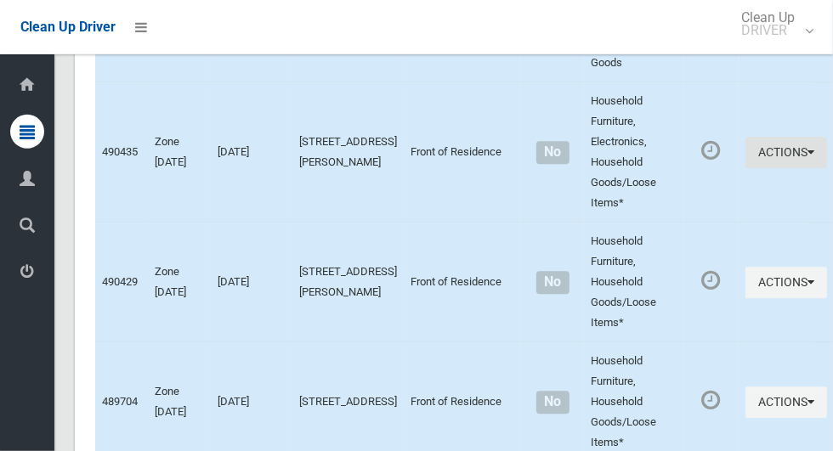
click at [746, 168] on button "Actions" at bounding box center [786, 152] width 82 height 31
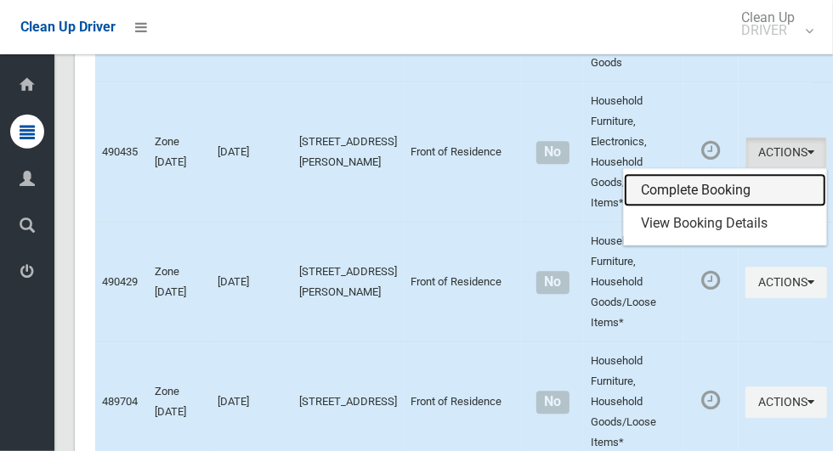
click at [691, 207] on link "Complete Booking" at bounding box center [725, 190] width 202 height 34
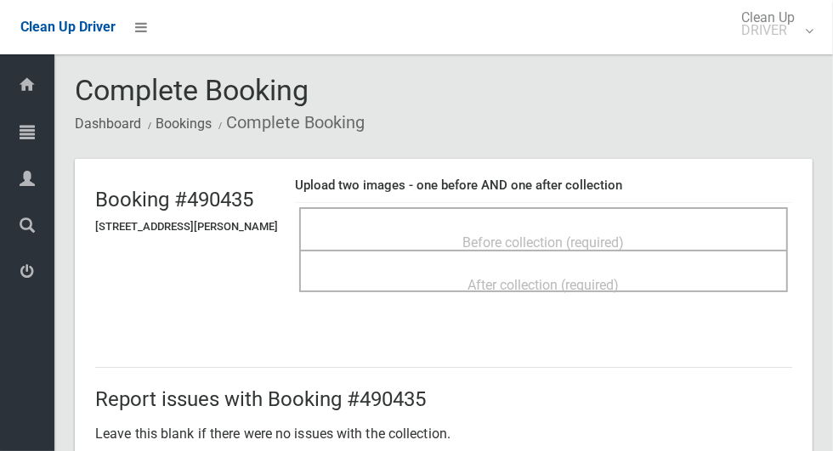
click at [625, 237] on span "Before collection (required)" at bounding box center [543, 243] width 161 height 16
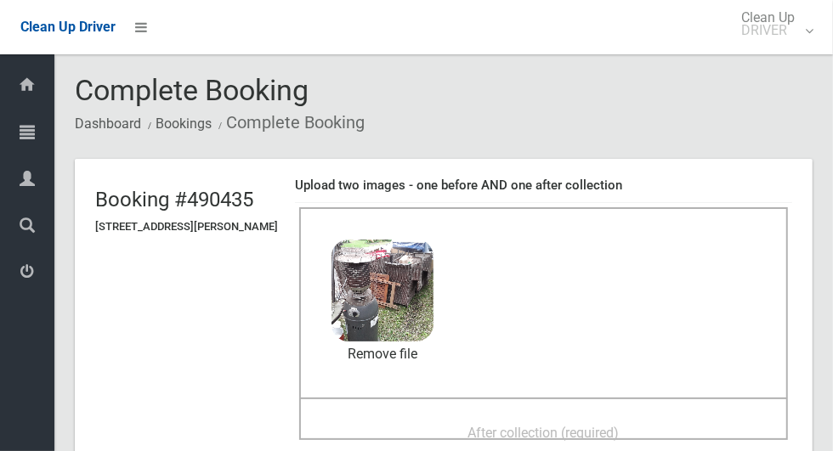
click at [619, 427] on span "After collection (required)" at bounding box center [543, 433] width 151 height 16
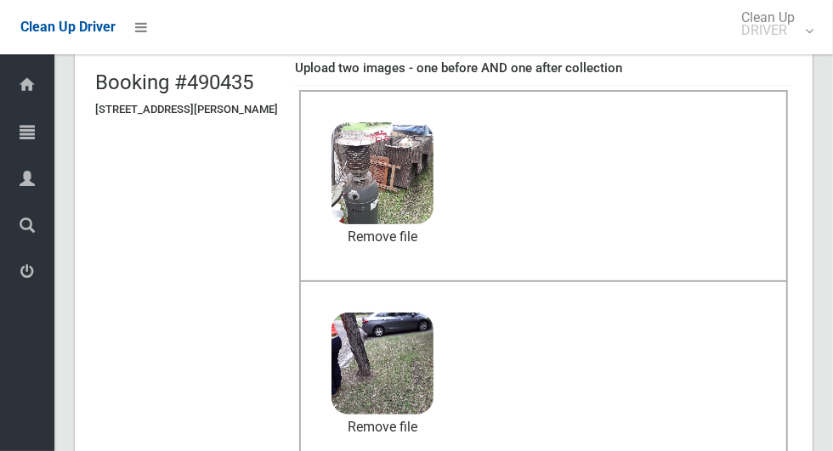
scroll to position [1390, 0]
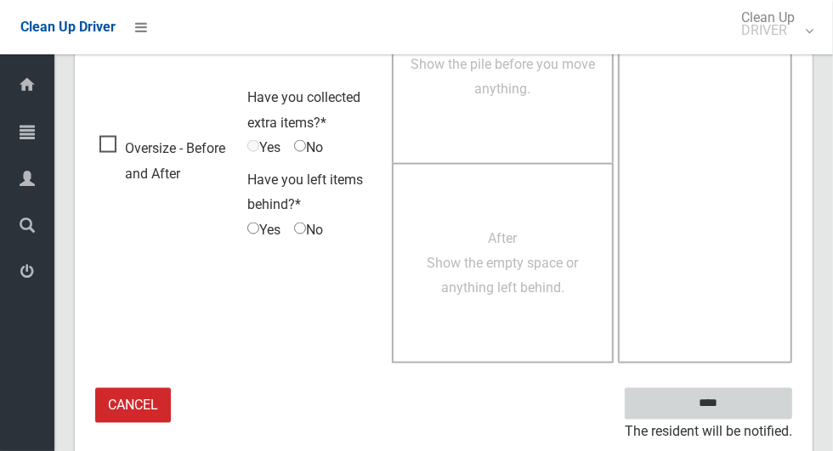
click at [750, 404] on input "****" at bounding box center [708, 403] width 167 height 31
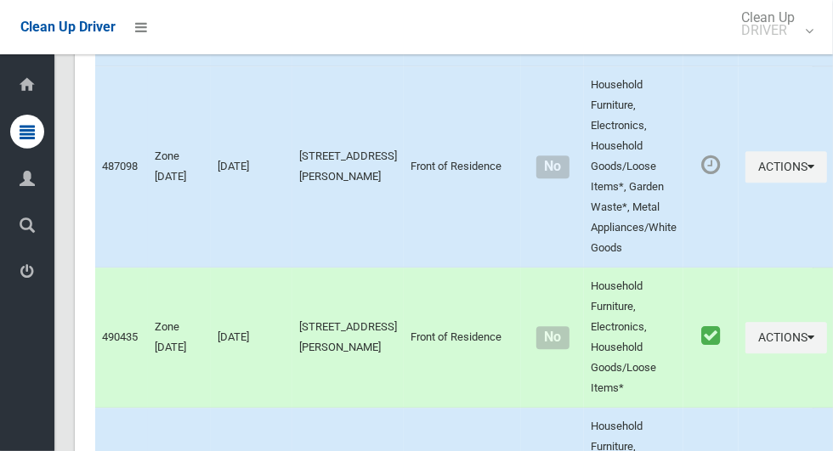
scroll to position [5613, 0]
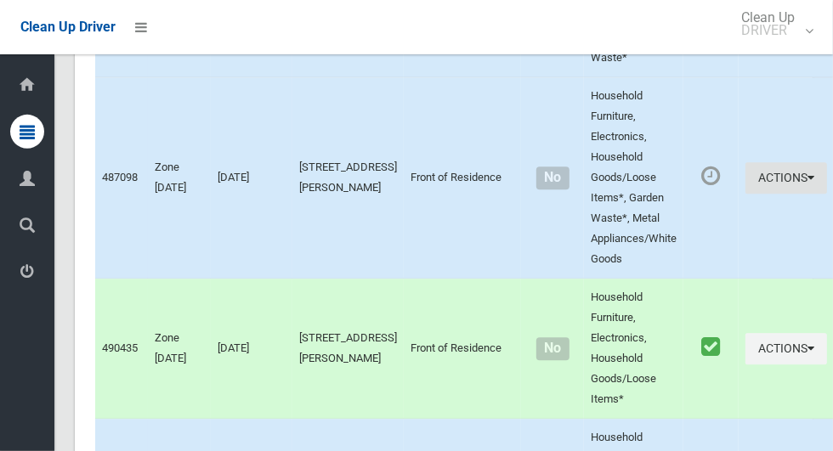
click at [754, 194] on button "Actions" at bounding box center [786, 177] width 82 height 31
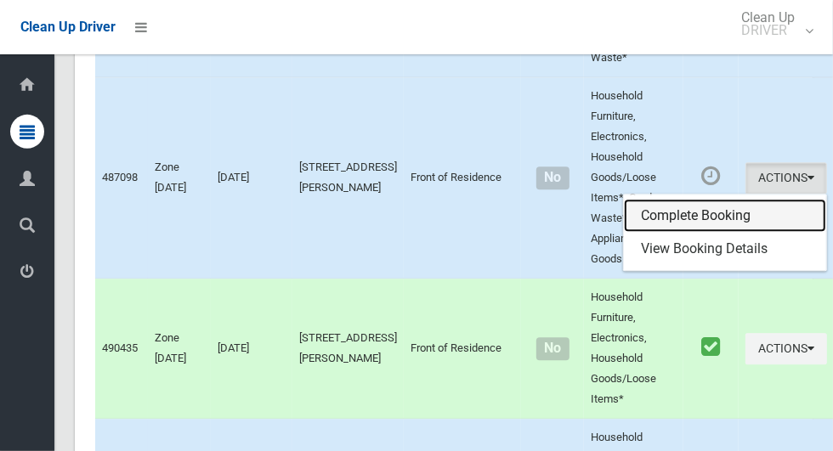
click at [699, 233] on link "Complete Booking" at bounding box center [725, 216] width 202 height 34
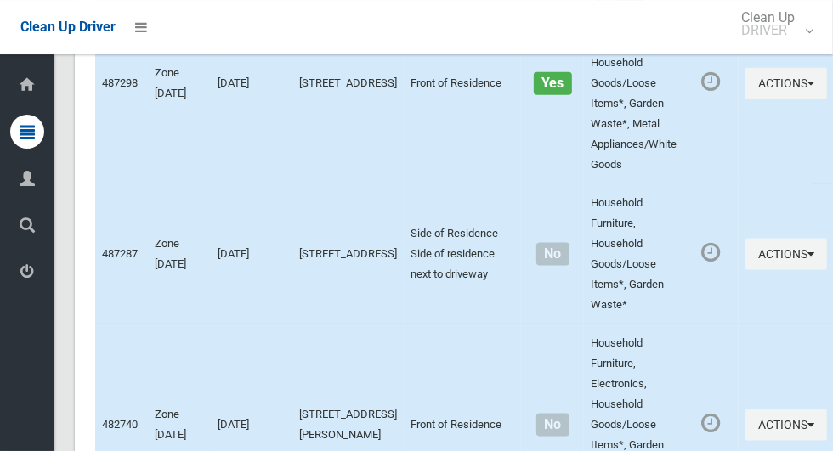
scroll to position [4460, 0]
click at [750, 271] on button "Actions" at bounding box center [786, 255] width 82 height 31
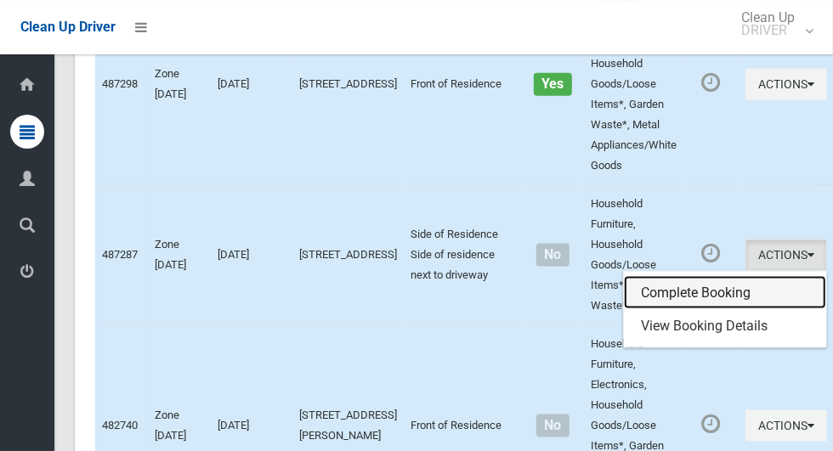
click at [691, 310] on link "Complete Booking" at bounding box center [725, 293] width 202 height 34
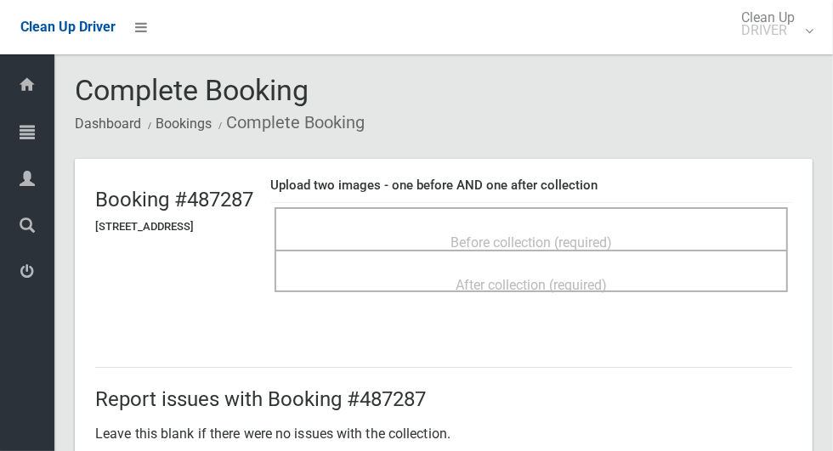
click at [603, 240] on span "Before collection (required)" at bounding box center [530, 243] width 161 height 16
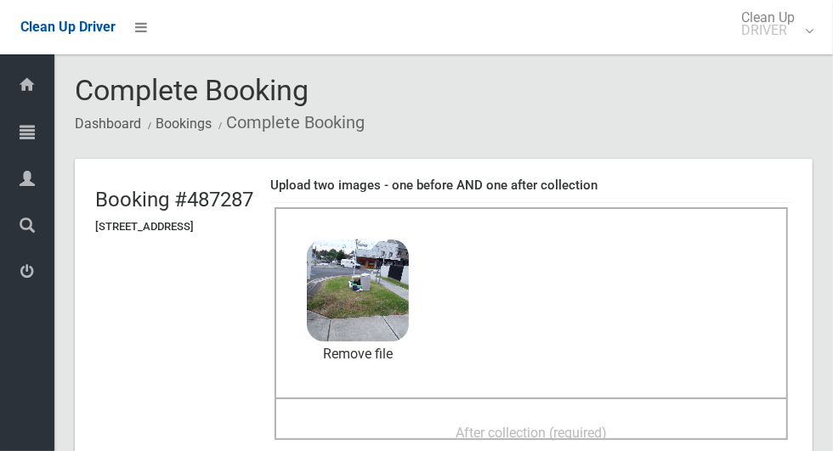
click at [491, 427] on span "After collection (required)" at bounding box center [530, 433] width 151 height 16
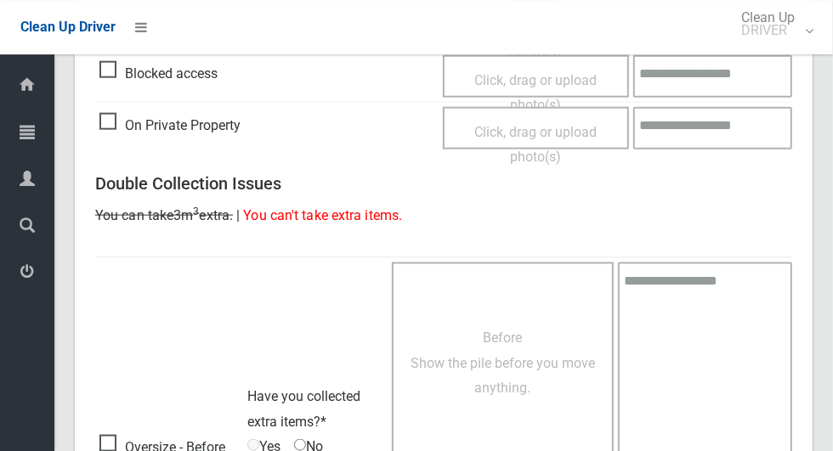
scroll to position [1390, 0]
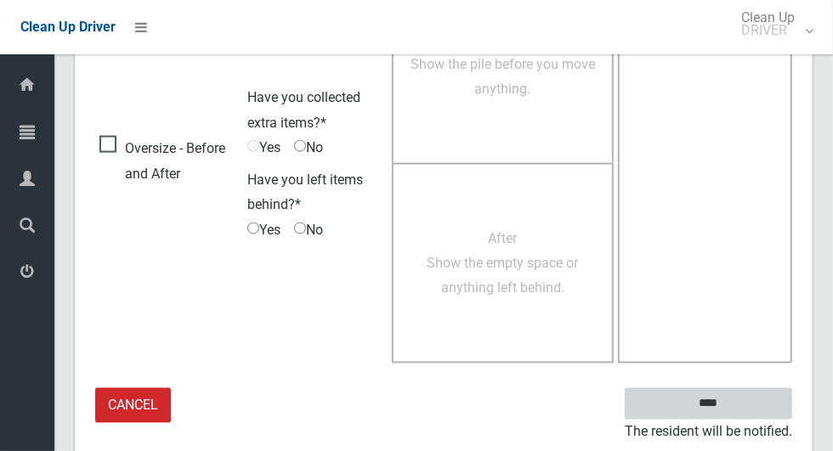
click at [738, 414] on input "****" at bounding box center [708, 403] width 167 height 31
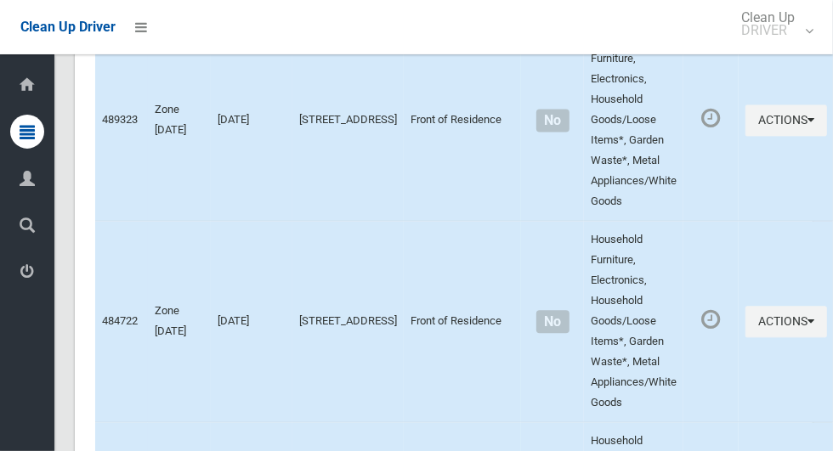
scroll to position [5126, 0]
click at [764, 138] on button "Actions" at bounding box center [786, 121] width 82 height 31
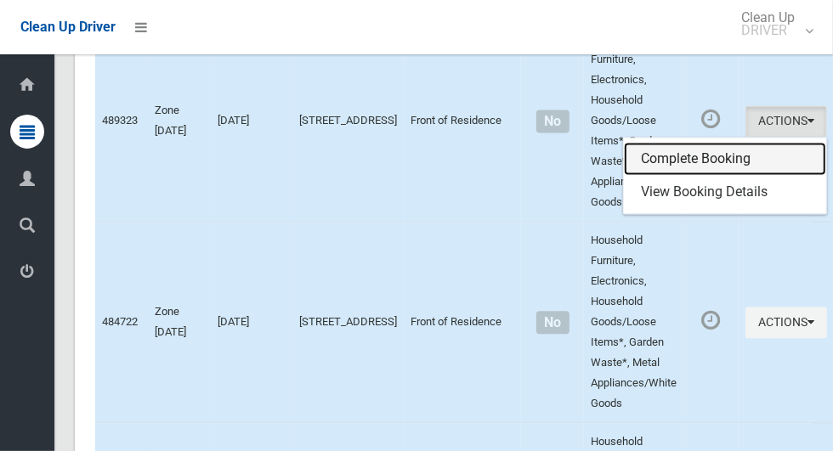
click at [729, 177] on link "Complete Booking" at bounding box center [725, 160] width 202 height 34
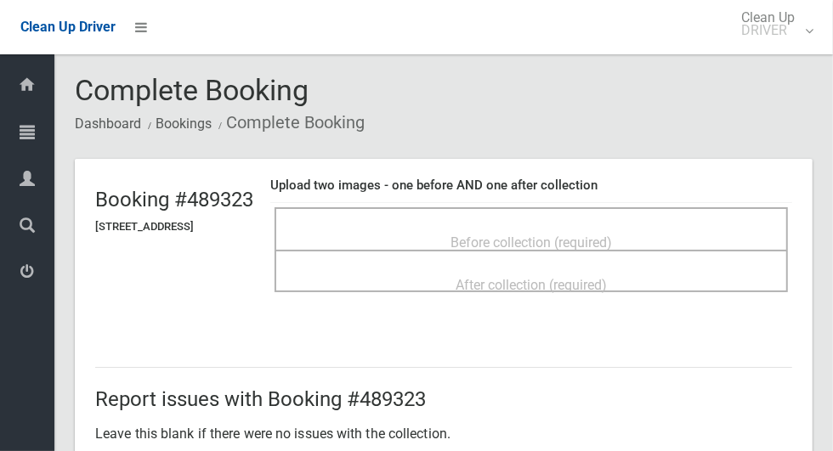
click at [681, 226] on div "Before collection (required)" at bounding box center [531, 241] width 476 height 31
click at [613, 226] on div "Before collection (required)" at bounding box center [531, 241] width 476 height 31
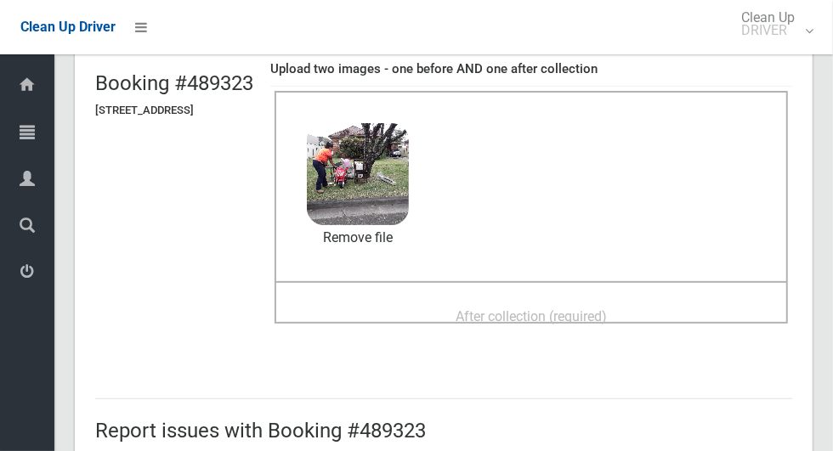
scroll to position [136, 0]
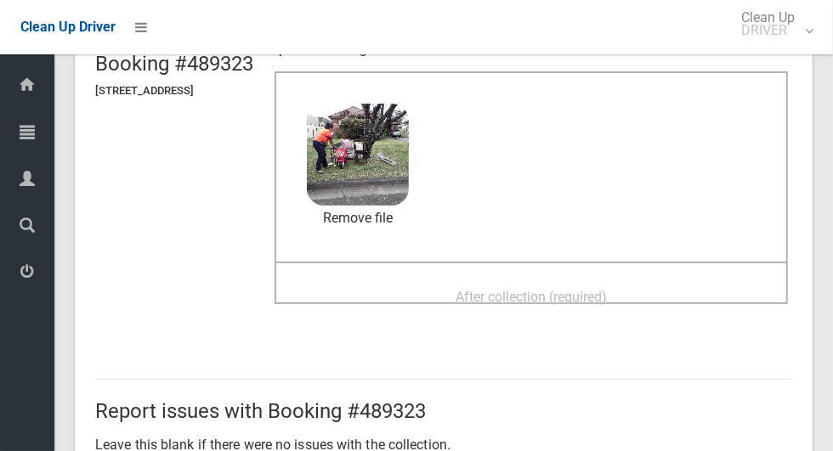
click at [532, 289] on span "After collection (required)" at bounding box center [530, 297] width 151 height 16
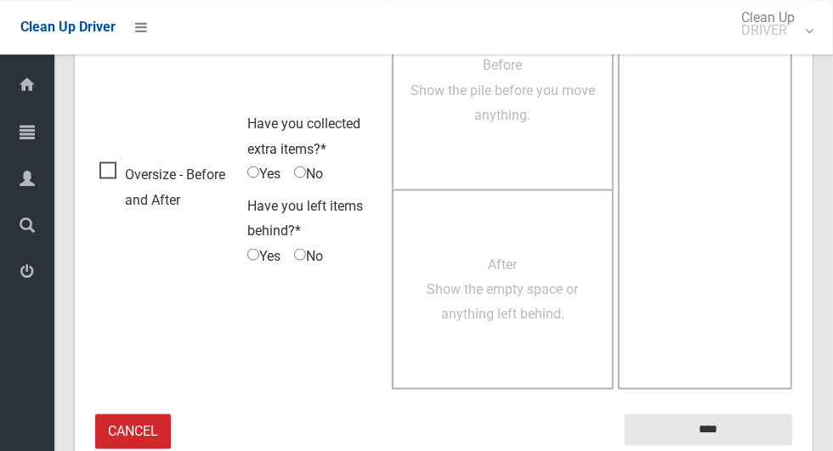
scroll to position [1390, 0]
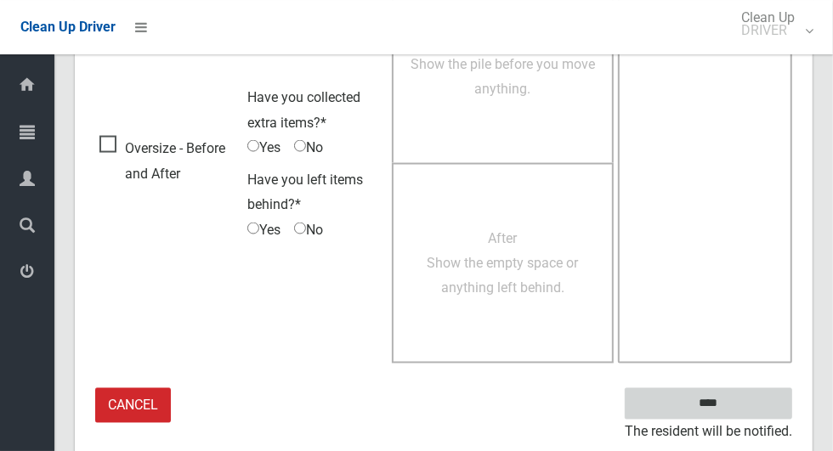
click at [704, 404] on input "****" at bounding box center [708, 403] width 167 height 31
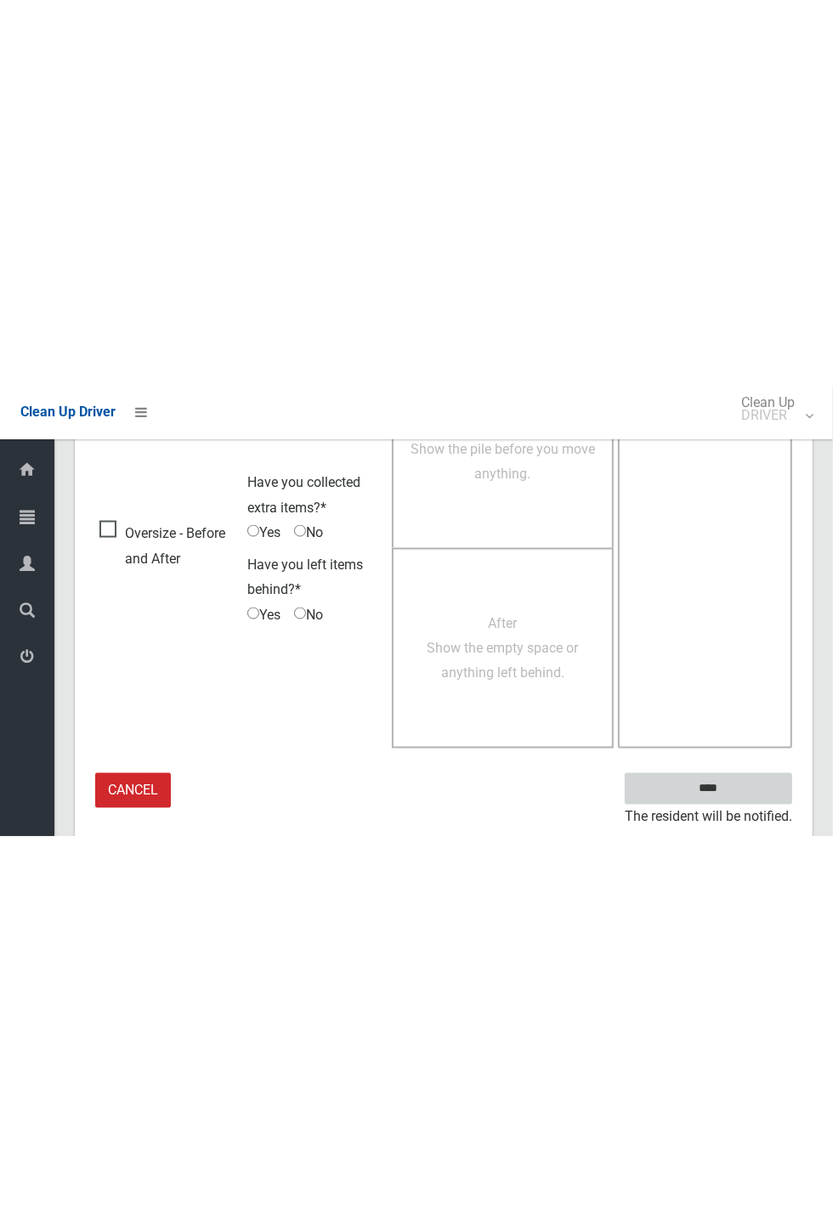
scroll to position [669, 0]
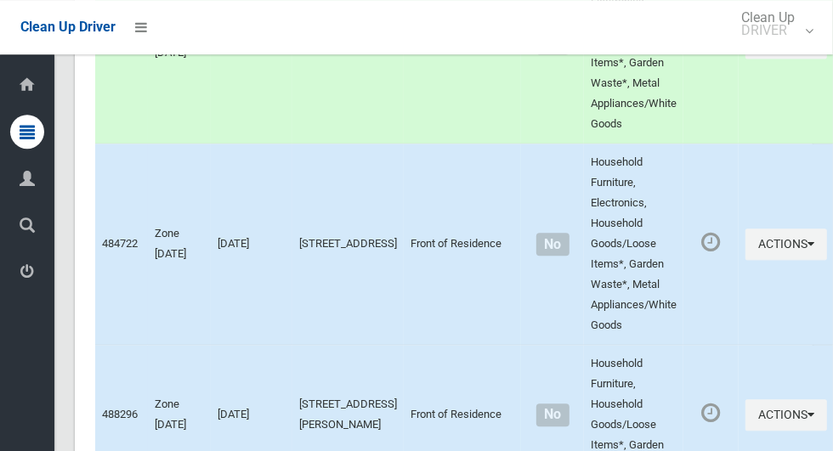
scroll to position [5205, 0]
click at [751, 260] on button "Actions" at bounding box center [786, 244] width 82 height 31
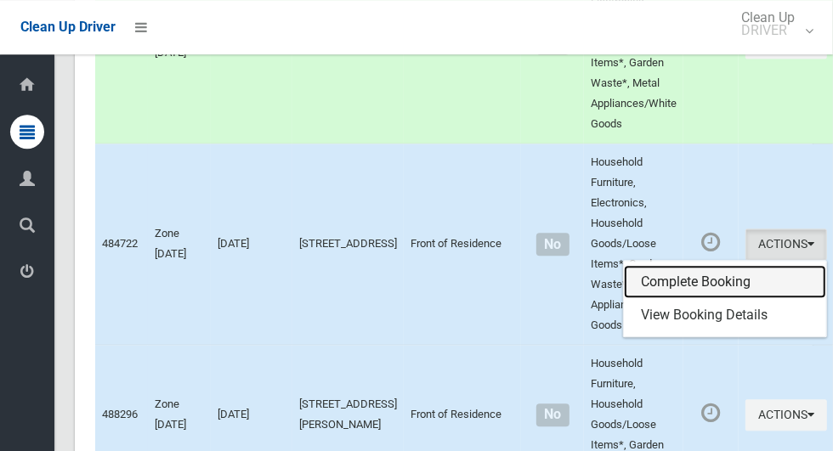
click at [708, 299] on link "Complete Booking" at bounding box center [725, 282] width 202 height 34
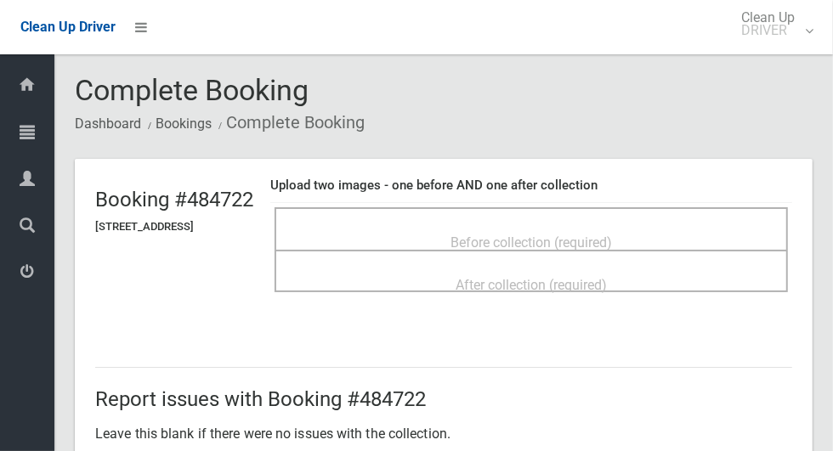
click at [612, 245] on span "Before collection (required)" at bounding box center [530, 243] width 161 height 16
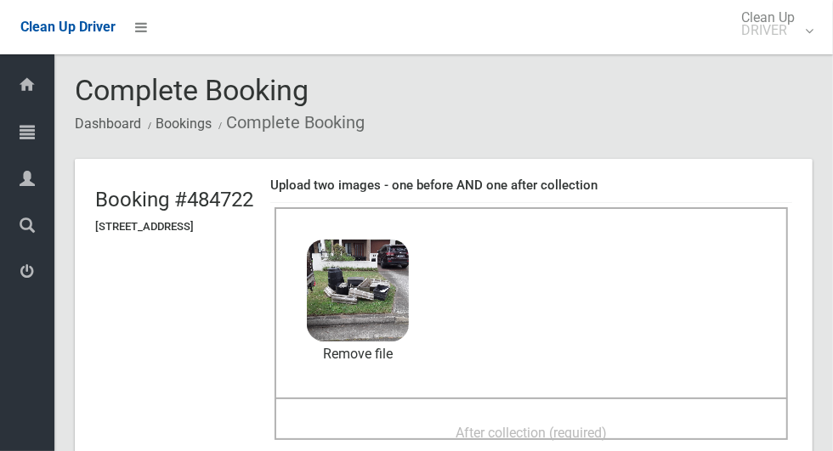
click at [593, 425] on span "After collection (required)" at bounding box center [530, 433] width 151 height 16
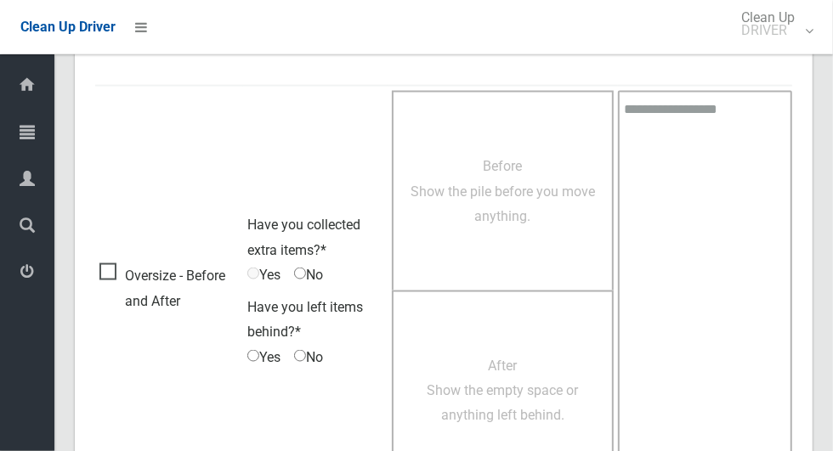
scroll to position [1390, 0]
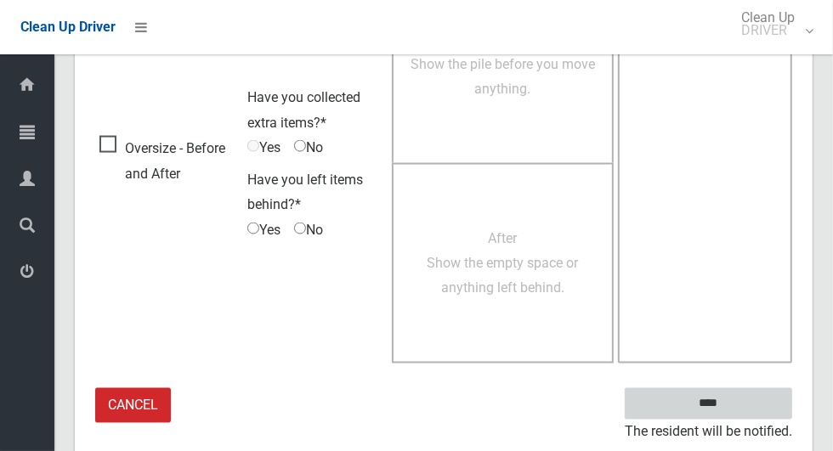
click at [720, 402] on input "****" at bounding box center [708, 403] width 167 height 31
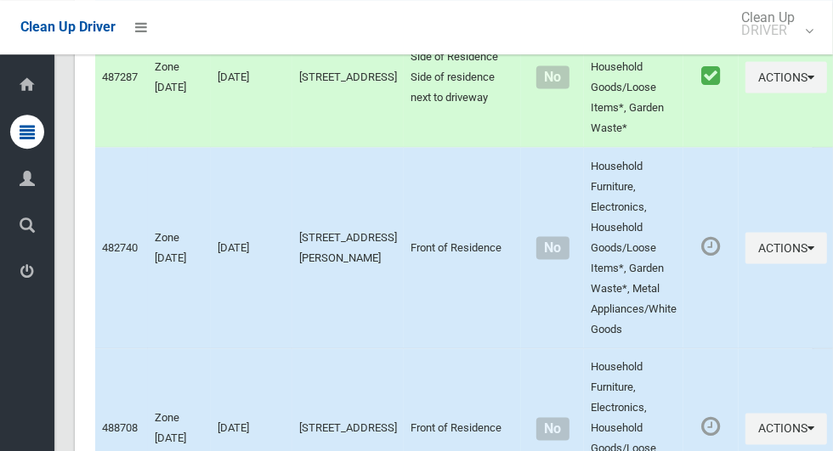
scroll to position [4650, 0]
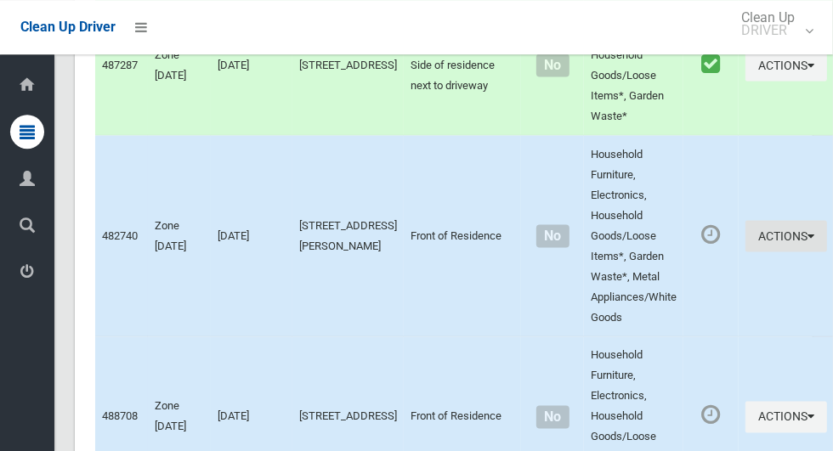
click at [758, 252] on button "Actions" at bounding box center [786, 235] width 82 height 31
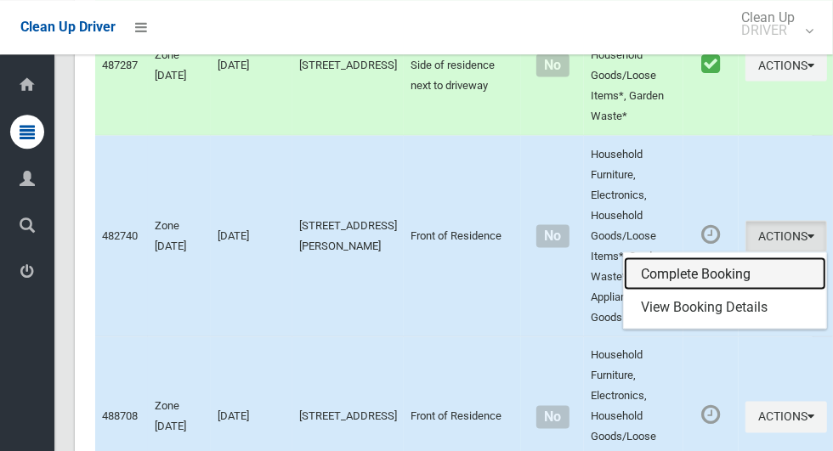
click at [693, 291] on link "Complete Booking" at bounding box center [725, 274] width 202 height 34
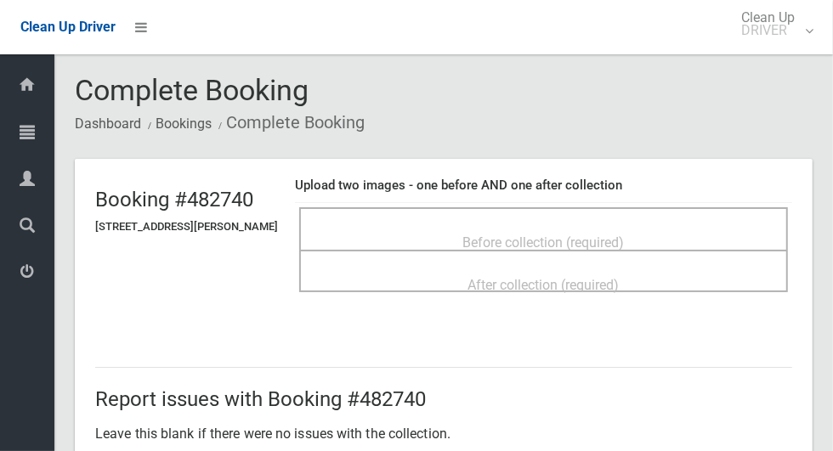
click at [625, 235] on span "Before collection (required)" at bounding box center [543, 243] width 161 height 16
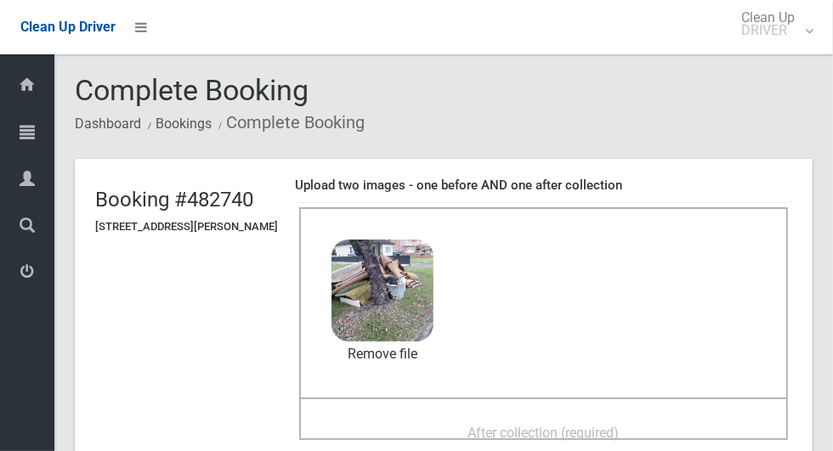
click at [521, 425] on span "After collection (required)" at bounding box center [543, 433] width 151 height 16
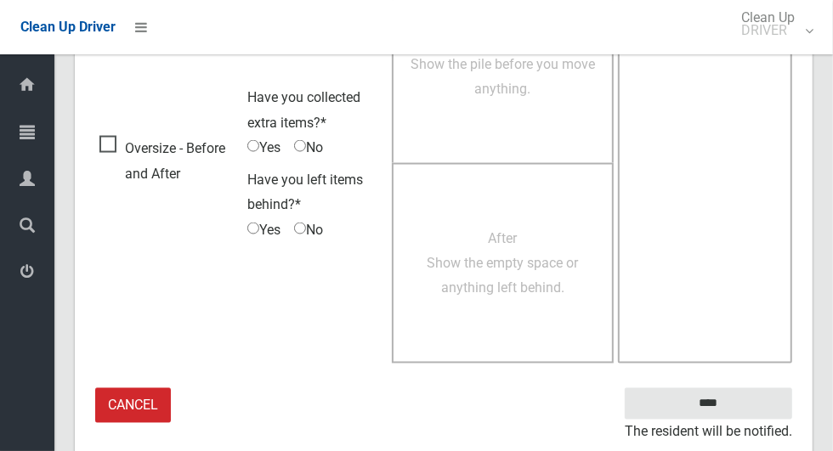
scroll to position [1390, 0]
click at [721, 394] on input "****" at bounding box center [708, 403] width 167 height 31
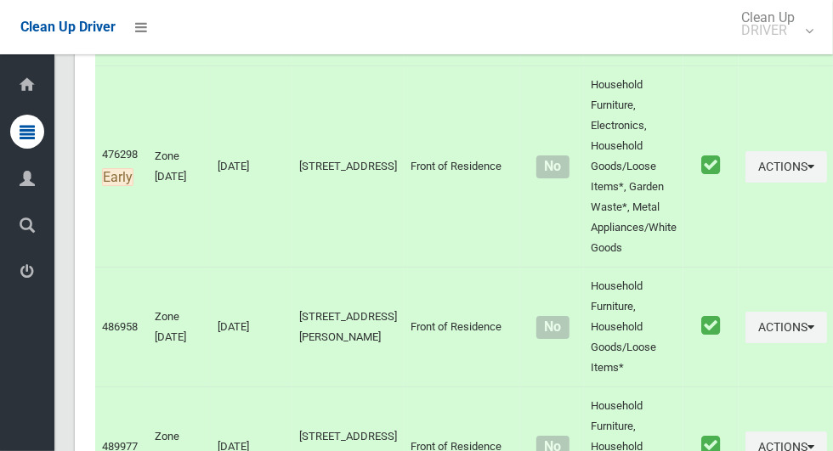
scroll to position [9751, 0]
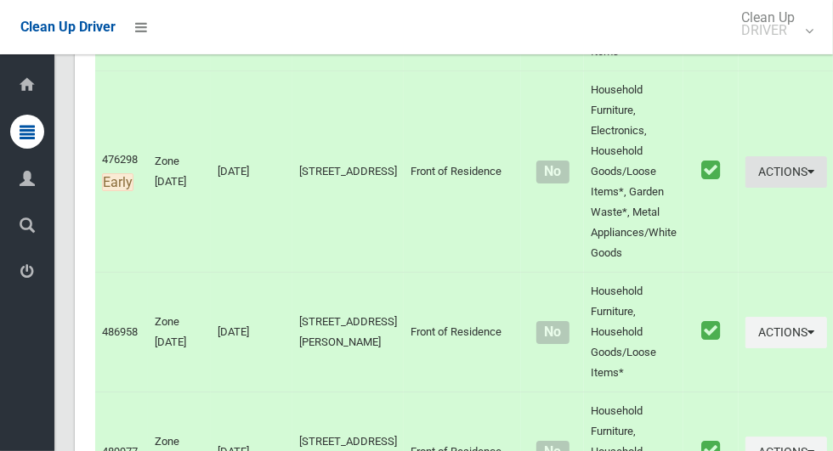
click at [757, 188] on button "Actions" at bounding box center [786, 171] width 82 height 31
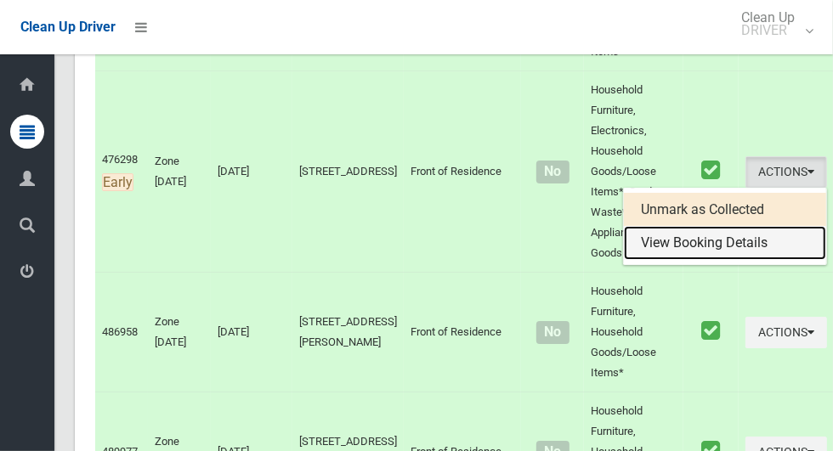
click at [705, 260] on link "View Booking Details" at bounding box center [725, 243] width 202 height 34
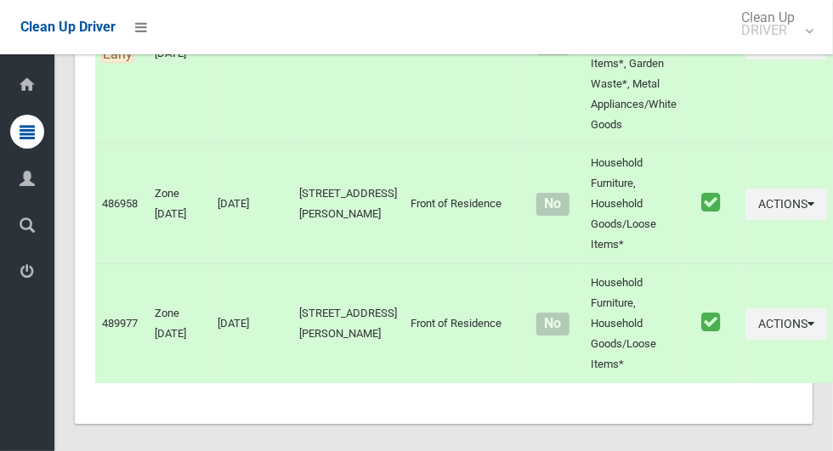
scroll to position [9935, 0]
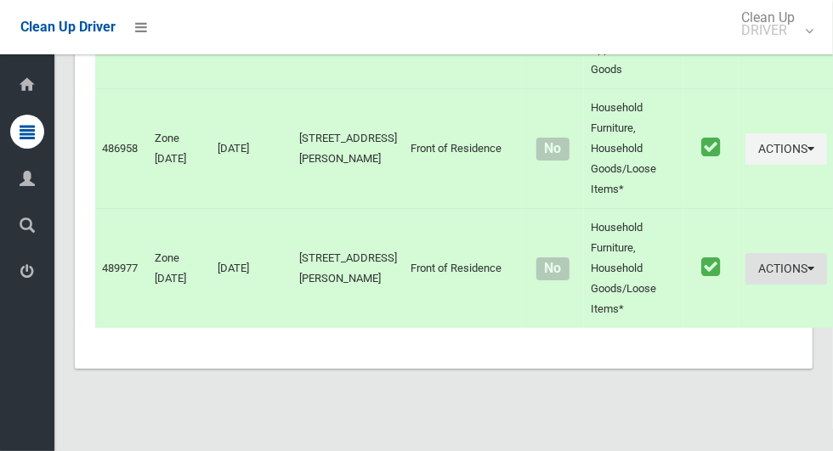
click at [745, 285] on button "Actions" at bounding box center [786, 268] width 82 height 31
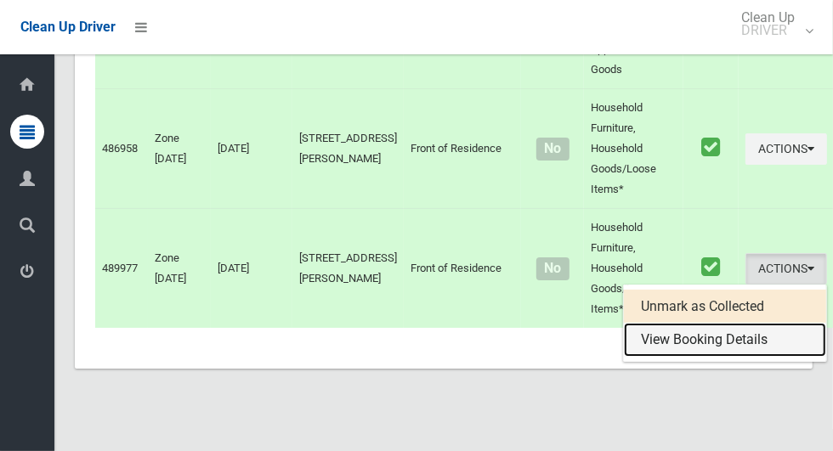
click at [724, 357] on link "View Booking Details" at bounding box center [725, 340] width 202 height 34
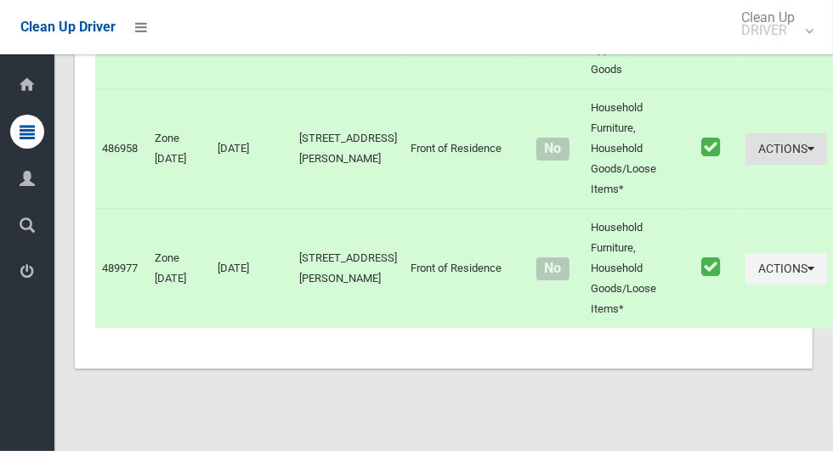
click at [751, 165] on button "Actions" at bounding box center [786, 148] width 82 height 31
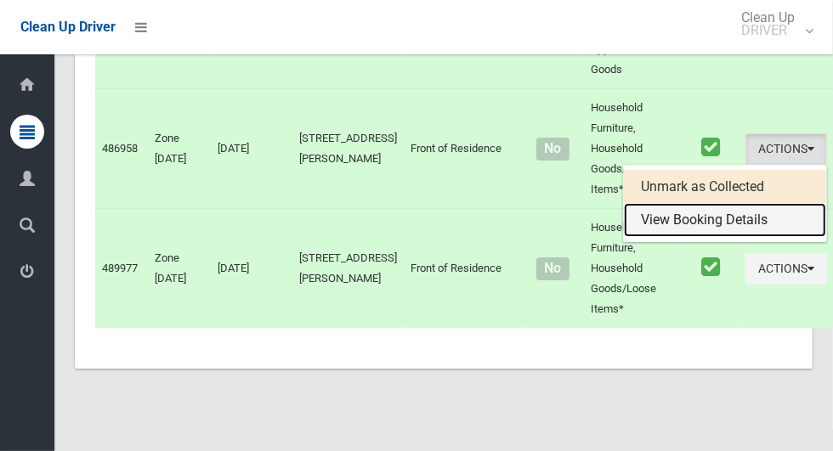
click at [724, 237] on link "View Booking Details" at bounding box center [725, 220] width 202 height 34
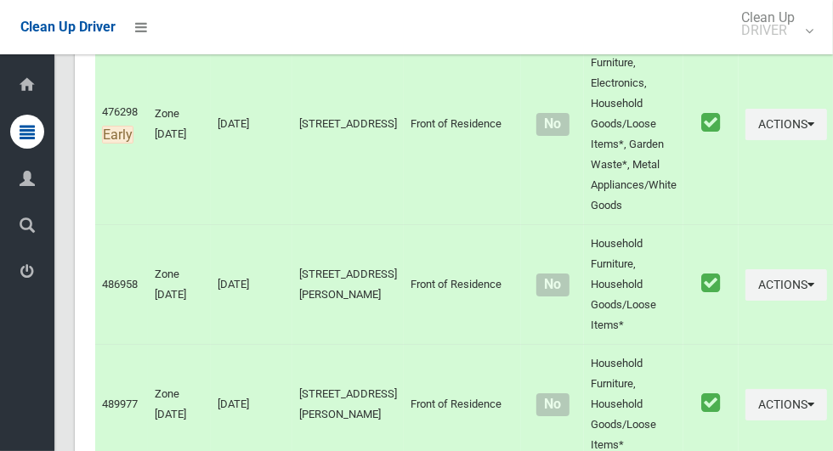
scroll to position [9801, 0]
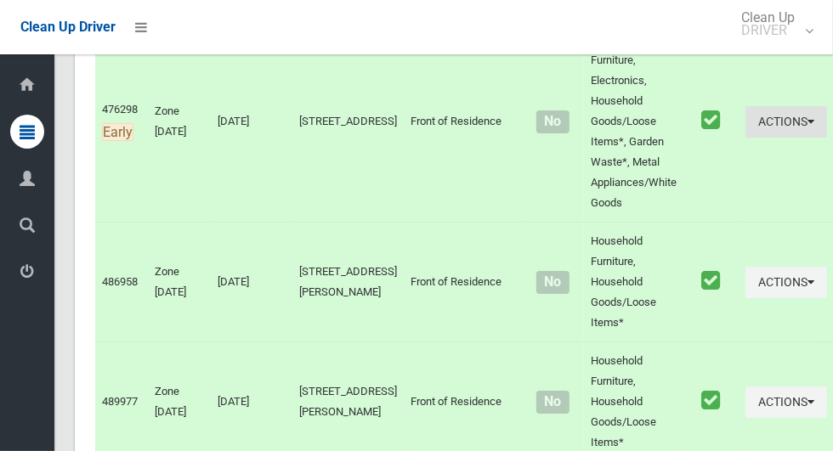
click at [763, 138] on button "Actions" at bounding box center [786, 121] width 82 height 31
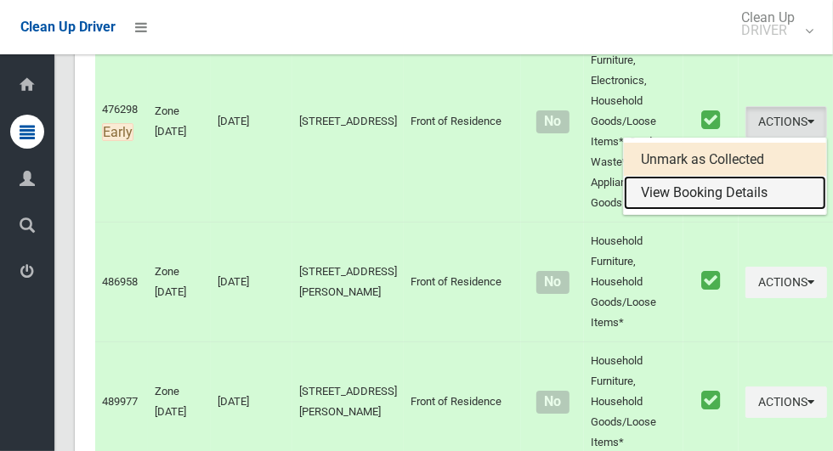
click at [724, 210] on link "View Booking Details" at bounding box center [725, 193] width 202 height 34
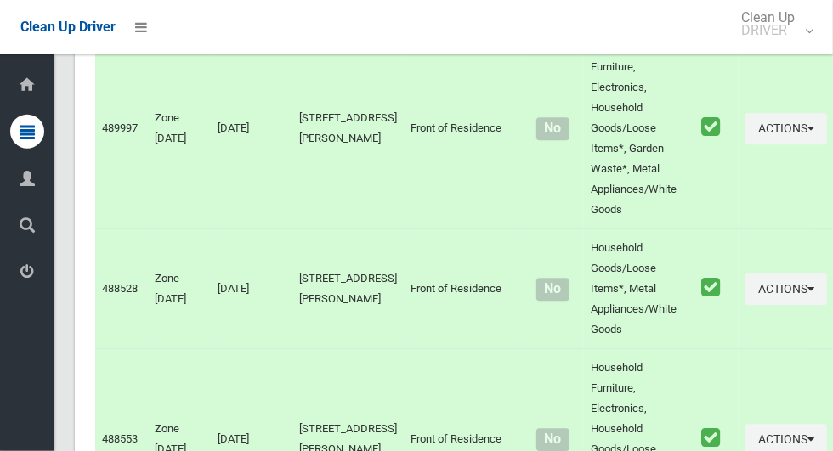
scroll to position [9151, 0]
click at [761, 145] on button "Actions" at bounding box center [786, 129] width 82 height 31
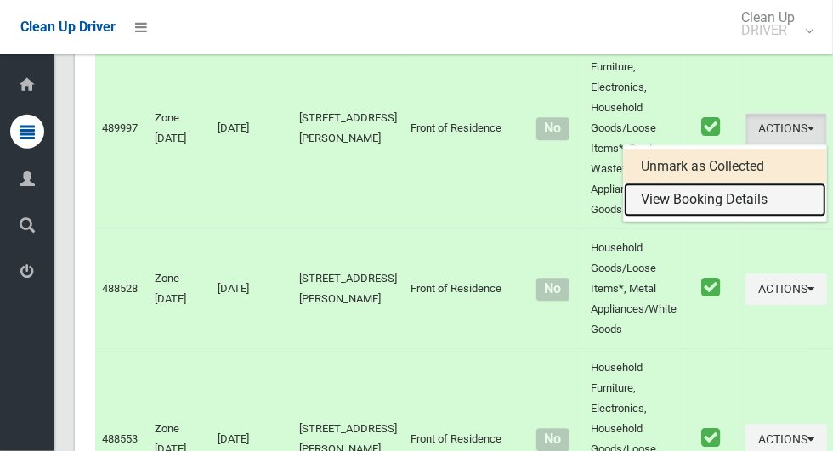
click at [716, 218] on link "View Booking Details" at bounding box center [725, 201] width 202 height 34
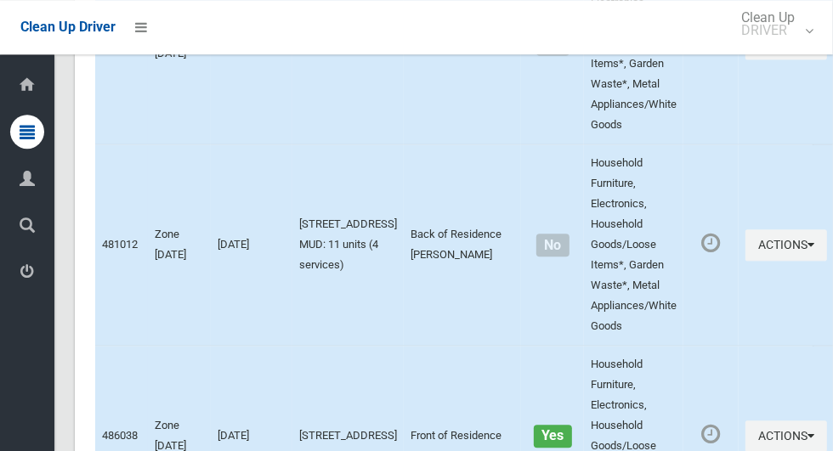
scroll to position [8553, 0]
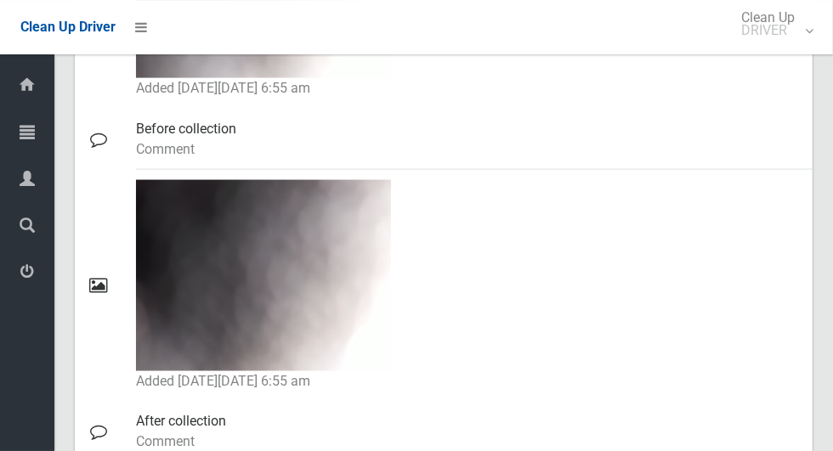
scroll to position [1270, 0]
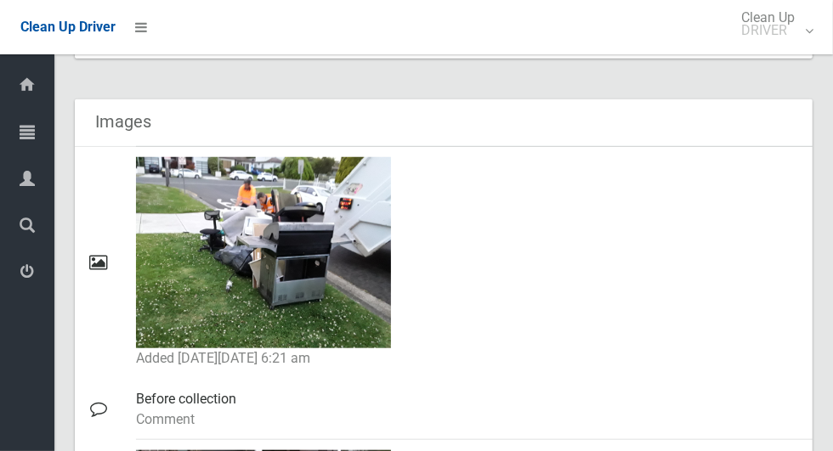
scroll to position [691, 0]
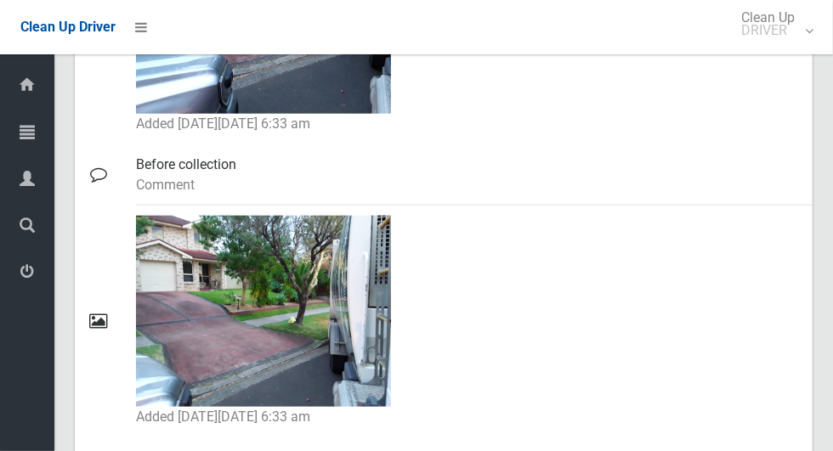
scroll to position [938, 0]
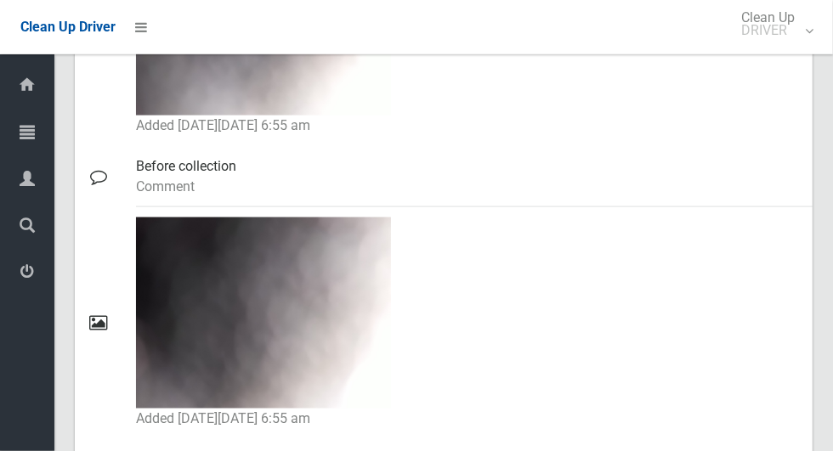
scroll to position [1236, 0]
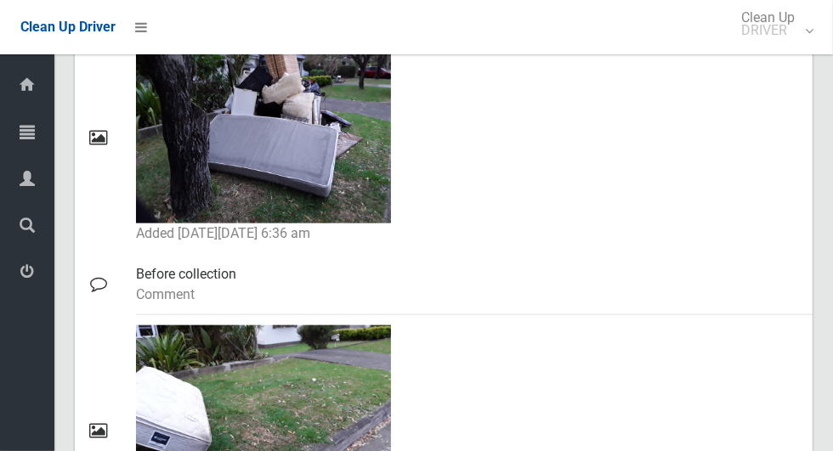
scroll to position [1040, 0]
